Goal: Task Accomplishment & Management: Complete application form

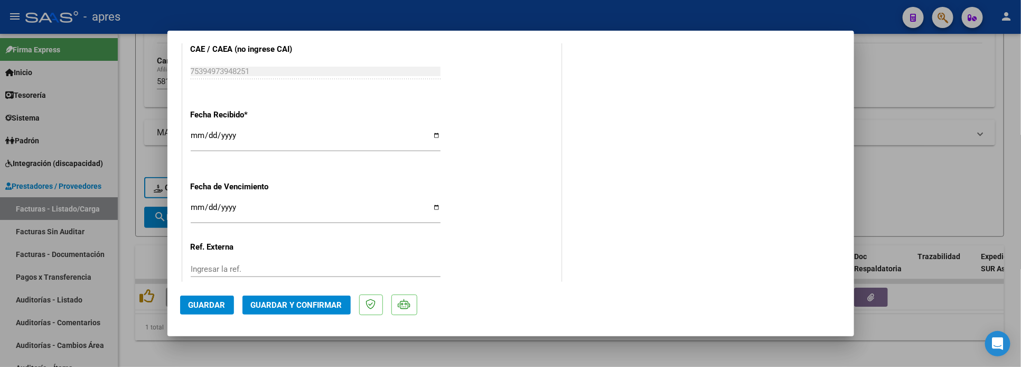
scroll to position [785, 0]
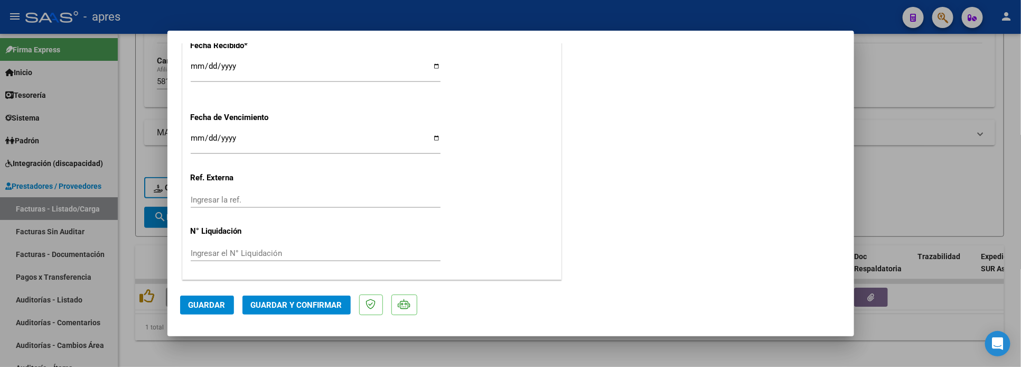
click at [319, 296] on button "Guardar y Confirmar" at bounding box center [297, 304] width 108 height 19
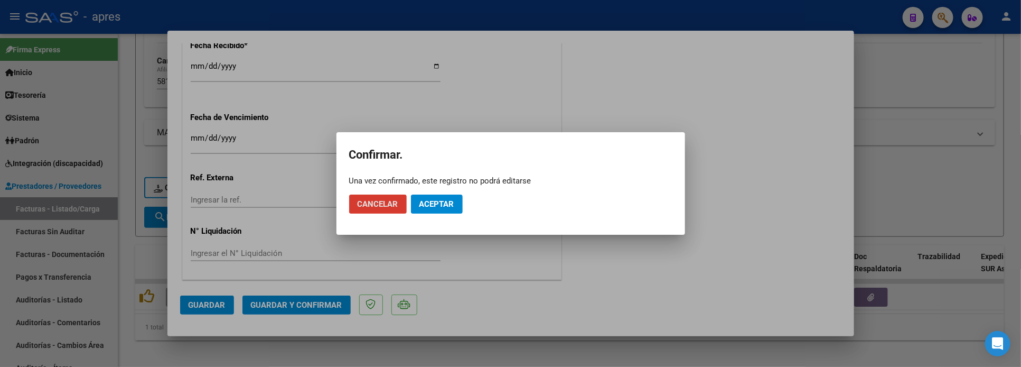
drag, startPoint x: 438, startPoint y: 205, endPoint x: 557, endPoint y: 2, distance: 235.6
click at [439, 194] on button "Aceptar" at bounding box center [437, 203] width 52 height 19
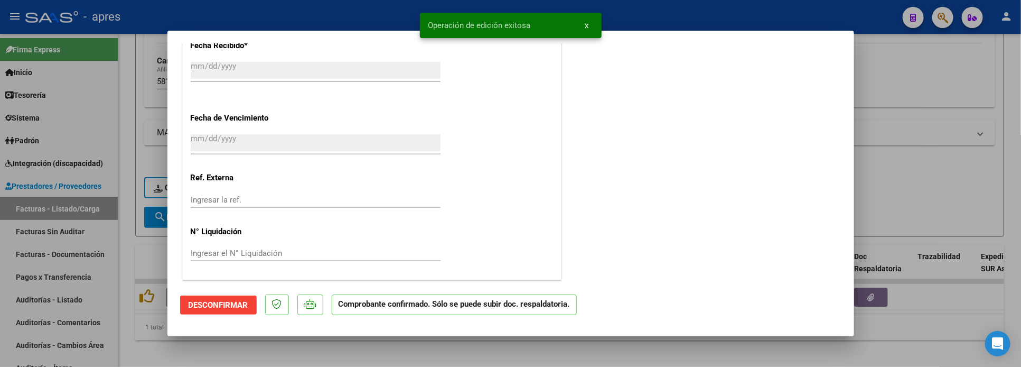
click at [141, 351] on div at bounding box center [510, 183] width 1021 height 367
type input "$ 0,00"
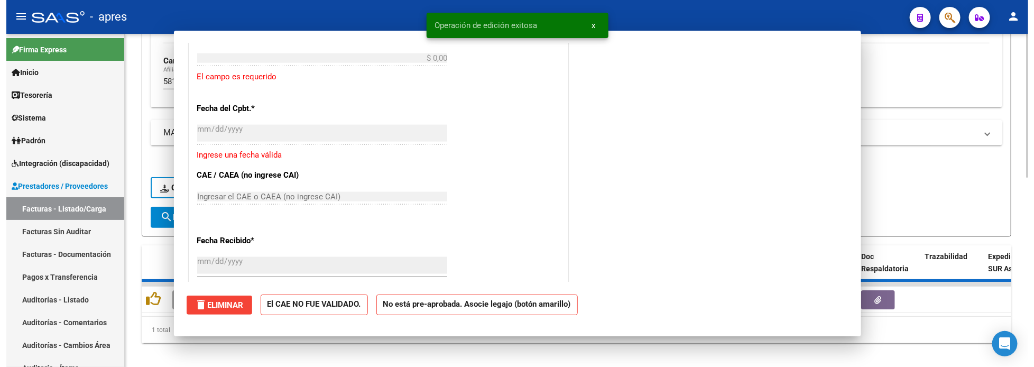
scroll to position [915, 0]
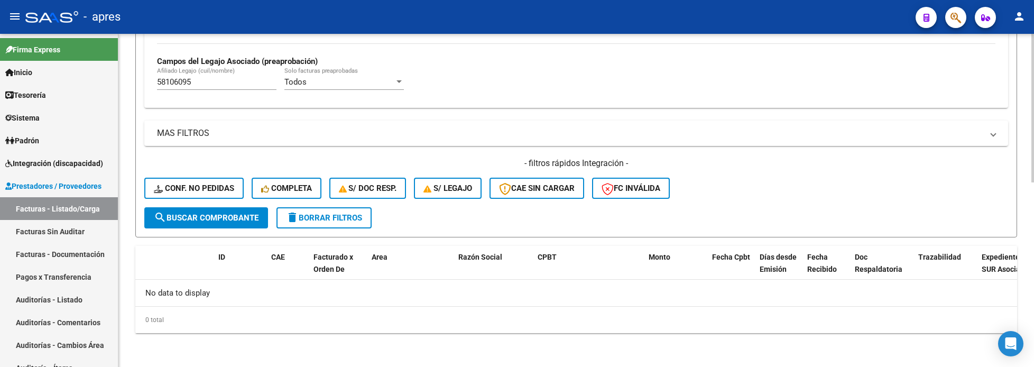
click at [202, 89] on div "58106095 [PERSON_NAME] (cuil/nombre)" at bounding box center [216, 78] width 119 height 23
drag, startPoint x: 208, startPoint y: 79, endPoint x: -25, endPoint y: 109, distance: 235.0
click at [0, 109] on html "menu - apres person Firma Express Inicio Calendario SSS Instructivos Contacto O…" at bounding box center [517, 183] width 1034 height 367
paste input "49119312"
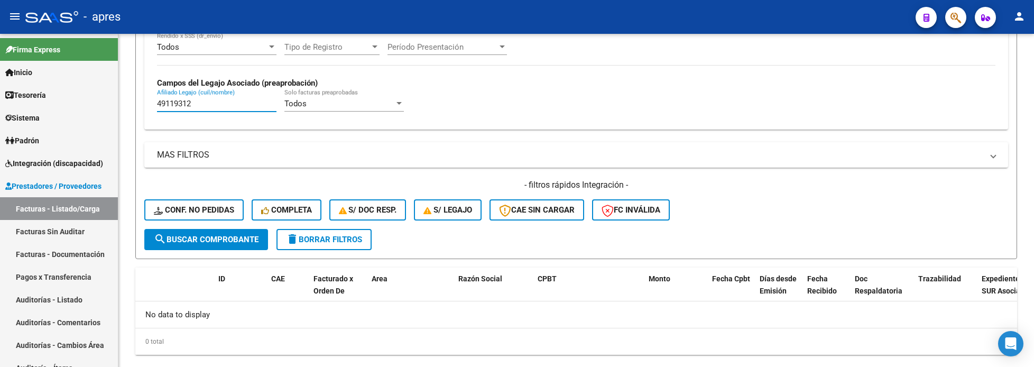
scroll to position [413, 0]
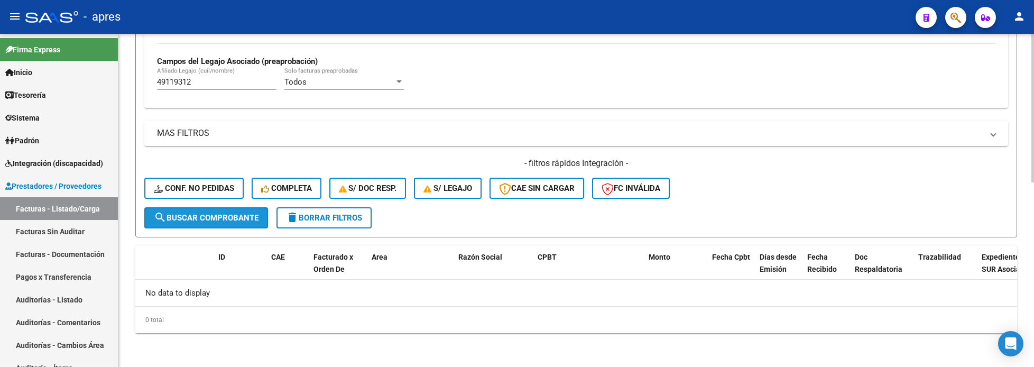
drag, startPoint x: 198, startPoint y: 217, endPoint x: 195, endPoint y: 211, distance: 7.1
click at [193, 214] on span "search Buscar Comprobante" at bounding box center [206, 218] width 105 height 10
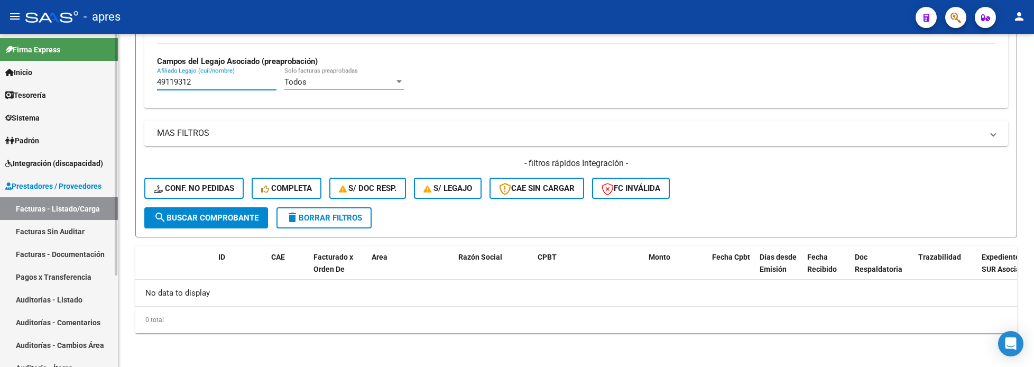
drag, startPoint x: 200, startPoint y: 86, endPoint x: 41, endPoint y: 110, distance: 160.3
click at [41, 110] on mat-sidenav-container "Firma Express Inicio Calendario SSS Instructivos Contacto OS Tesorería Extracto…" at bounding box center [517, 200] width 1034 height 333
paste input "57536405"
paste input "299946"
drag, startPoint x: 198, startPoint y: 84, endPoint x: 67, endPoint y: 102, distance: 132.3
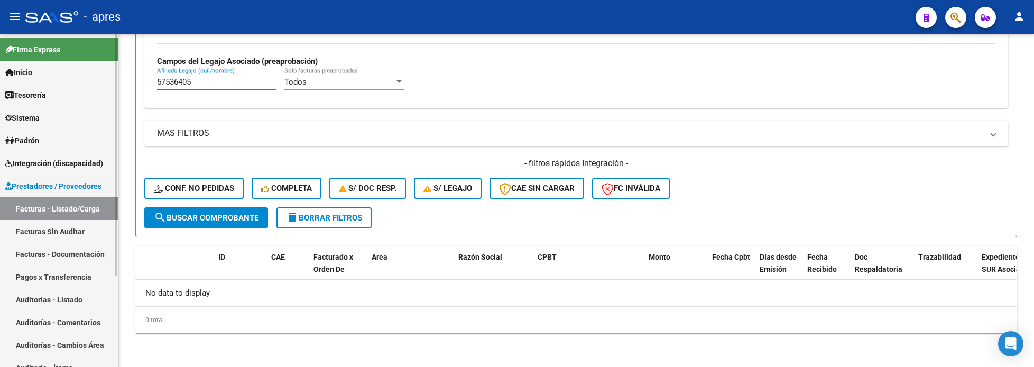
click at [67, 102] on mat-sidenav-container "Firma Express Inicio Calendario SSS Instructivos Contacto OS Tesorería Extracto…" at bounding box center [517, 200] width 1034 height 333
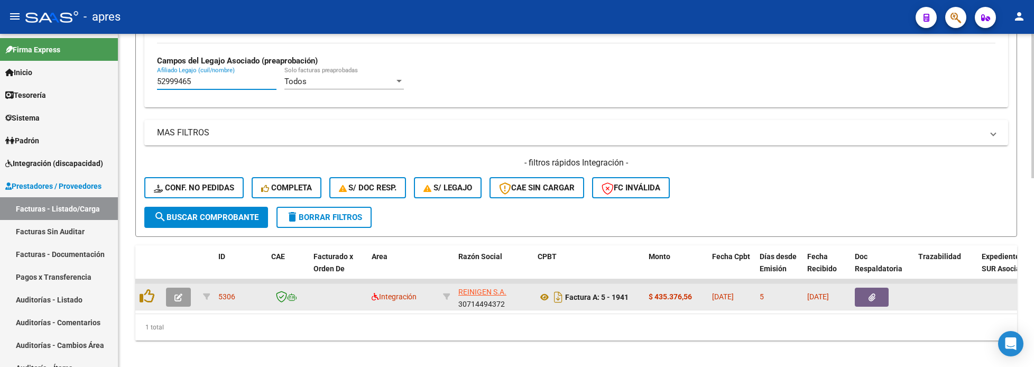
type input "52999465"
click at [173, 306] on button "button" at bounding box center [178, 296] width 25 height 19
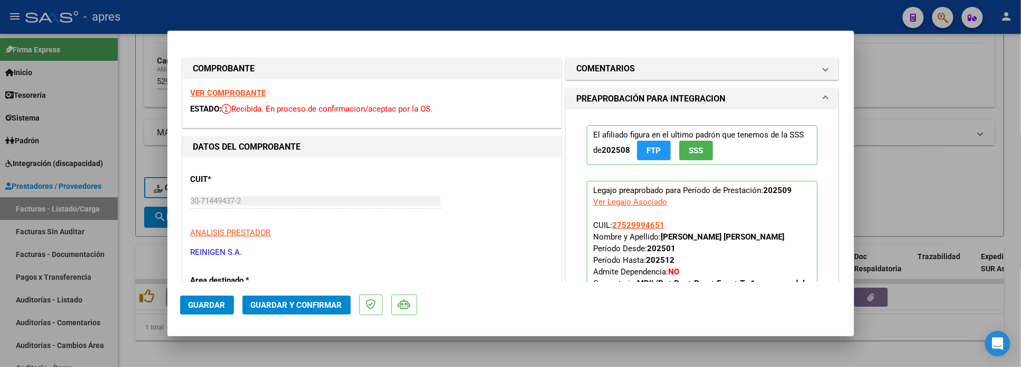
click at [244, 94] on strong "VER COMPROBANTE" at bounding box center [229, 93] width 76 height 10
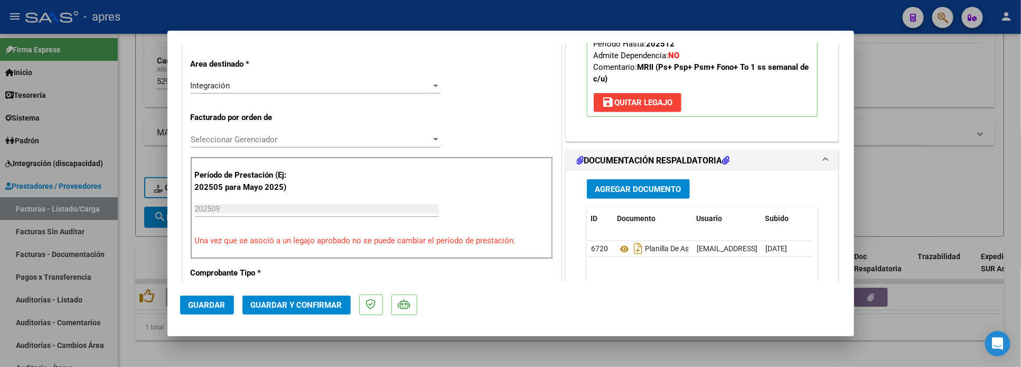
scroll to position [317, 0]
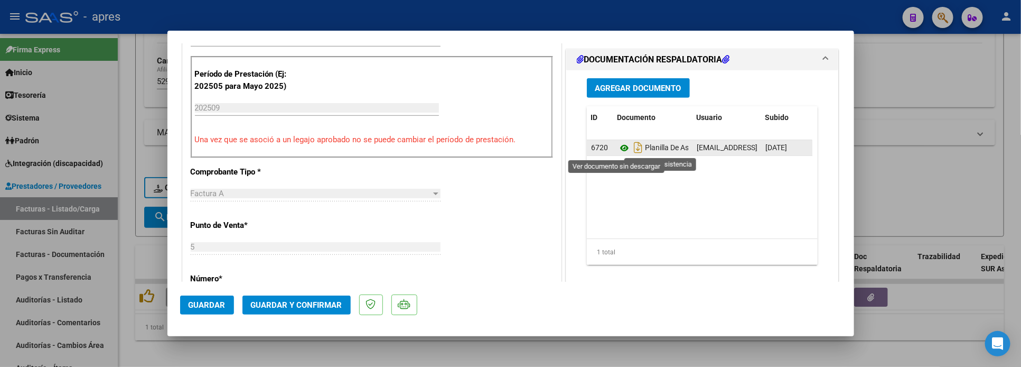
click at [618, 151] on icon at bounding box center [625, 148] width 14 height 13
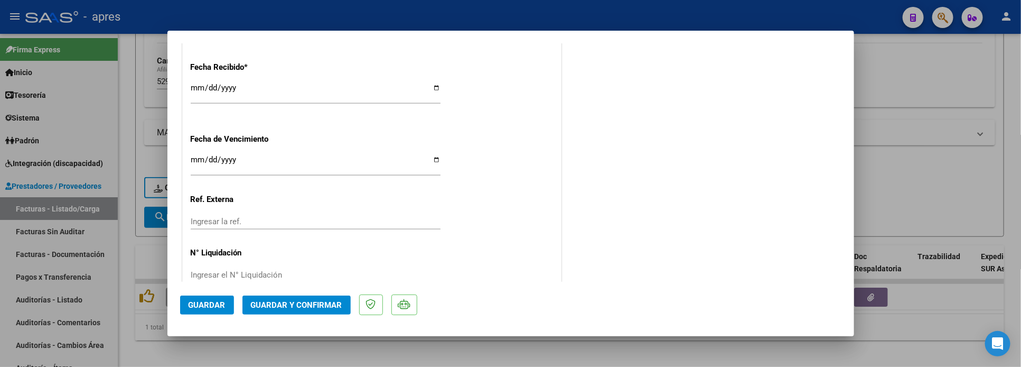
scroll to position [785, 0]
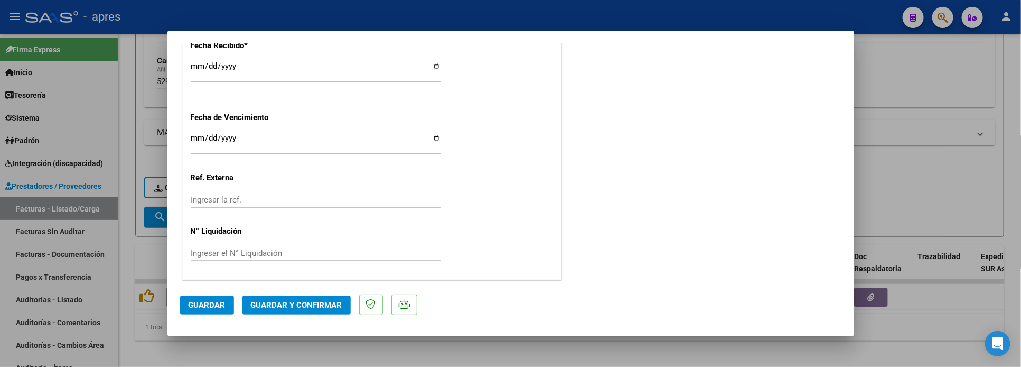
click at [292, 303] on span "Guardar y Confirmar" at bounding box center [296, 305] width 91 height 10
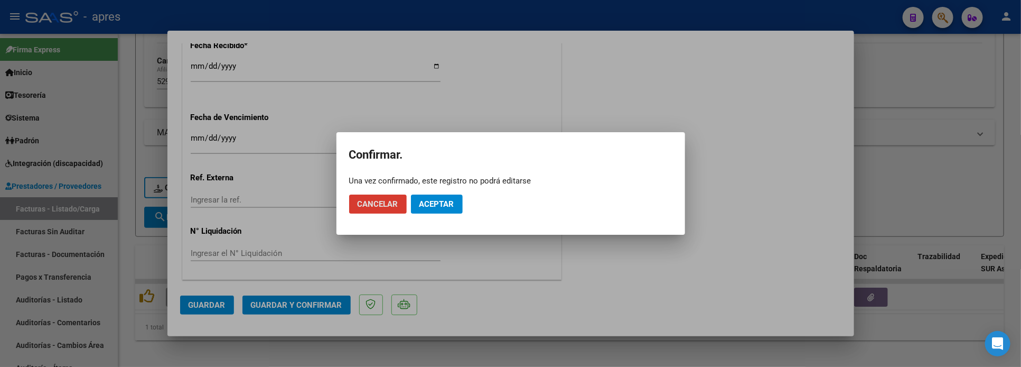
drag, startPoint x: 440, startPoint y: 201, endPoint x: 580, endPoint y: 118, distance: 163.5
click at [445, 195] on button "Aceptar" at bounding box center [437, 203] width 52 height 19
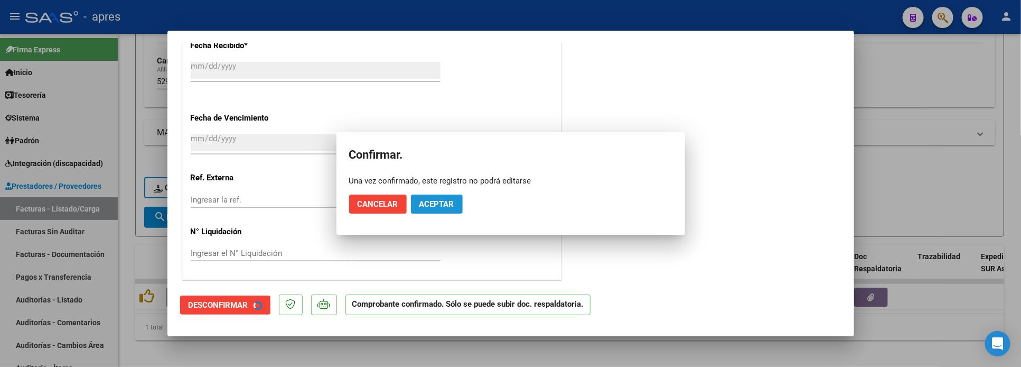
scroll to position [719, 0]
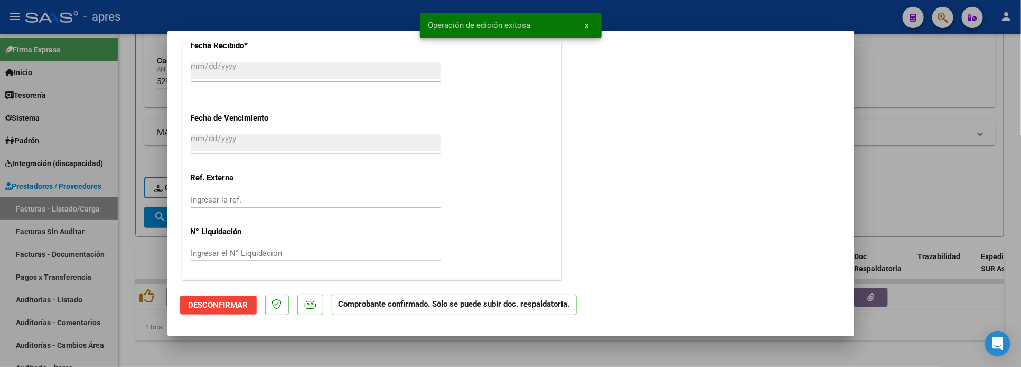
click at [123, 227] on div at bounding box center [510, 183] width 1021 height 367
type input "$ 0,00"
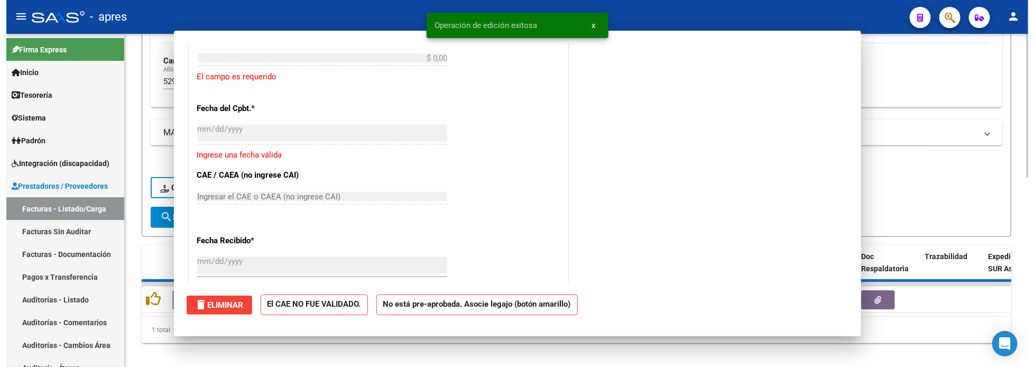
scroll to position [0, 0]
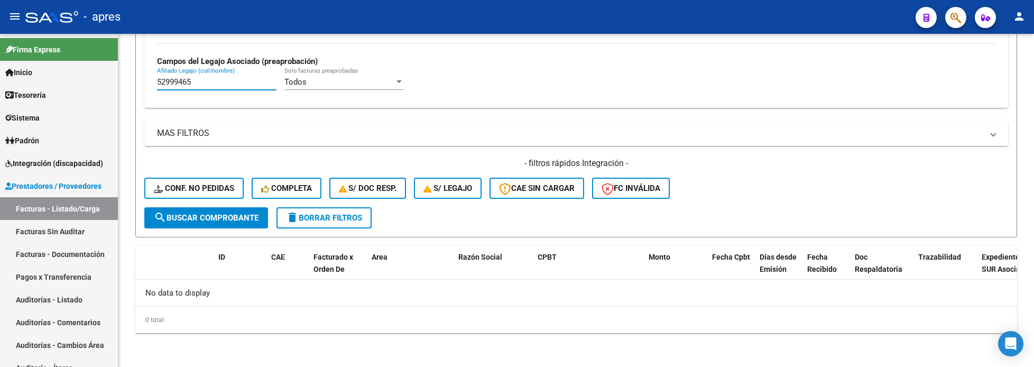
drag, startPoint x: 193, startPoint y: 88, endPoint x: -6, endPoint y: 97, distance: 199.4
click at [0, 97] on html "menu - apres person Firma Express Inicio Calendario SSS Instructivos Contacto O…" at bounding box center [517, 183] width 1034 height 367
paste input "7375030"
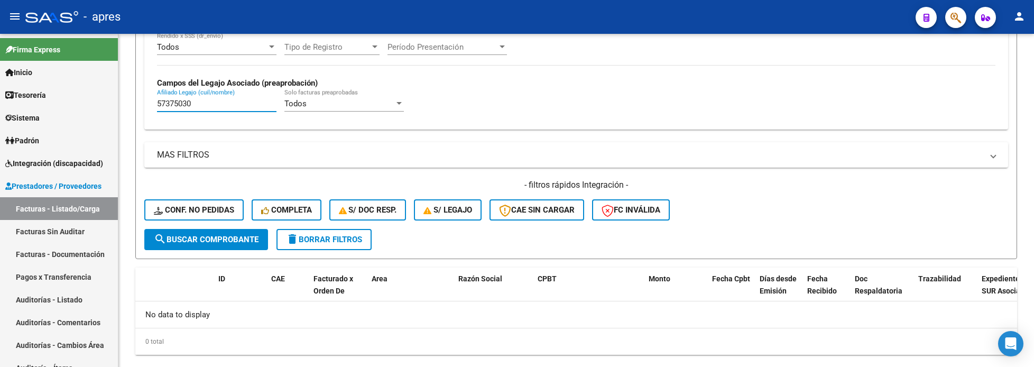
scroll to position [413, 0]
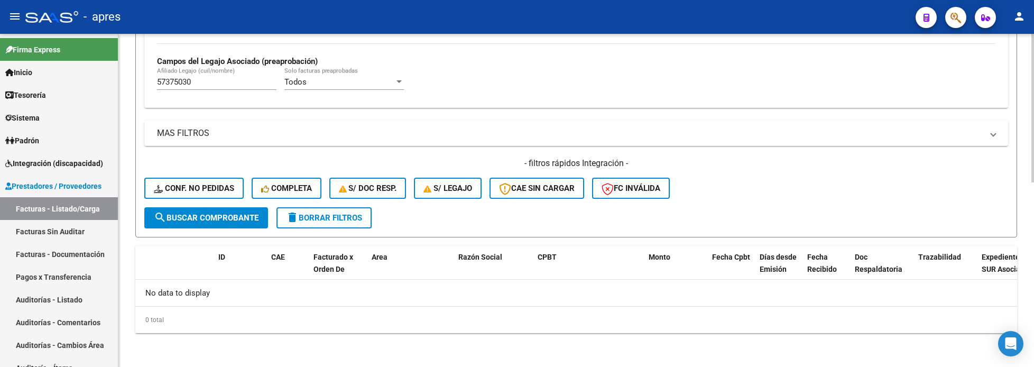
drag, startPoint x: 213, startPoint y: 89, endPoint x: 192, endPoint y: 83, distance: 22.1
click at [185, 87] on div "57375030 Afiliado Legajo (cuil/nombre)" at bounding box center [216, 78] width 119 height 23
drag, startPoint x: 211, startPoint y: 79, endPoint x: 5, endPoint y: 89, distance: 206.3
click at [5, 89] on mat-sidenav-container "Firma Express Inicio Calendario SSS Instructivos Contacto OS Tesorería Extracto…" at bounding box center [517, 200] width 1034 height 333
click at [209, 83] on input "57375030" at bounding box center [216, 82] width 119 height 10
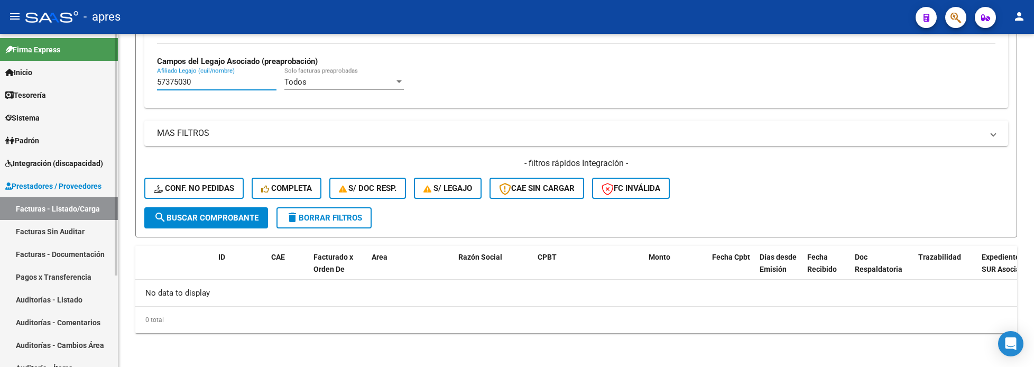
drag, startPoint x: 209, startPoint y: 83, endPoint x: 114, endPoint y: 94, distance: 95.7
click at [115, 94] on mat-sidenav-container "Firma Express Inicio Calendario SSS Instructivos Contacto OS Tesorería Extracto…" at bounding box center [517, 200] width 1034 height 333
paste input "5666499"
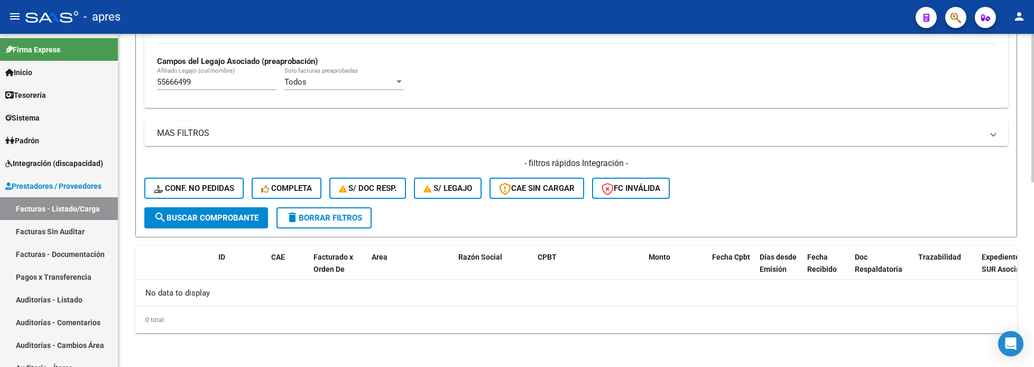
click at [215, 207] on div "- filtros rápidos Integración - Conf. no pedidas Completa S/ Doc Resp. S/ legaj…" at bounding box center [575, 182] width 863 height 50
drag, startPoint x: 212, startPoint y: 82, endPoint x: 173, endPoint y: 182, distance: 107.3
click at [212, 83] on input "55666499" at bounding box center [216, 82] width 119 height 10
drag, startPoint x: 173, startPoint y: 230, endPoint x: 174, endPoint y: 222, distance: 7.6
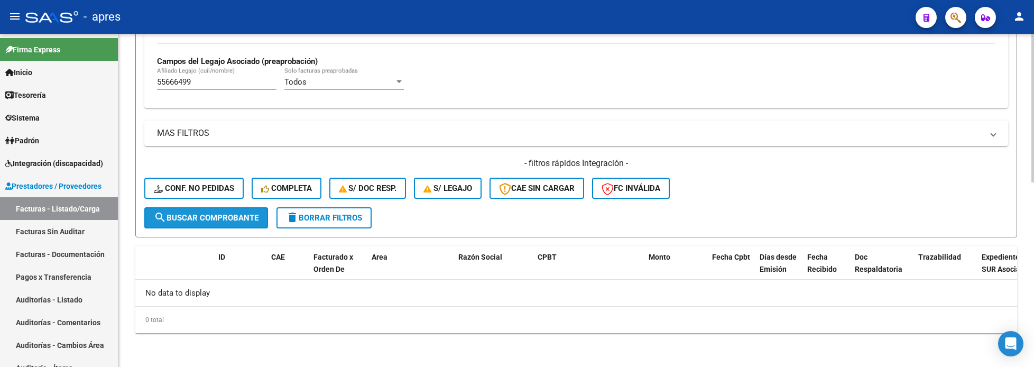
click at [175, 220] on span "search Buscar Comprobante" at bounding box center [206, 218] width 105 height 10
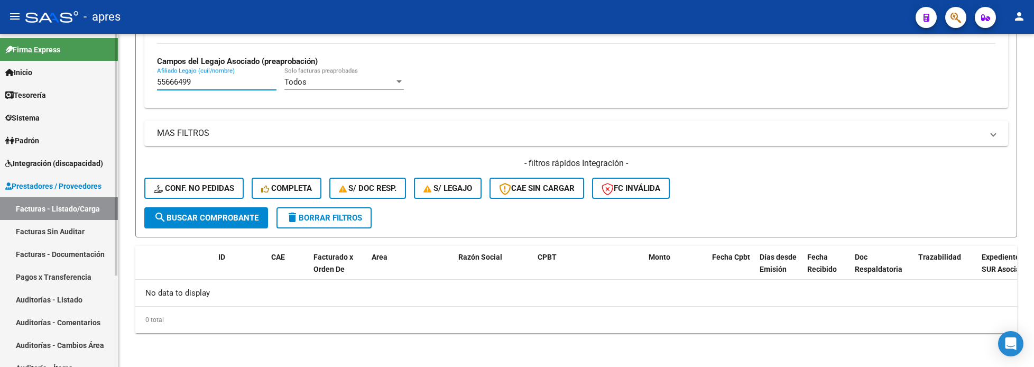
drag, startPoint x: 218, startPoint y: 80, endPoint x: 22, endPoint y: 90, distance: 195.8
click at [22, 86] on mat-sidenav-container "Firma Express Inicio Calendario SSS Instructivos Contacto OS Tesorería Extracto…" at bounding box center [517, 200] width 1034 height 333
paste input "2825107"
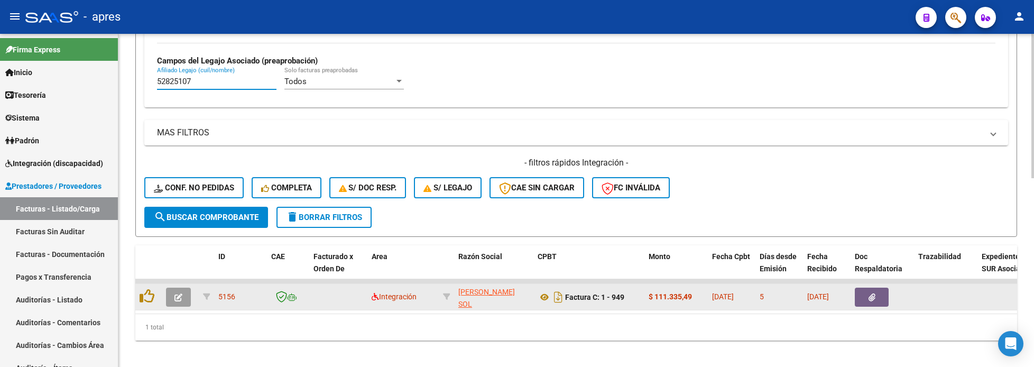
type input "52825107"
click at [174, 297] on icon "button" at bounding box center [178, 297] width 8 height 8
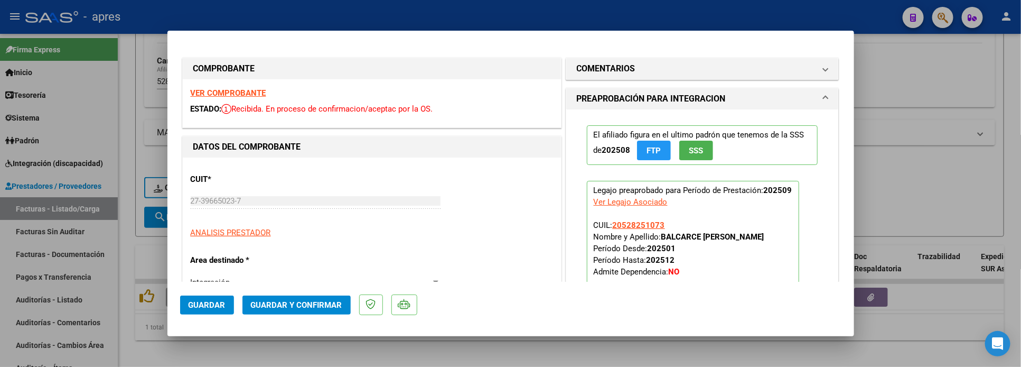
click at [222, 94] on strong "VER COMPROBANTE" at bounding box center [229, 93] width 76 height 10
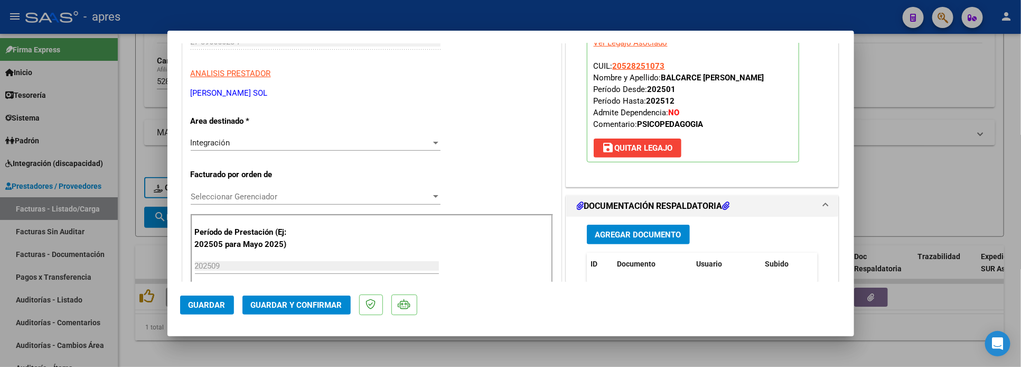
scroll to position [238, 0]
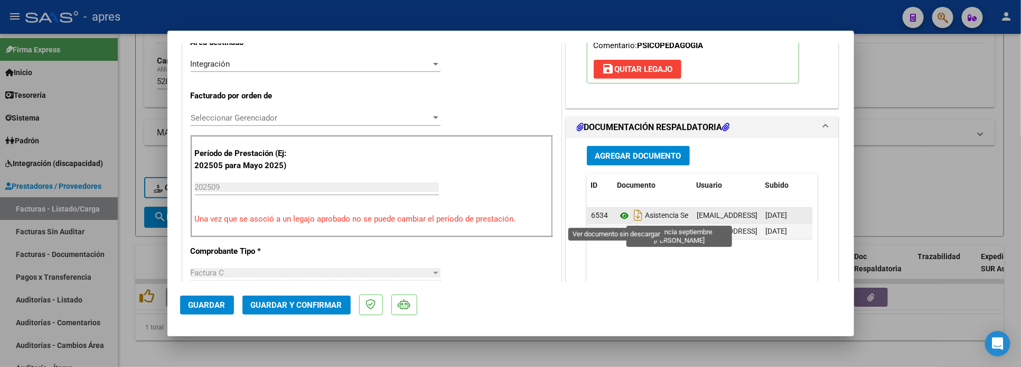
click at [618, 214] on icon at bounding box center [625, 215] width 14 height 13
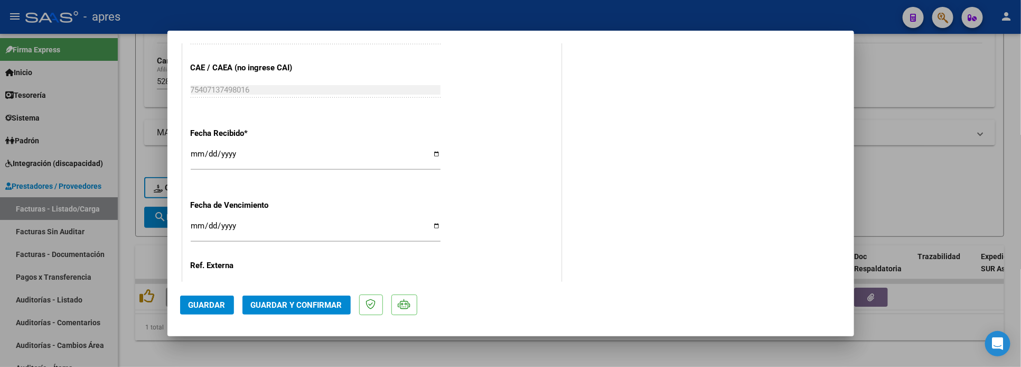
scroll to position [713, 0]
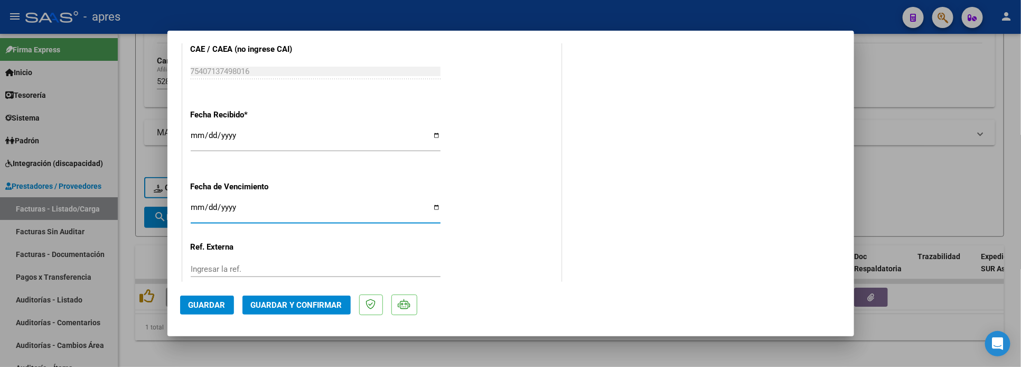
click at [199, 208] on input "Ingresar la fecha" at bounding box center [316, 211] width 250 height 17
type input "[DATE]"
click at [306, 301] on span "Guardar y Confirmar" at bounding box center [296, 305] width 91 height 10
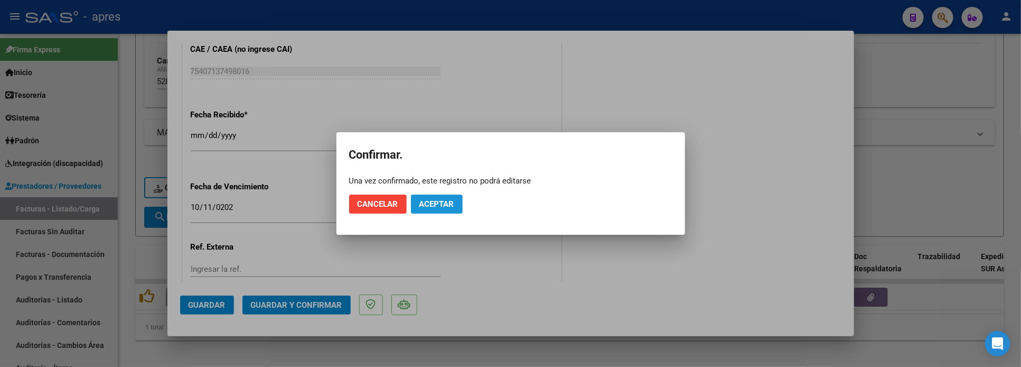
click at [449, 199] on span "Aceptar" at bounding box center [437, 204] width 35 height 10
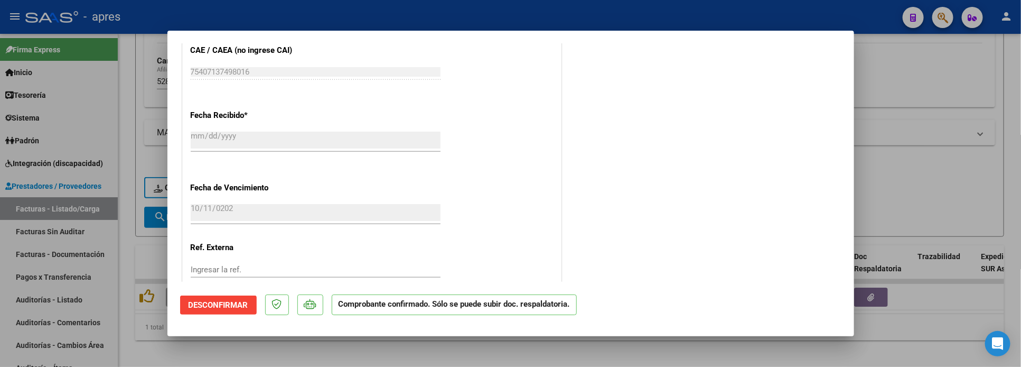
click at [136, 319] on div at bounding box center [510, 183] width 1021 height 367
type input "$ 0,00"
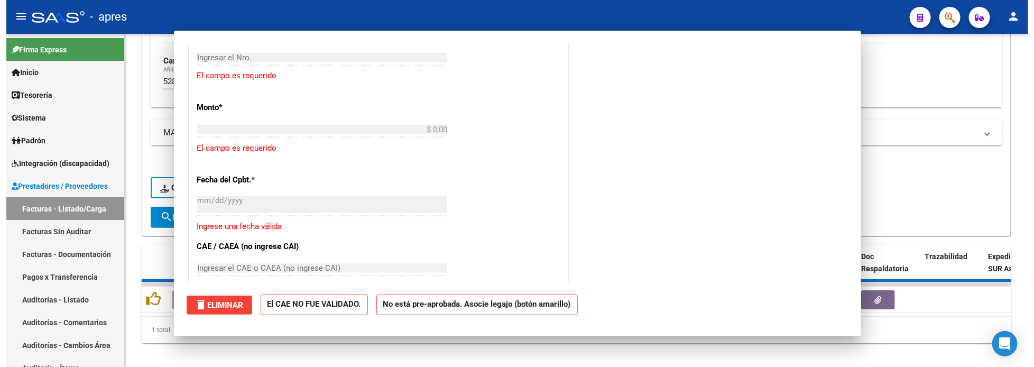
scroll to position [844, 0]
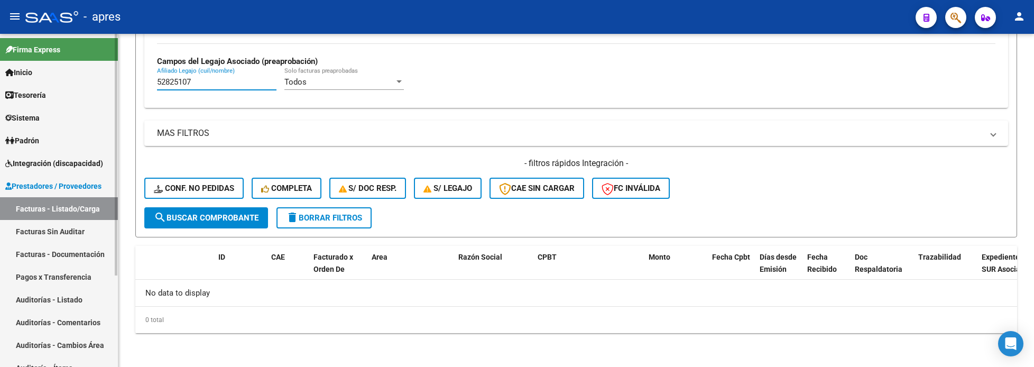
drag, startPoint x: 221, startPoint y: 83, endPoint x: 103, endPoint y: 91, distance: 118.1
click at [106, 90] on mat-sidenav-container "Firma Express Inicio Calendario SSS Instructivos Contacto OS Tesorería Extracto…" at bounding box center [517, 200] width 1034 height 333
paste input "45626714"
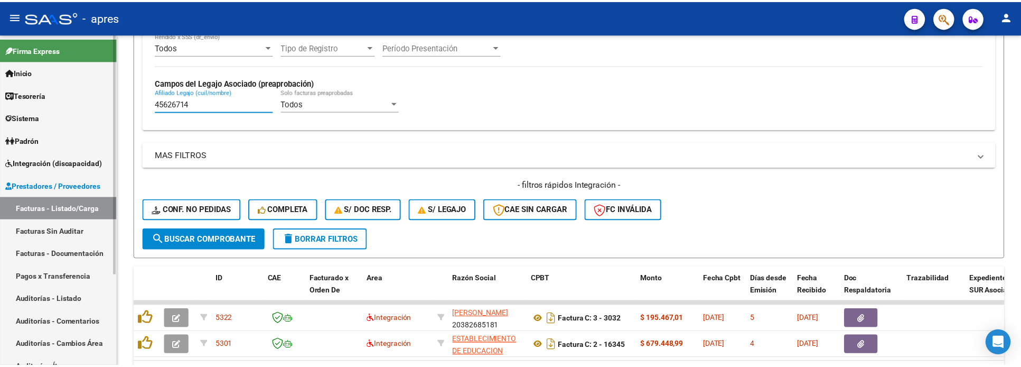
scroll to position [413, 0]
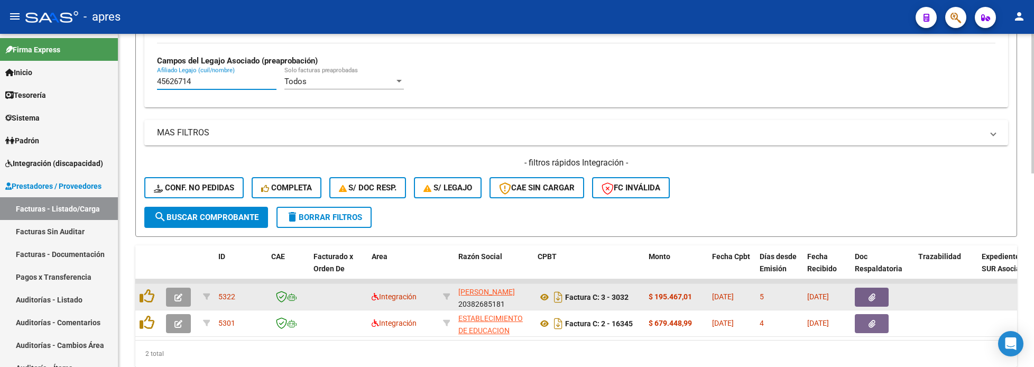
type input "45626714"
click at [179, 296] on icon "button" at bounding box center [178, 297] width 8 height 8
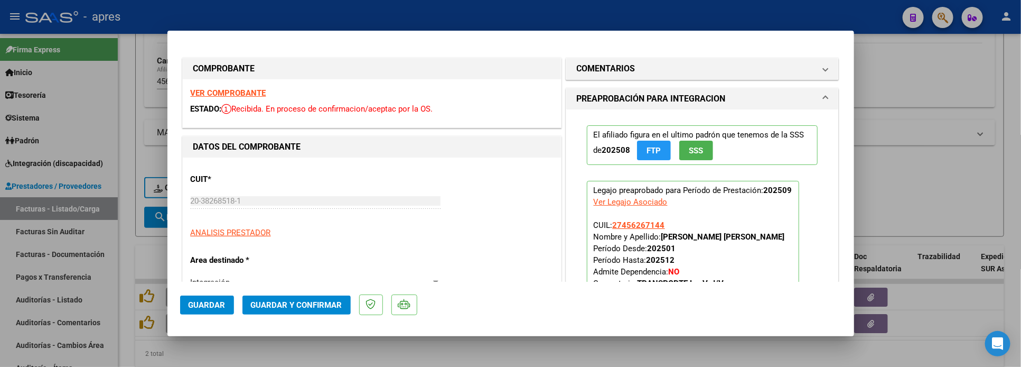
click at [251, 94] on strong "VER COMPROBANTE" at bounding box center [229, 93] width 76 height 10
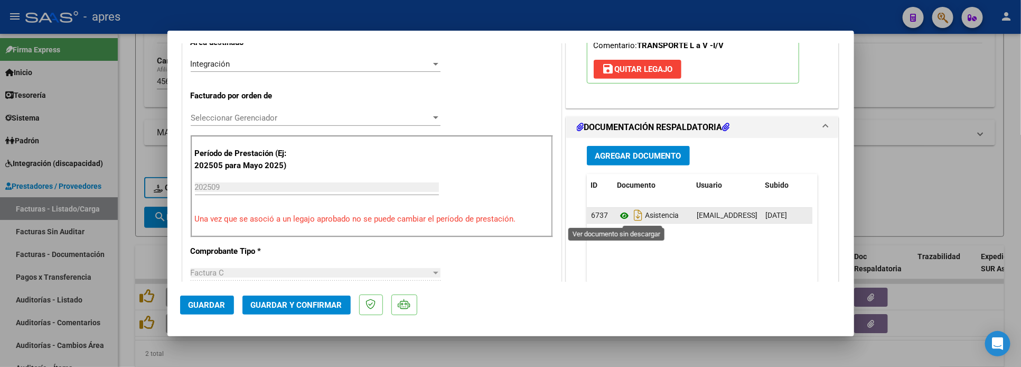
click at [618, 218] on icon at bounding box center [625, 215] width 14 height 13
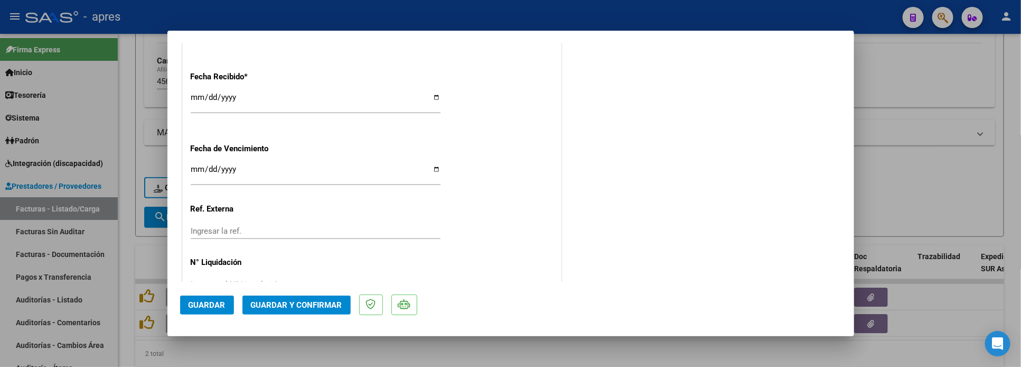
scroll to position [785, 0]
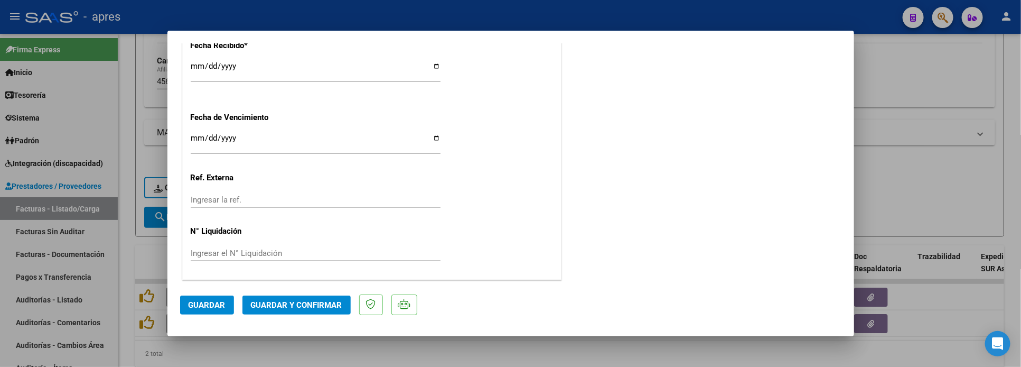
click at [294, 303] on span "Guardar y Confirmar" at bounding box center [296, 305] width 91 height 10
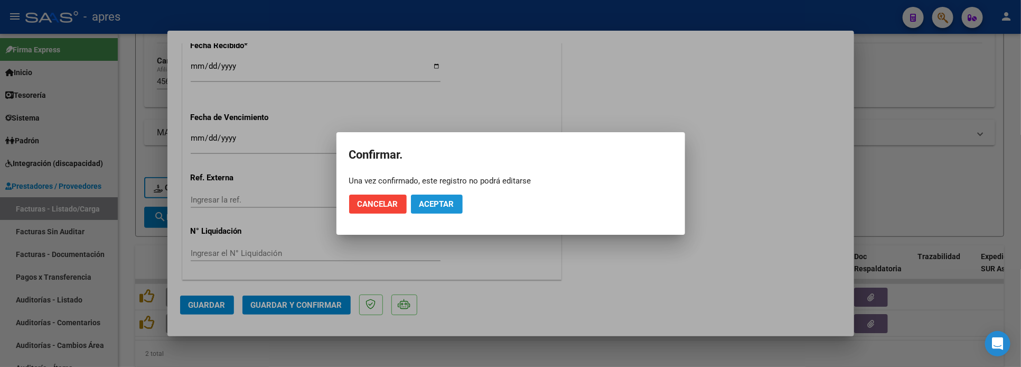
drag, startPoint x: 424, startPoint y: 207, endPoint x: 597, endPoint y: 45, distance: 236.7
click at [428, 202] on span "Aceptar" at bounding box center [437, 204] width 35 height 10
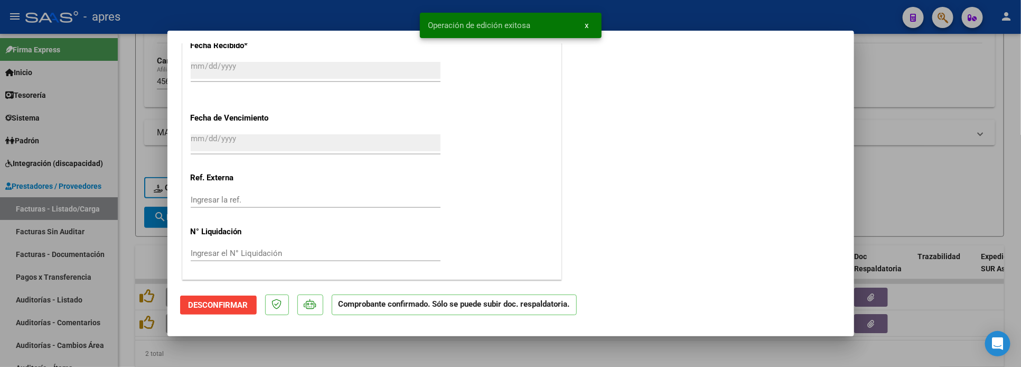
click at [120, 252] on div at bounding box center [510, 183] width 1021 height 367
type input "$ 0,00"
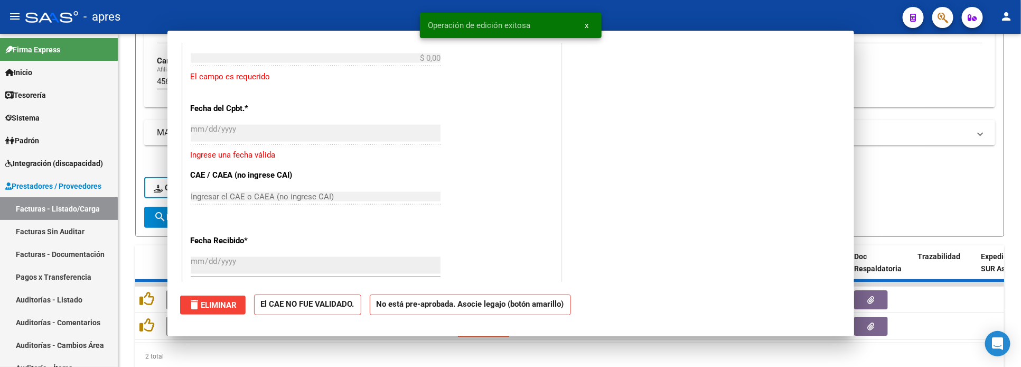
scroll to position [915, 0]
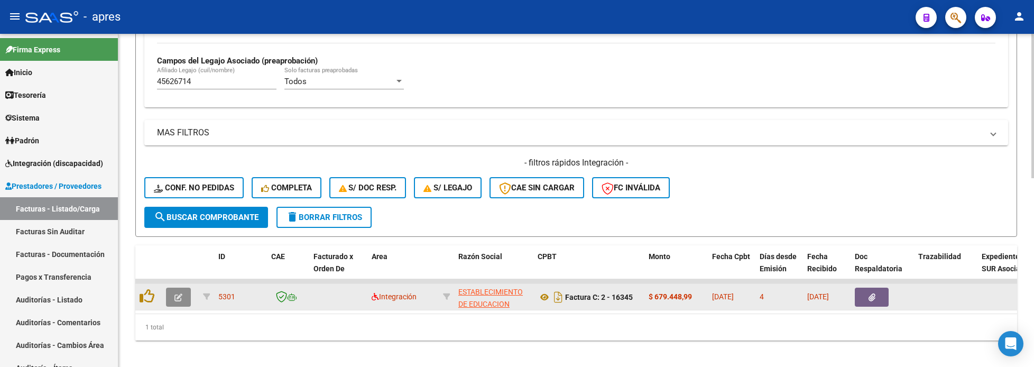
click at [174, 301] on icon "button" at bounding box center [178, 297] width 8 height 8
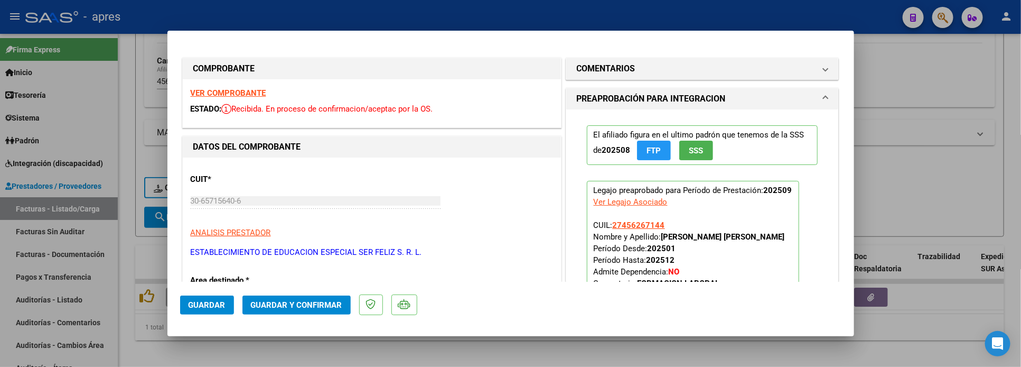
click at [229, 92] on strong "VER COMPROBANTE" at bounding box center [229, 93] width 76 height 10
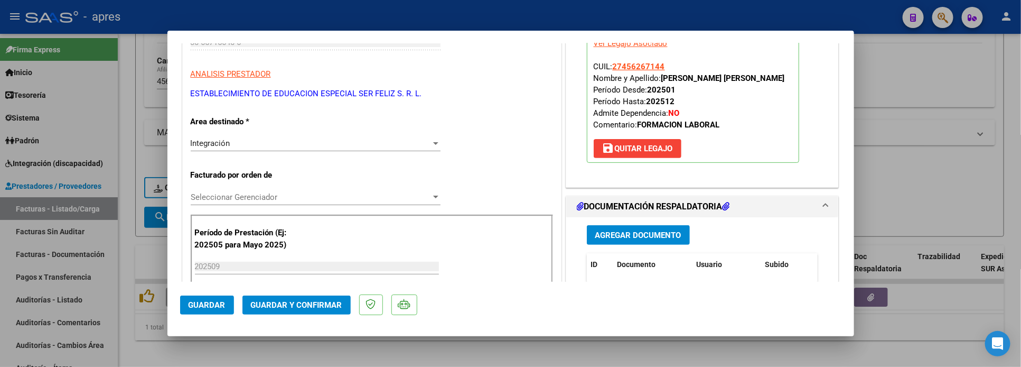
scroll to position [317, 0]
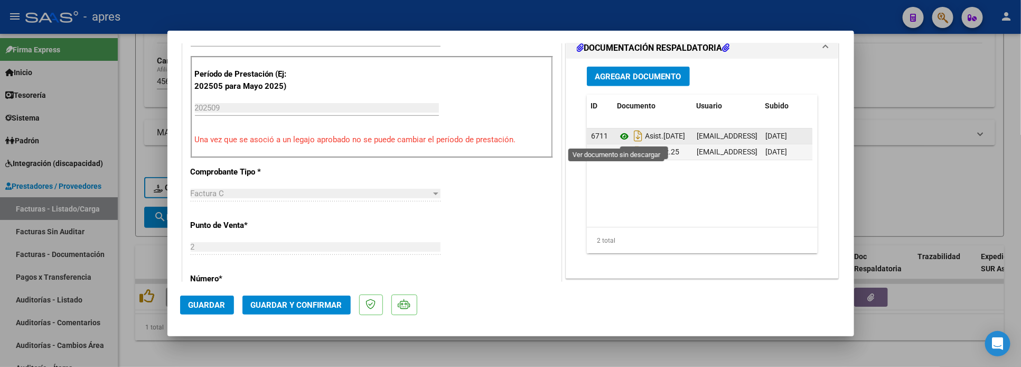
click at [618, 137] on icon at bounding box center [625, 136] width 14 height 13
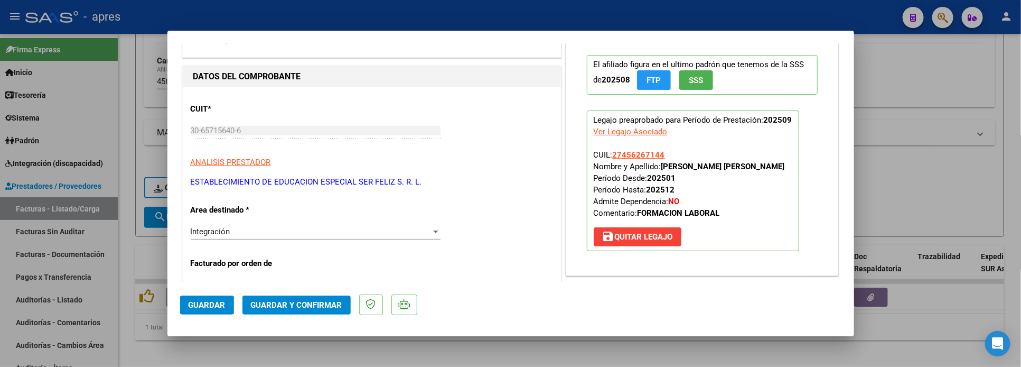
scroll to position [0, 0]
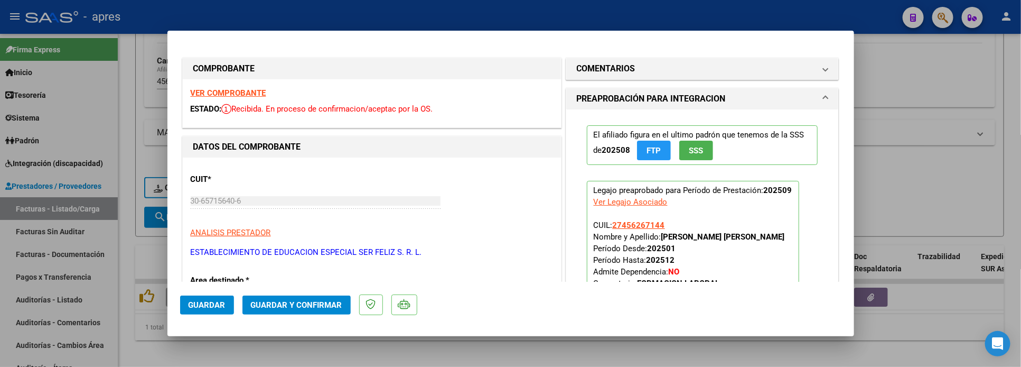
click at [657, 68] on mat-panel-title "COMENTARIOS" at bounding box center [696, 68] width 239 height 13
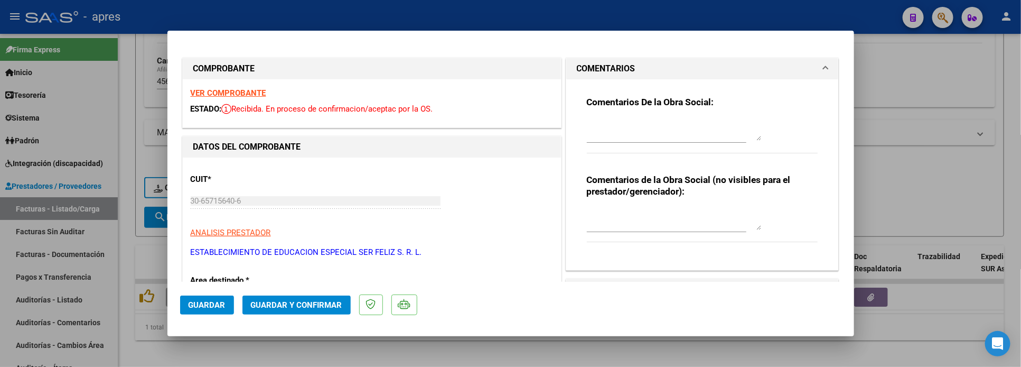
click at [593, 113] on div "Comentarios De la Obra Social:" at bounding box center [702, 130] width 231 height 68
click at [606, 128] on textarea at bounding box center [674, 129] width 174 height 21
click at [608, 128] on textarea at bounding box center [674, 129] width 174 height 21
click at [587, 119] on textarea at bounding box center [674, 129] width 174 height 21
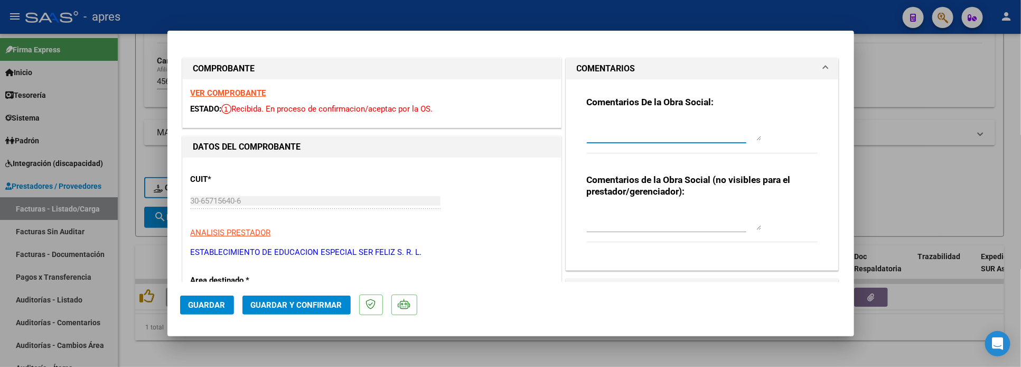
paste textarea "6/10 Se rechaza por planila de asistencia Tengamos en cuenta que la planillas d…"
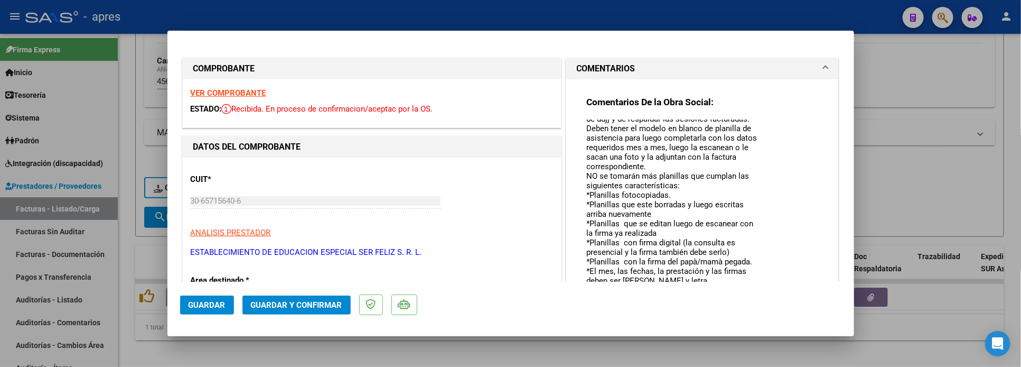
scroll to position [72, 0]
drag, startPoint x: 746, startPoint y: 140, endPoint x: 743, endPoint y: 314, distance: 174.9
click at [743, 314] on mat-dialog-container "COMPROBANTE VER COMPROBANTE ESTADO: Recibida. En proceso de confirmacion/acepta…" at bounding box center [511, 183] width 687 height 305
drag, startPoint x: 581, startPoint y: 153, endPoint x: 685, endPoint y: 151, distance: 104.1
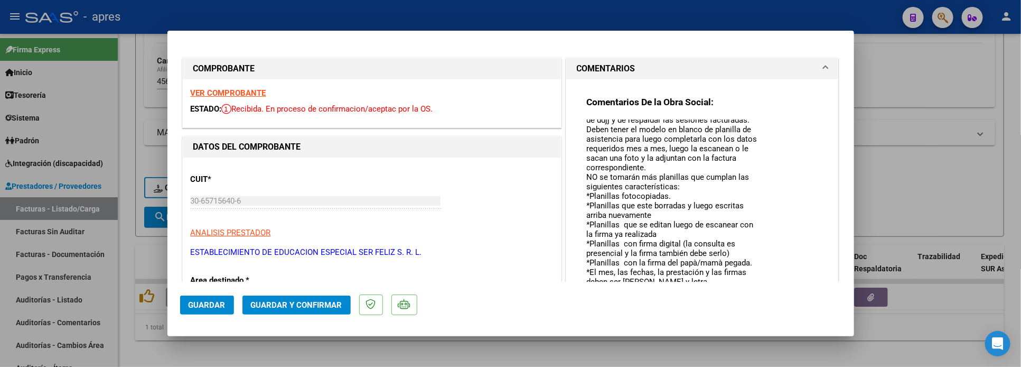
click at [685, 151] on textarea "6/10 Se rechaza por planila de asistencia Tengamos en cuenta que la planillas d…" at bounding box center [674, 217] width 174 height 197
click at [687, 151] on textarea "6/10 Se rechaza por planila de asistencia Tengamos en cuenta que la planillas d…" at bounding box center [674, 217] width 174 height 197
click at [685, 154] on textarea "6/10 Se rechaza por planila de asistencia Tengamos en cuenta que la planillas d…" at bounding box center [674, 217] width 174 height 197
drag, startPoint x: 673, startPoint y: 170, endPoint x: 593, endPoint y: 176, distance: 79.5
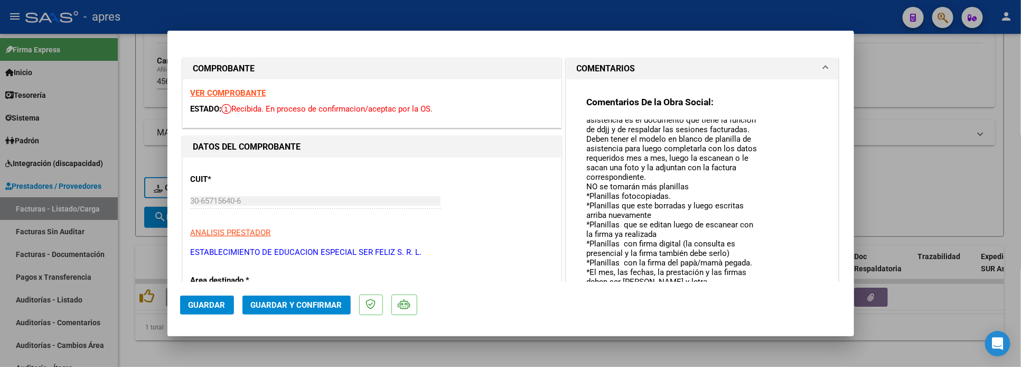
drag, startPoint x: 580, startPoint y: 173, endPoint x: 666, endPoint y: 182, distance: 86.1
click at [666, 182] on textarea "6/10 Se rechaza por planila de asistencia Tengamos en cuenta que la planillas d…" at bounding box center [674, 217] width 174 height 197
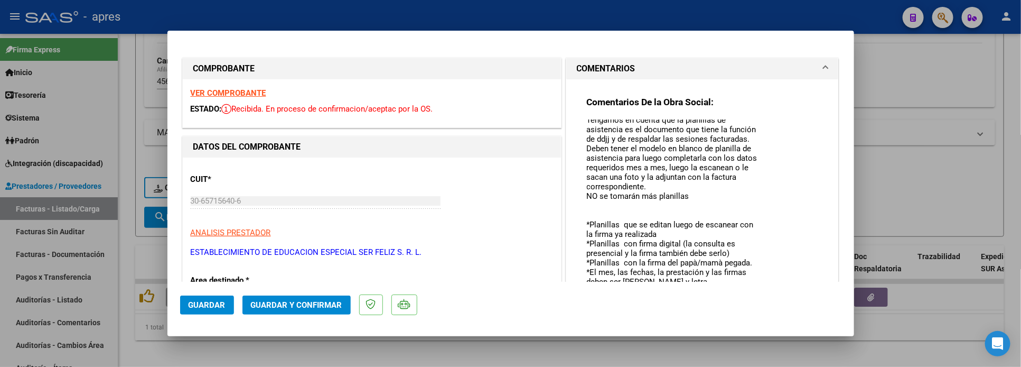
scroll to position [53, 0]
drag, startPoint x: 580, startPoint y: 195, endPoint x: 703, endPoint y: 196, distance: 122.6
click at [703, 196] on textarea "6/10 Se rechaza por planila de asistencia Tengamos en cuenta que la planillas d…" at bounding box center [674, 217] width 174 height 197
drag, startPoint x: 703, startPoint y: 204, endPoint x: 670, endPoint y: 203, distance: 33.3
click at [702, 204] on textarea "6/10 Se rechaza por planila de asistencia Tengamos en cuenta que la planillas d…" at bounding box center [674, 217] width 174 height 197
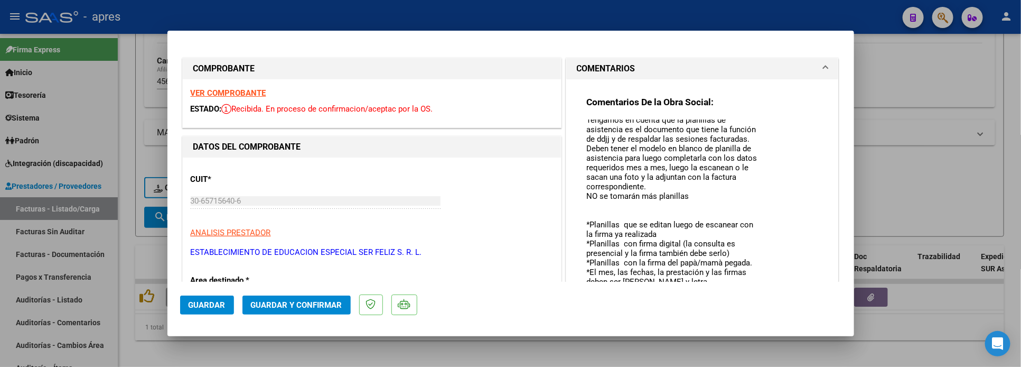
click at [594, 184] on textarea "6/10 Se rechaza por planila de asistencia Tengamos en cuenta que la planillas d…" at bounding box center [674, 217] width 174 height 197
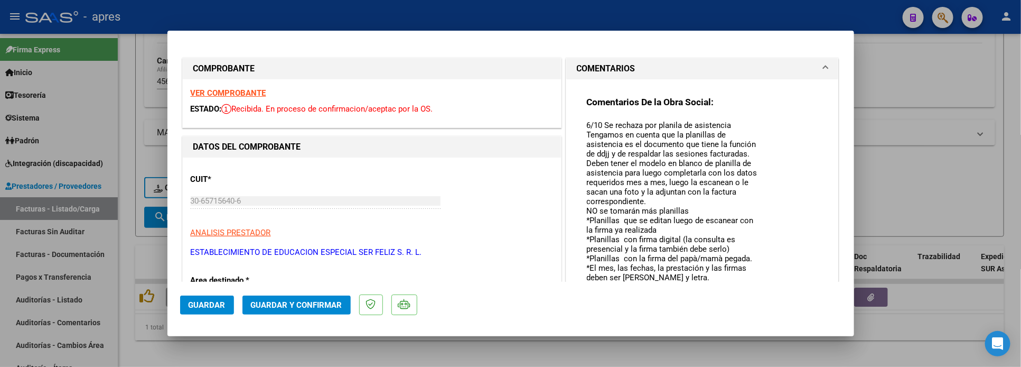
scroll to position [34, 0]
drag, startPoint x: 621, startPoint y: 195, endPoint x: 585, endPoint y: 191, distance: 36.2
click at [587, 191] on textarea "6/10 Se rechaza por planila de asistencia Tengamos en cuenta que la planillas d…" at bounding box center [674, 217] width 174 height 197
drag, startPoint x: 617, startPoint y: 239, endPoint x: 576, endPoint y: 213, distance: 48.5
click at [579, 213] on div "Comentarios De la Obra Social: 6/10 Se rechaza por planila de asistencia Tengam…" at bounding box center [702, 258] width 247 height 358
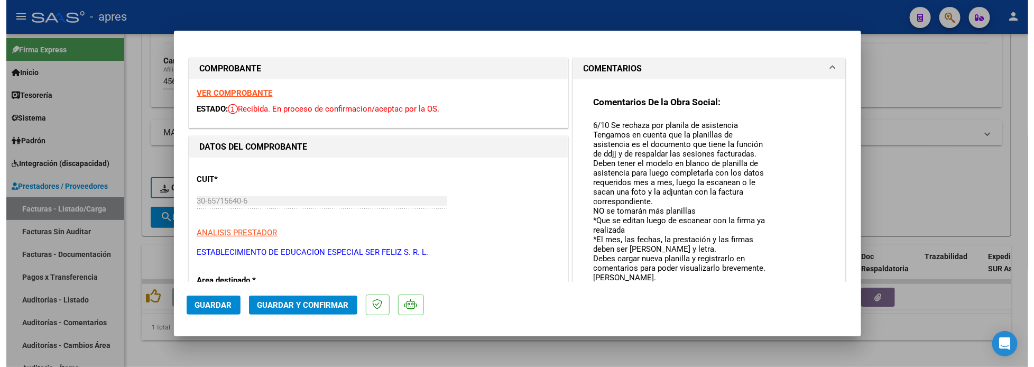
scroll to position [0, 0]
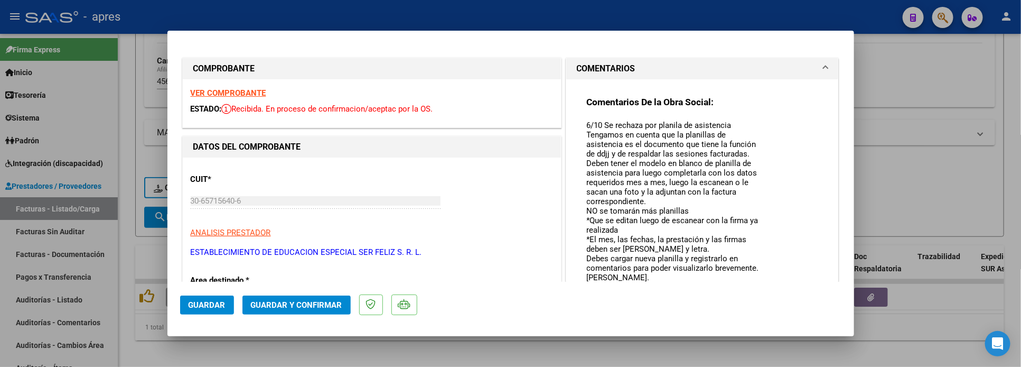
click at [587, 219] on textarea "6/10 Se rechaza por planila de asistencia Tengamos en cuenta que la planillas d…" at bounding box center [674, 217] width 174 height 197
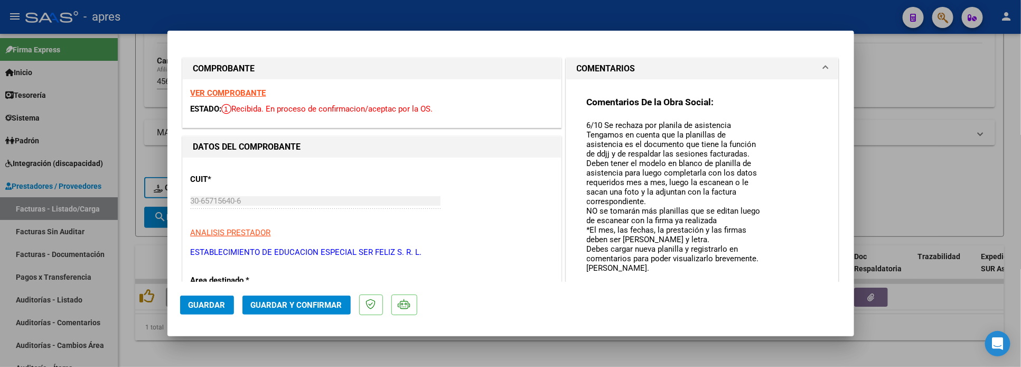
type textarea "6/10 Se rechaza por planila de asistencia Tengamos en cuenta que la planillas d…"
click at [217, 313] on button "Guardar" at bounding box center [207, 304] width 54 height 19
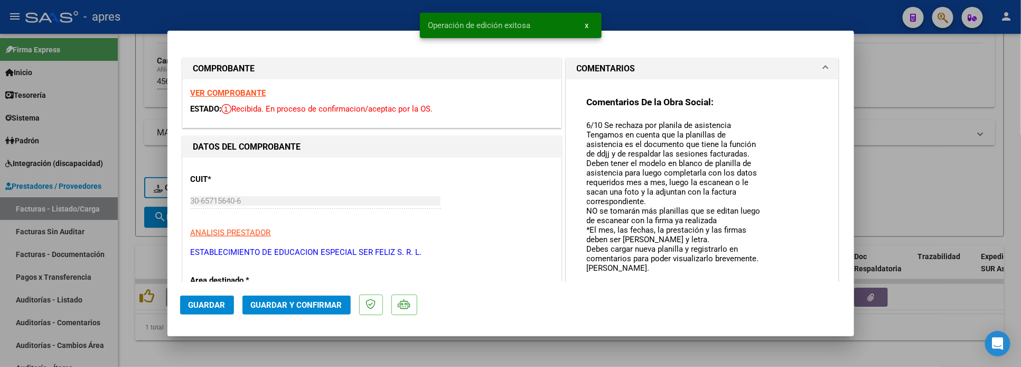
click at [150, 345] on div at bounding box center [510, 183] width 1021 height 367
type input "$ 0,00"
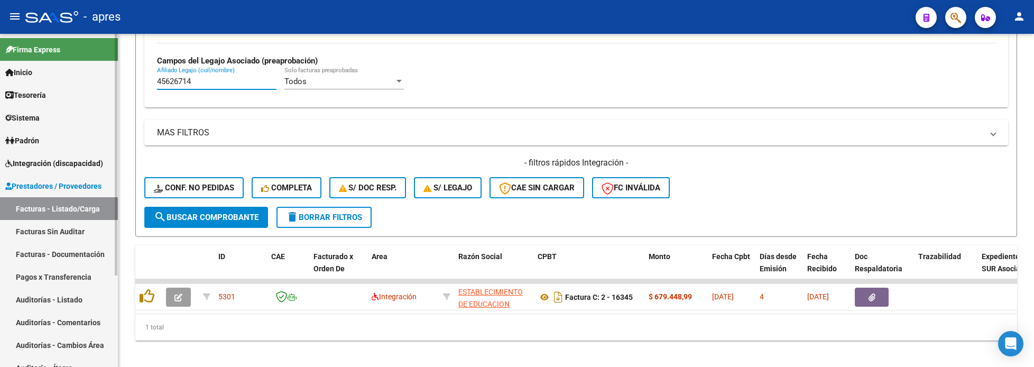
drag, startPoint x: 210, startPoint y: 87, endPoint x: 85, endPoint y: 82, distance: 125.3
click at [85, 82] on mat-sidenav-container "Firma Express Inicio Calendario SSS Instructivos Contacto OS Tesorería Extracto…" at bounding box center [517, 200] width 1034 height 333
paste input "58303585"
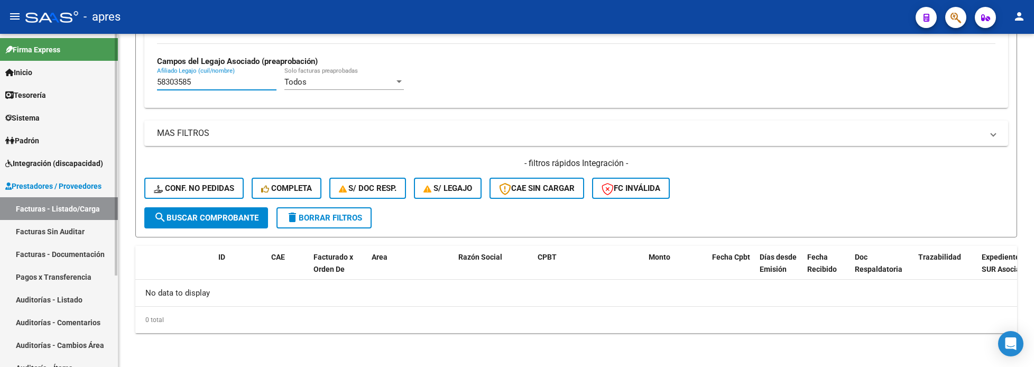
paste input "6396979"
drag, startPoint x: 190, startPoint y: 85, endPoint x: 46, endPoint y: 99, distance: 145.0
click at [61, 95] on mat-sidenav-container "Firma Express Inicio Calendario SSS Instructivos Contacto OS Tesorería Extracto…" at bounding box center [517, 200] width 1034 height 333
drag, startPoint x: 21, startPoint y: 97, endPoint x: -27, endPoint y: 99, distance: 48.1
click at [0, 99] on html "menu - apres person Firma Express Inicio Calendario SSS Instructivos Contacto O…" at bounding box center [517, 183] width 1034 height 367
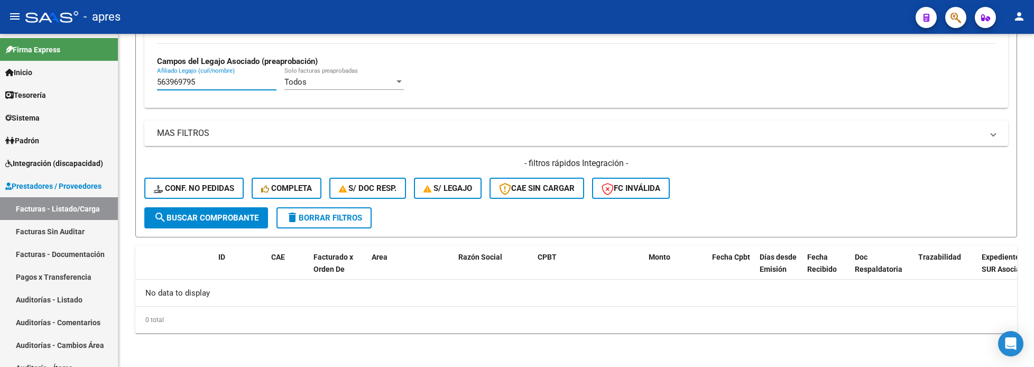
paste input "text"
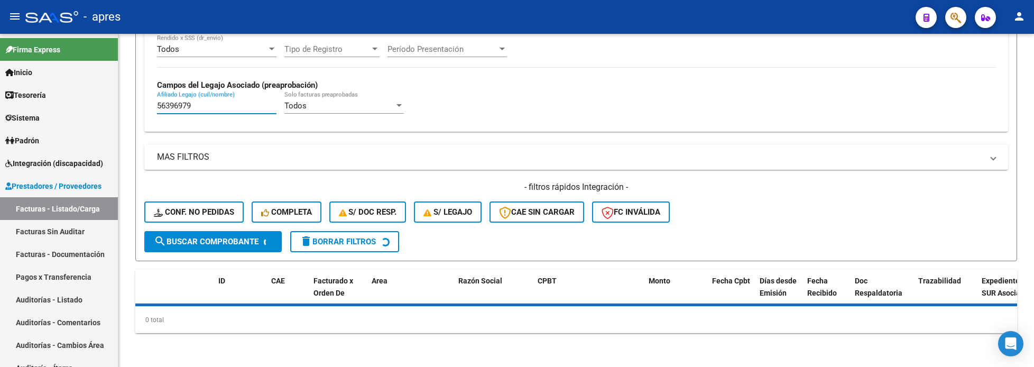
scroll to position [413, 0]
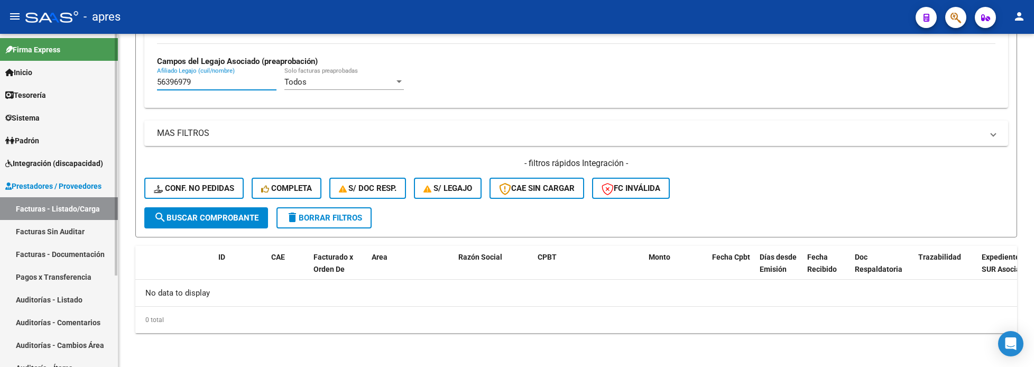
drag, startPoint x: 184, startPoint y: 86, endPoint x: 0, endPoint y: 106, distance: 185.5
click at [4, 105] on mat-sidenav-container "Firma Express Inicio Calendario SSS Instructivos Contacto OS Tesorería Extracto…" at bounding box center [517, 200] width 1034 height 333
paste input "205834"
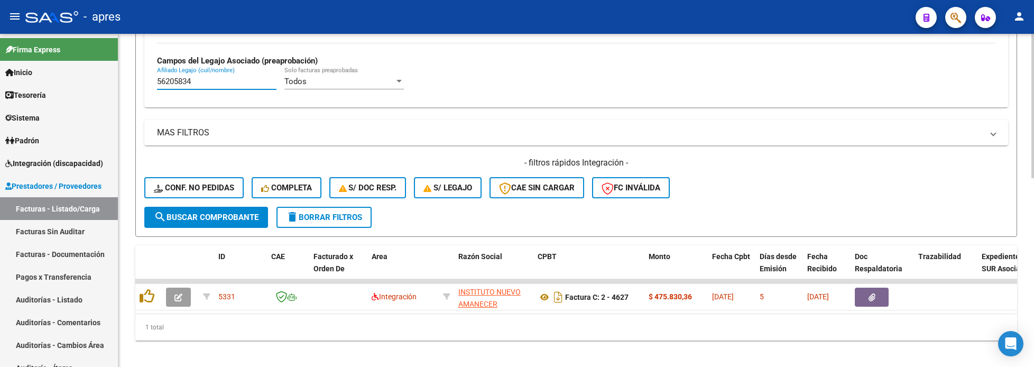
type input "56205834"
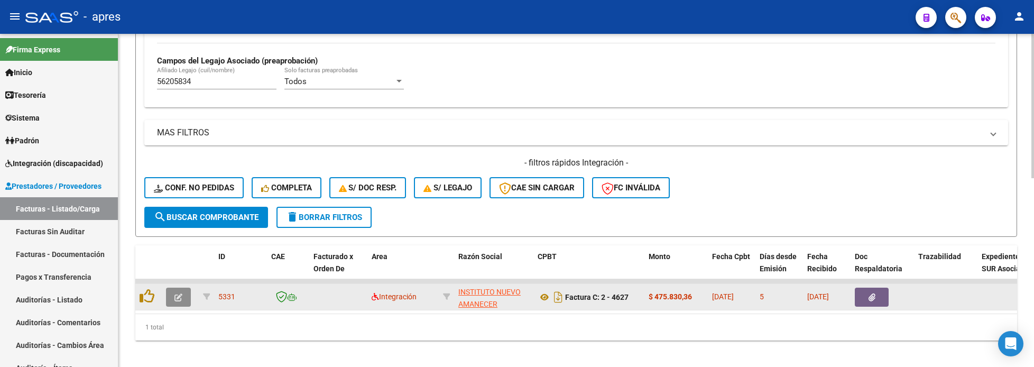
click at [171, 299] on button "button" at bounding box center [178, 296] width 25 height 19
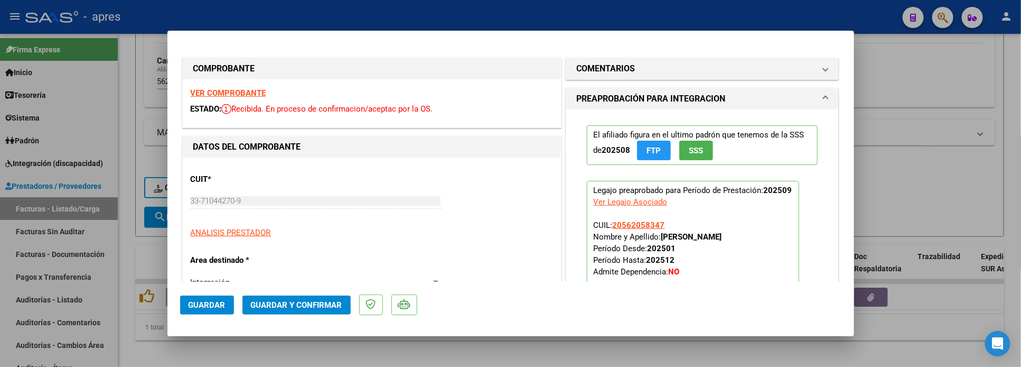
click at [224, 89] on strong "VER COMPROBANTE" at bounding box center [229, 93] width 76 height 10
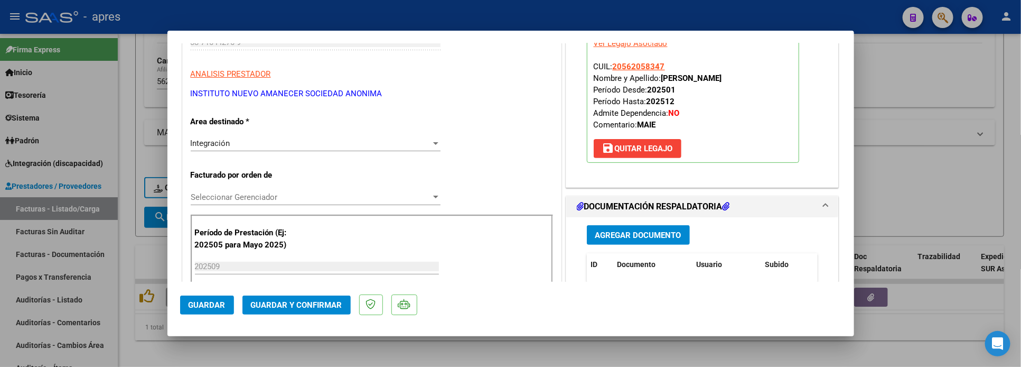
scroll to position [238, 0]
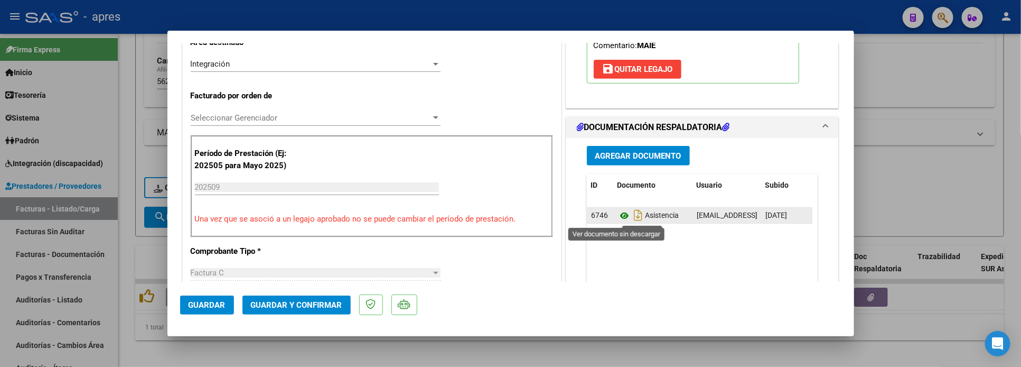
click at [618, 216] on icon at bounding box center [625, 215] width 14 height 13
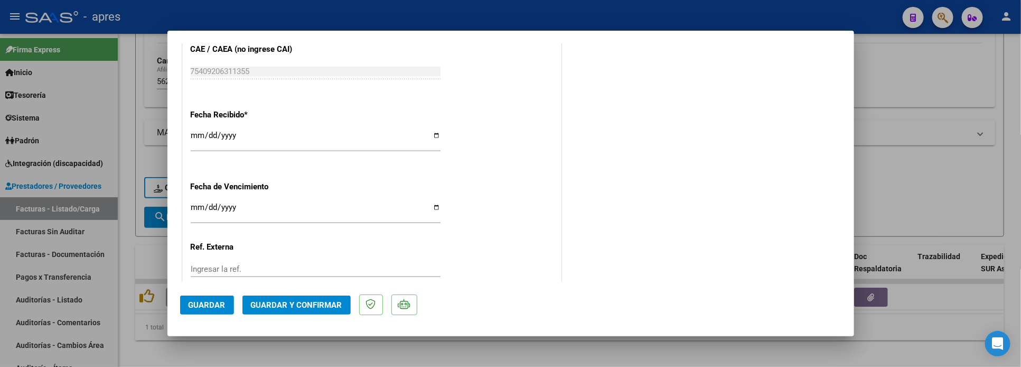
scroll to position [785, 0]
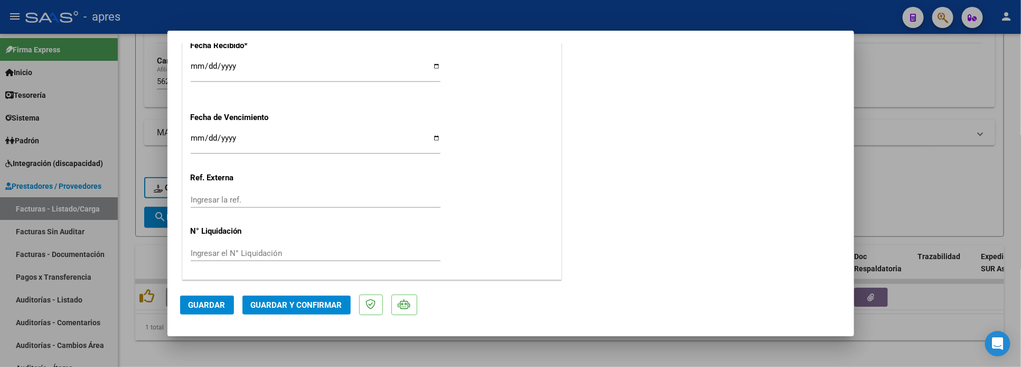
click at [199, 137] on input "Ingresar la fecha" at bounding box center [316, 142] width 250 height 17
type input "[DATE]"
click at [309, 300] on span "Guardar y Confirmar" at bounding box center [296, 305] width 91 height 10
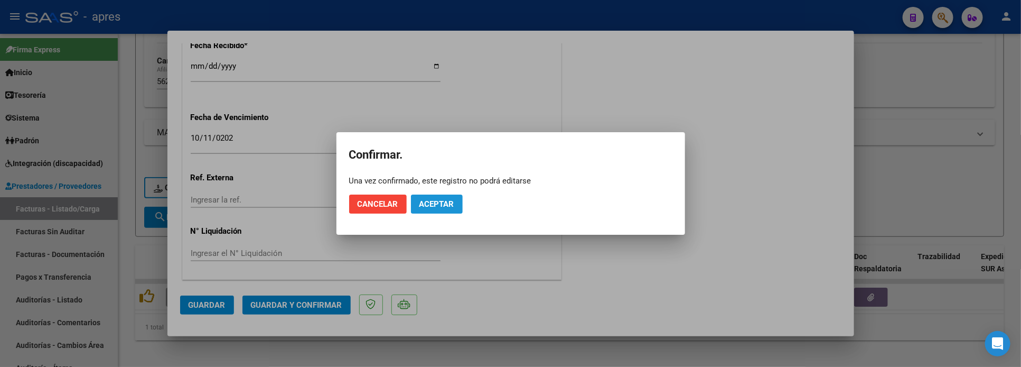
click at [430, 203] on span "Aceptar" at bounding box center [437, 204] width 35 height 10
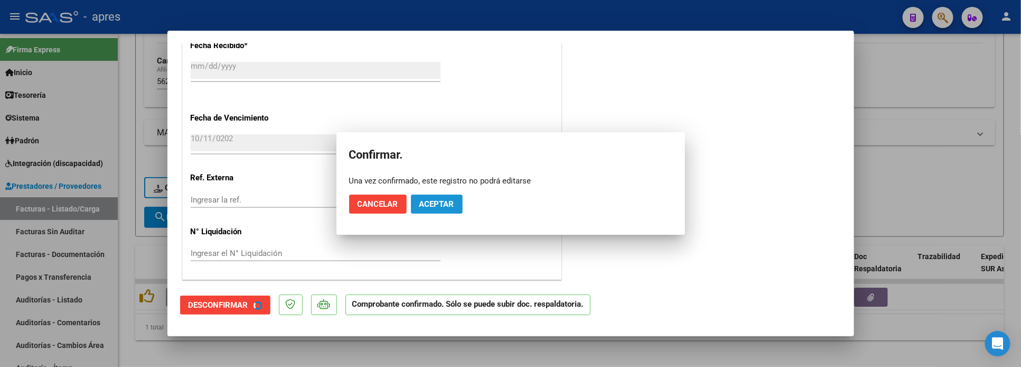
scroll to position [719, 0]
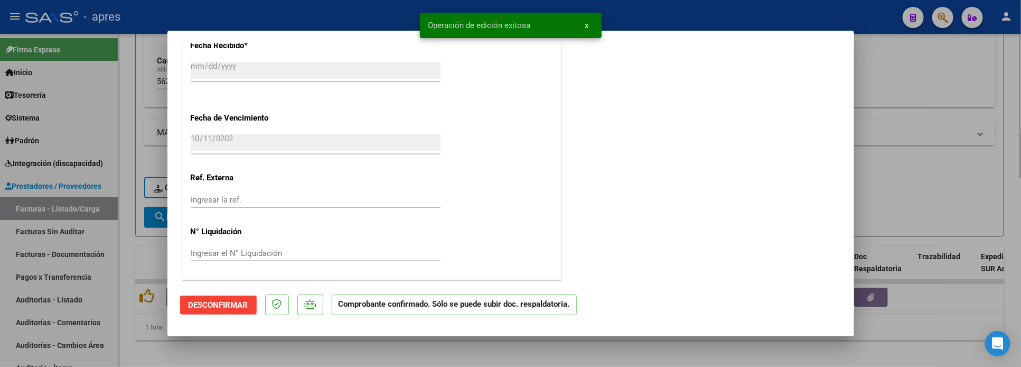
drag, startPoint x: 176, startPoint y: 349, endPoint x: 175, endPoint y: 365, distance: 15.4
click at [176, 352] on div at bounding box center [510, 183] width 1021 height 367
type input "$ 0,00"
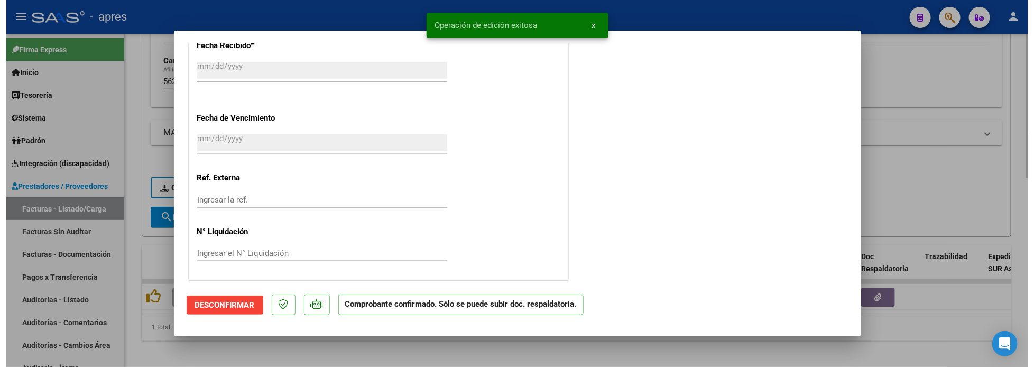
scroll to position [915, 0]
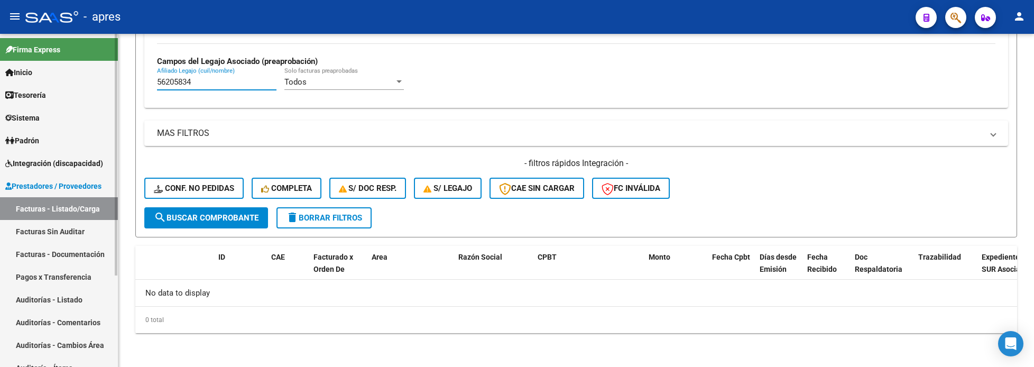
drag, startPoint x: 205, startPoint y: 86, endPoint x: 21, endPoint y: 103, distance: 184.7
click at [21, 102] on mat-sidenav-container "Firma Express Inicio Calendario SSS Instructivos Contacto OS Tesorería Extracto…" at bounding box center [517, 200] width 1034 height 333
paste input "5110846"
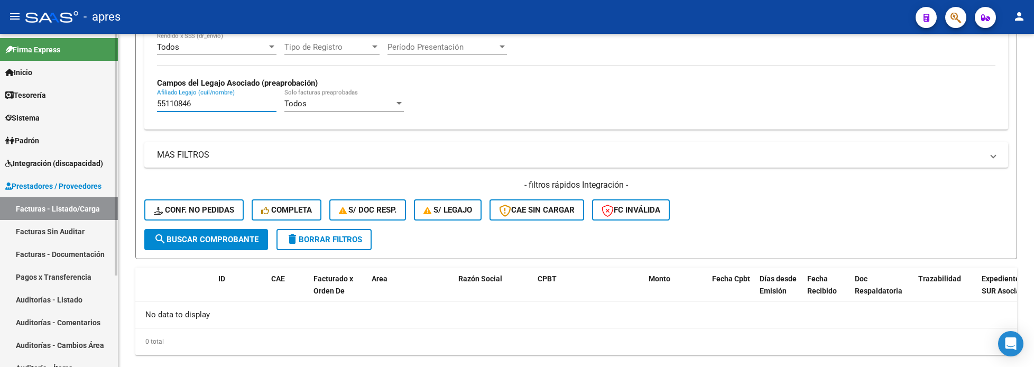
scroll to position [413, 0]
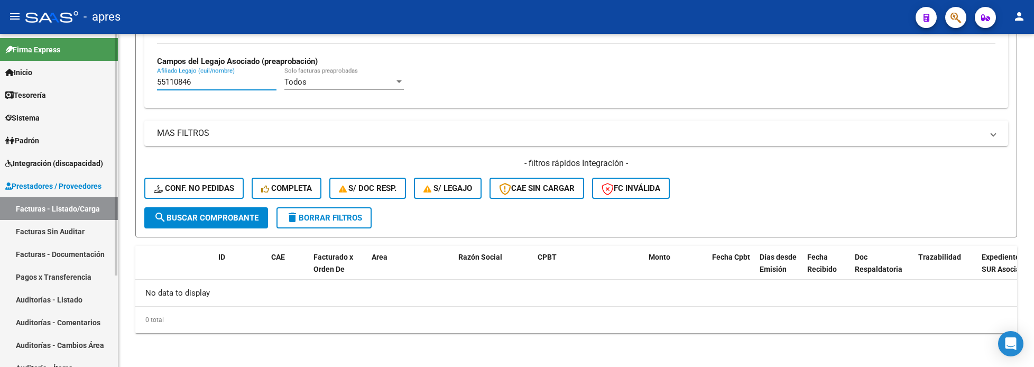
drag, startPoint x: 210, startPoint y: 83, endPoint x: 109, endPoint y: 95, distance: 101.1
click at [110, 95] on mat-sidenav-container "Firma Express Inicio Calendario SSS Instructivos Contacto OS Tesorería Extracto…" at bounding box center [517, 200] width 1034 height 333
paste input "1141278"
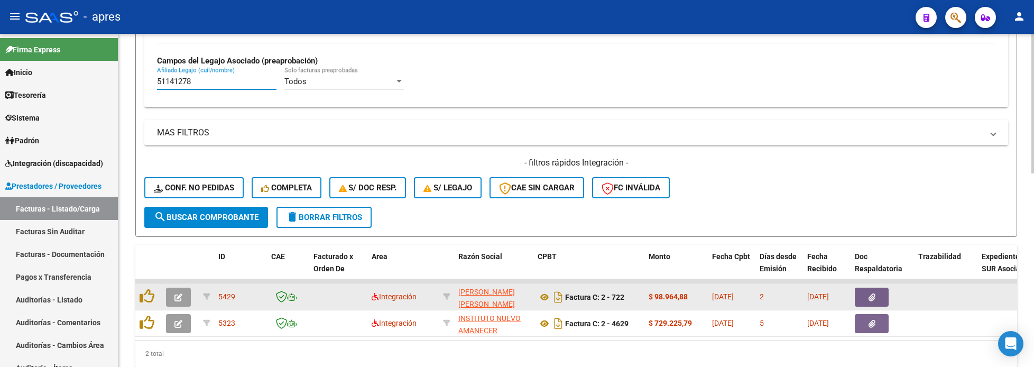
type input "51141278"
click at [178, 306] on button "button" at bounding box center [178, 296] width 25 height 19
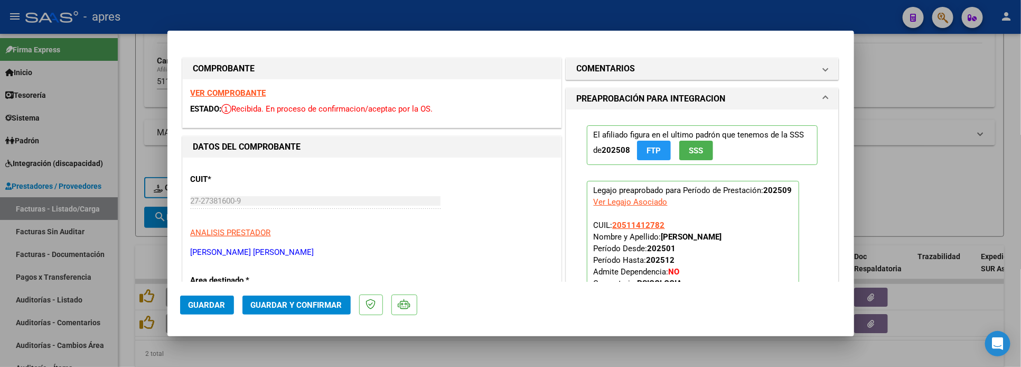
click at [257, 92] on strong "VER COMPROBANTE" at bounding box center [229, 93] width 76 height 10
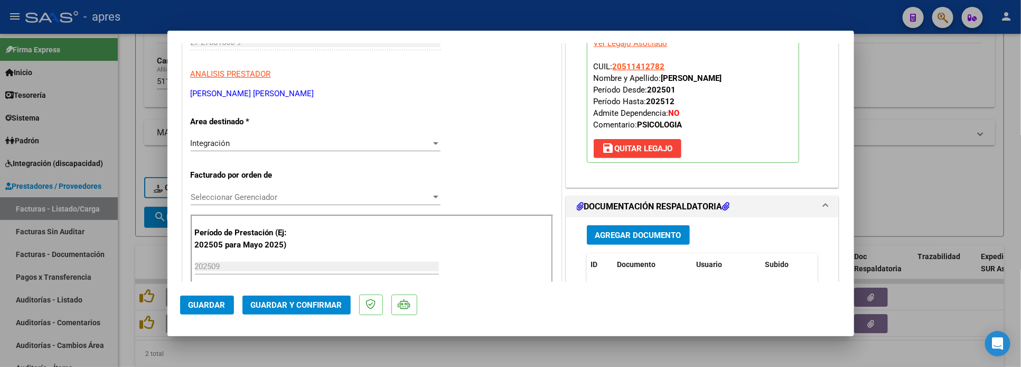
scroll to position [317, 0]
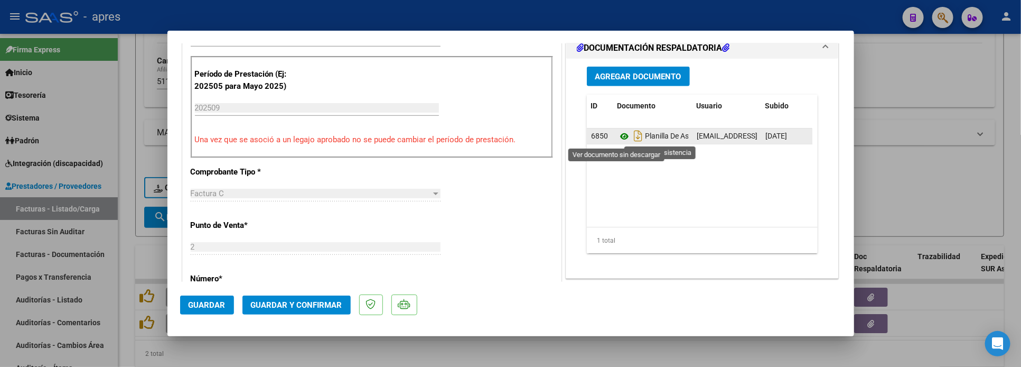
click at [618, 138] on icon at bounding box center [625, 136] width 14 height 13
click at [618, 133] on icon at bounding box center [625, 136] width 14 height 13
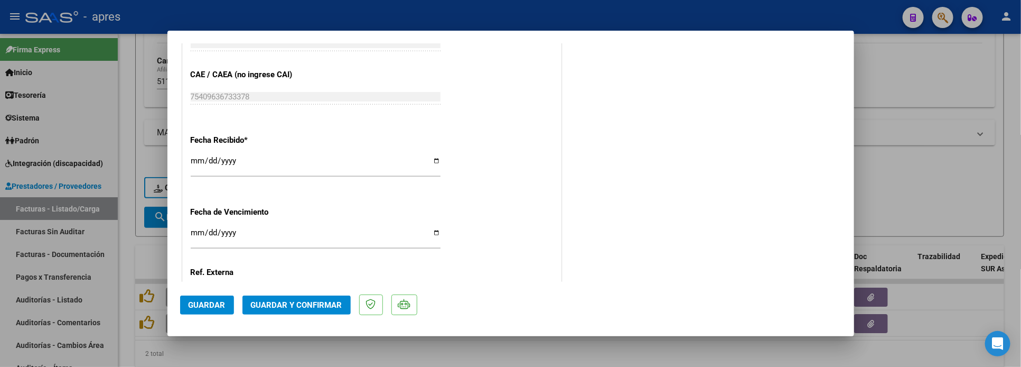
scroll to position [785, 0]
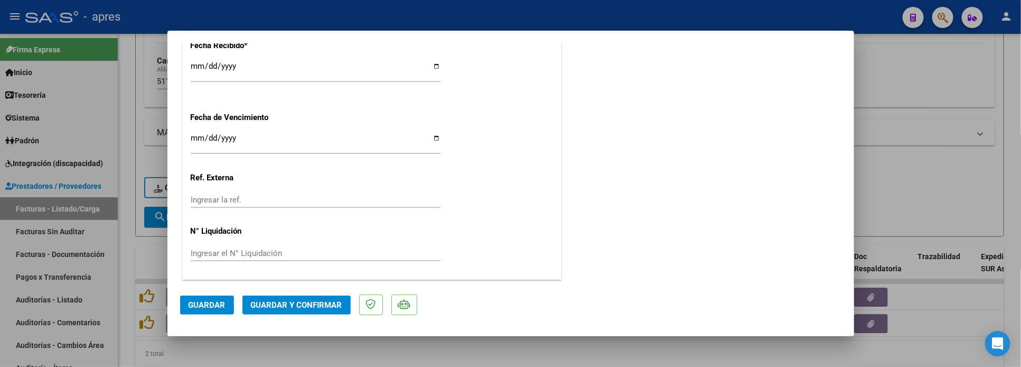
click at [306, 311] on button "Guardar y Confirmar" at bounding box center [297, 304] width 108 height 19
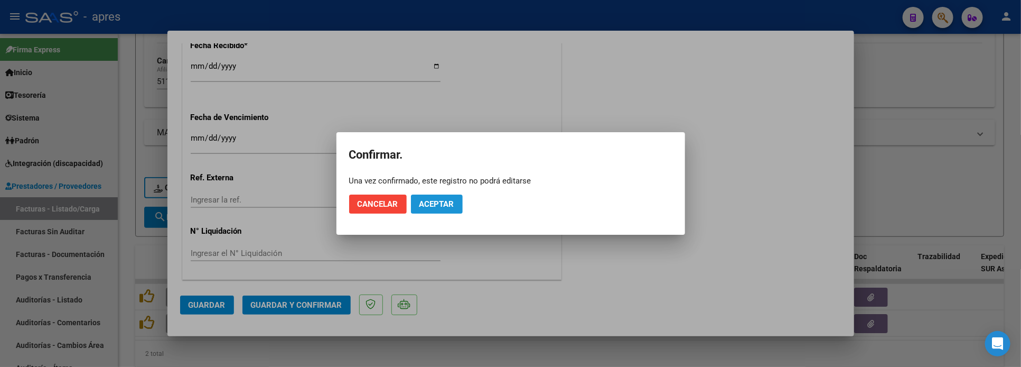
drag, startPoint x: 449, startPoint y: 211, endPoint x: 433, endPoint y: 199, distance: 20.0
click at [444, 208] on button "Aceptar" at bounding box center [437, 203] width 52 height 19
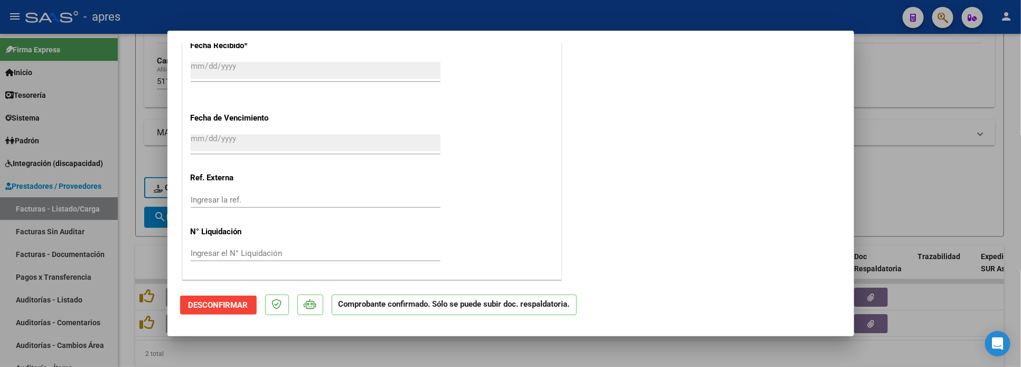
click at [124, 173] on div at bounding box center [510, 183] width 1021 height 367
type input "$ 0,00"
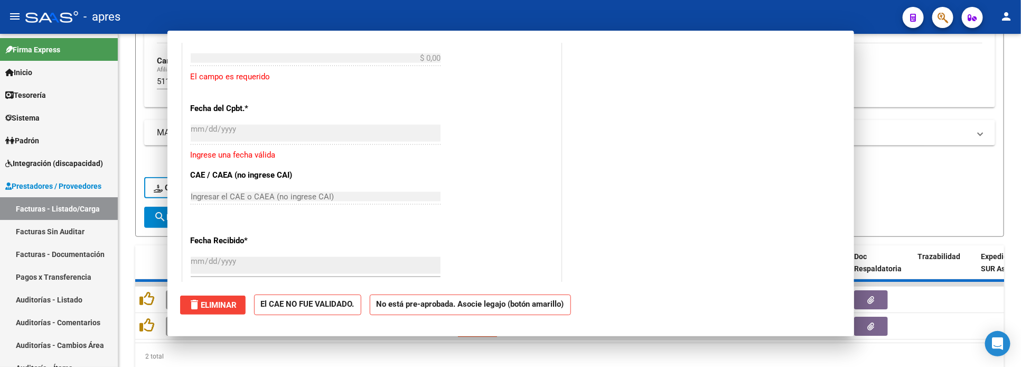
scroll to position [915, 0]
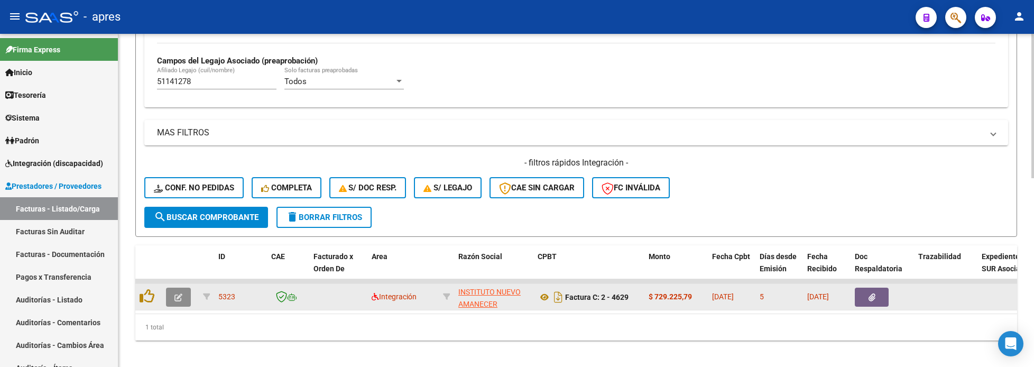
click at [170, 299] on button "button" at bounding box center [178, 296] width 25 height 19
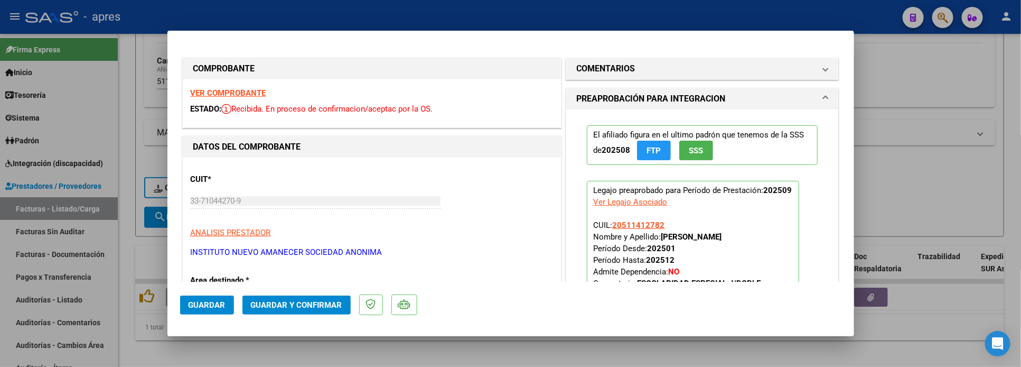
click at [255, 91] on strong "VER COMPROBANTE" at bounding box center [229, 93] width 76 height 10
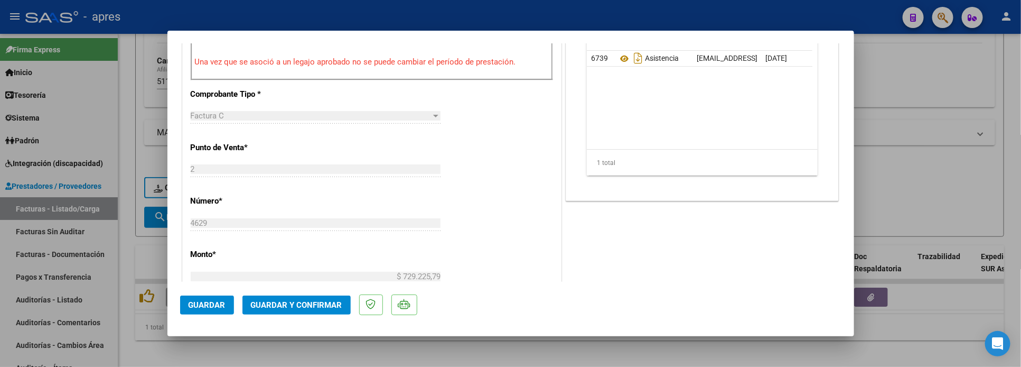
scroll to position [396, 0]
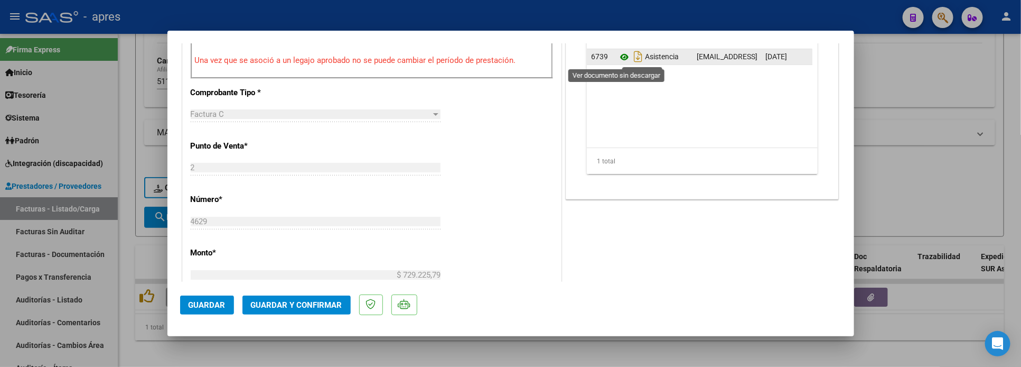
click at [618, 57] on icon at bounding box center [625, 57] width 14 height 13
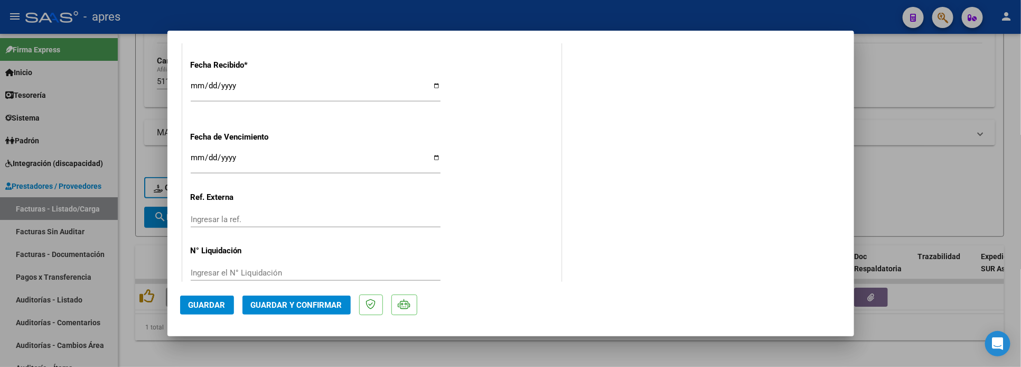
scroll to position [785, 0]
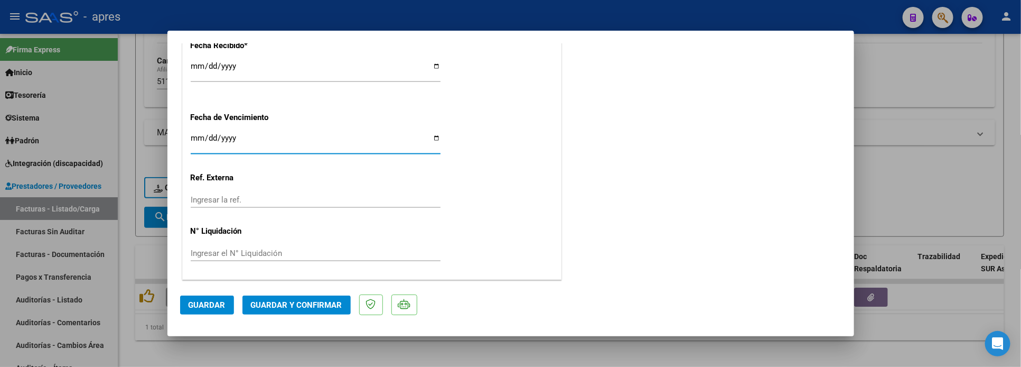
click at [192, 136] on input "Ingresar la fecha" at bounding box center [316, 142] width 250 height 17
type input "[DATE]"
click at [296, 302] on span "Guardar y Confirmar" at bounding box center [296, 305] width 91 height 10
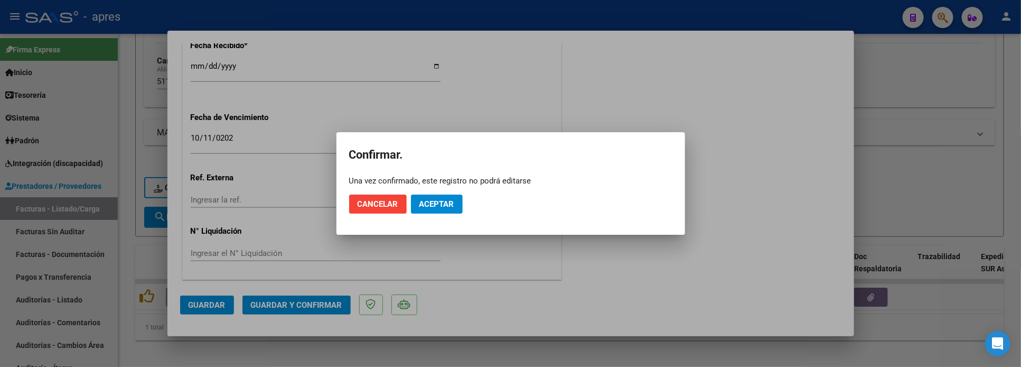
drag, startPoint x: 436, startPoint y: 214, endPoint x: 441, endPoint y: 193, distance: 21.2
click at [436, 213] on mat-dialog-actions "Cancelar Aceptar" at bounding box center [510, 204] width 323 height 36
click at [441, 199] on span "Aceptar" at bounding box center [437, 204] width 35 height 10
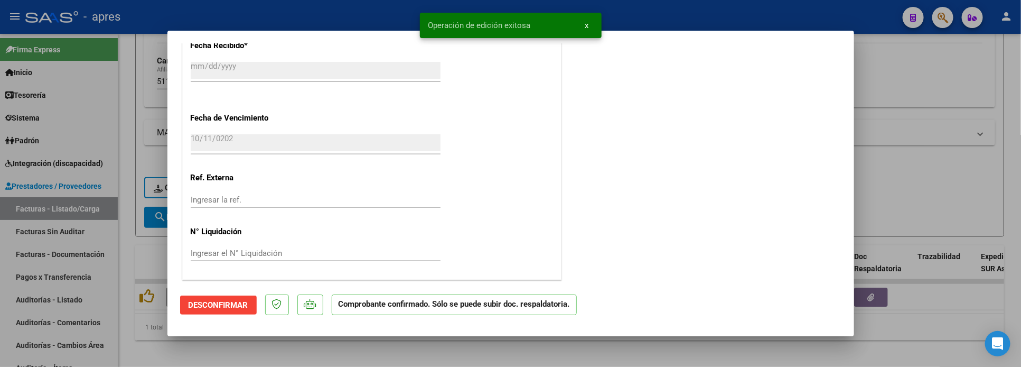
click at [117, 252] on div at bounding box center [510, 183] width 1021 height 367
type input "$ 0,00"
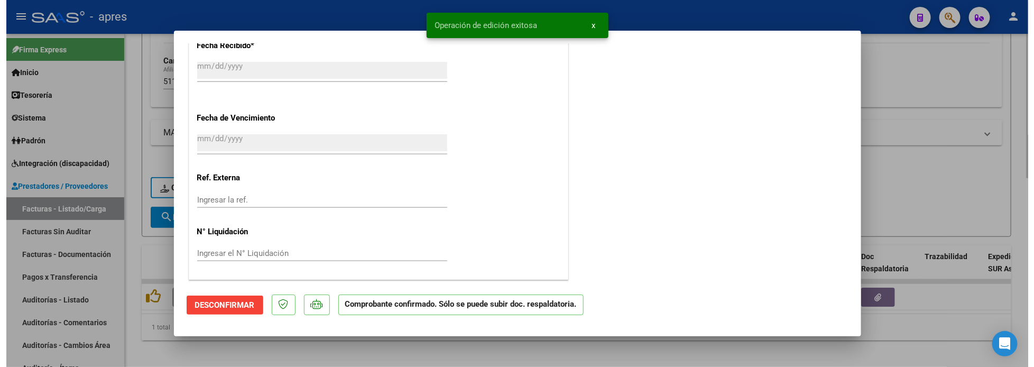
scroll to position [0, 0]
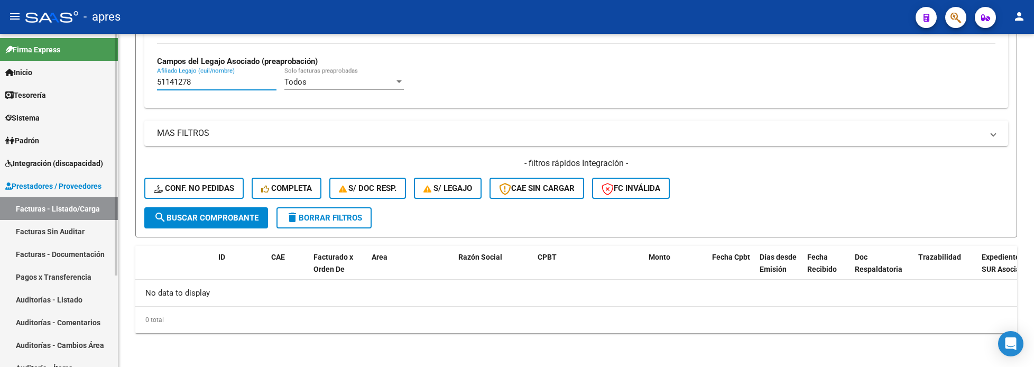
drag, startPoint x: 196, startPoint y: 81, endPoint x: 53, endPoint y: 92, distance: 143.1
click at [56, 96] on mat-sidenav-container "Firma Express Inicio Calendario SSS Instructivos Contacto OS Tesorería Extracto…" at bounding box center [517, 200] width 1034 height 333
paste input "374985"
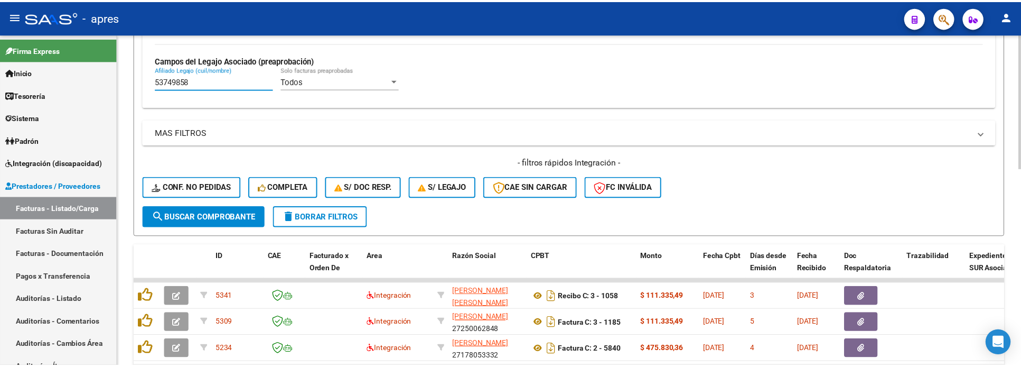
scroll to position [487, 0]
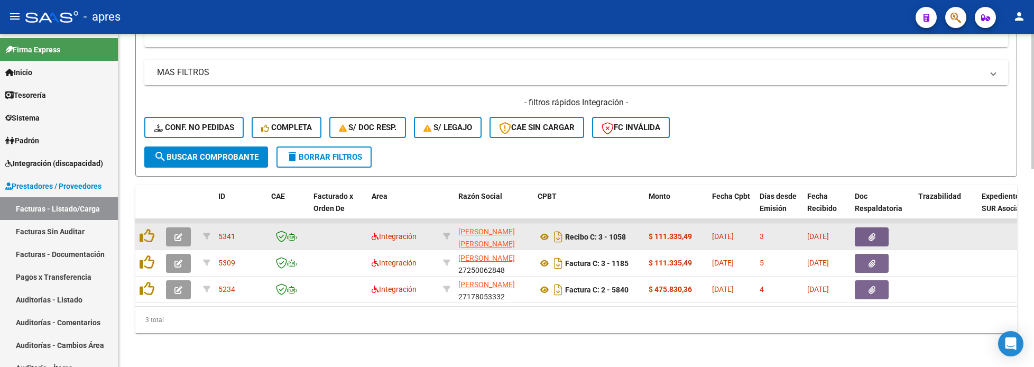
type input "53749858"
click at [174, 233] on icon "button" at bounding box center [178, 237] width 8 height 8
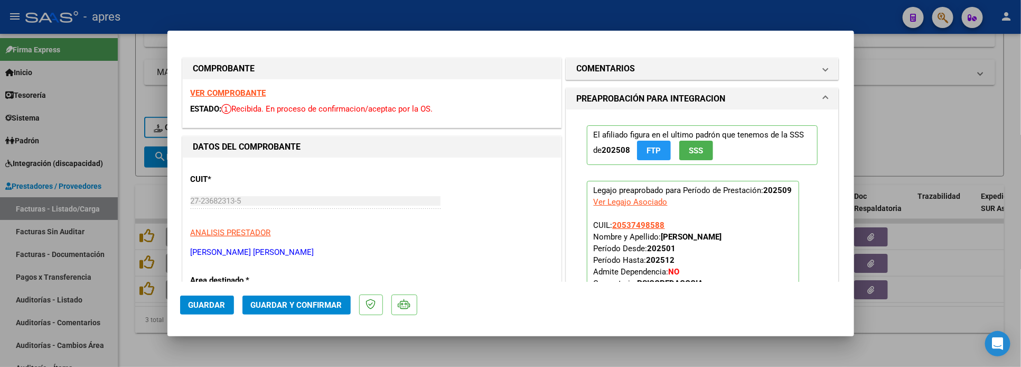
click at [256, 92] on strong "VER COMPROBANTE" at bounding box center [229, 93] width 76 height 10
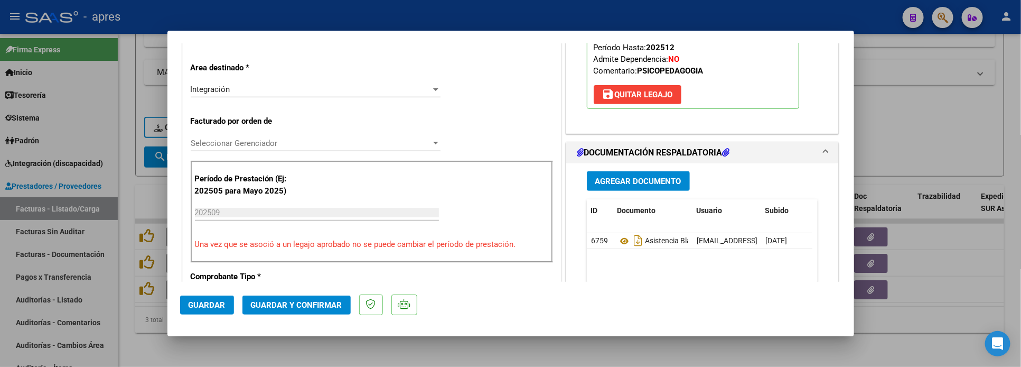
scroll to position [238, 0]
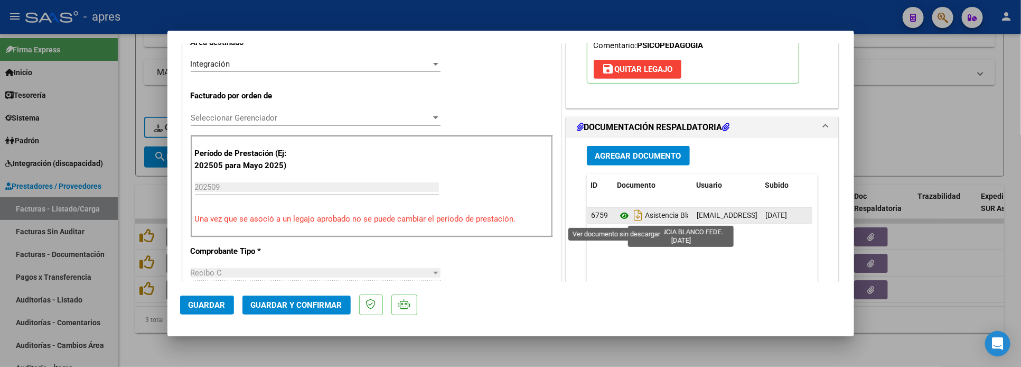
click at [618, 220] on icon at bounding box center [625, 215] width 14 height 13
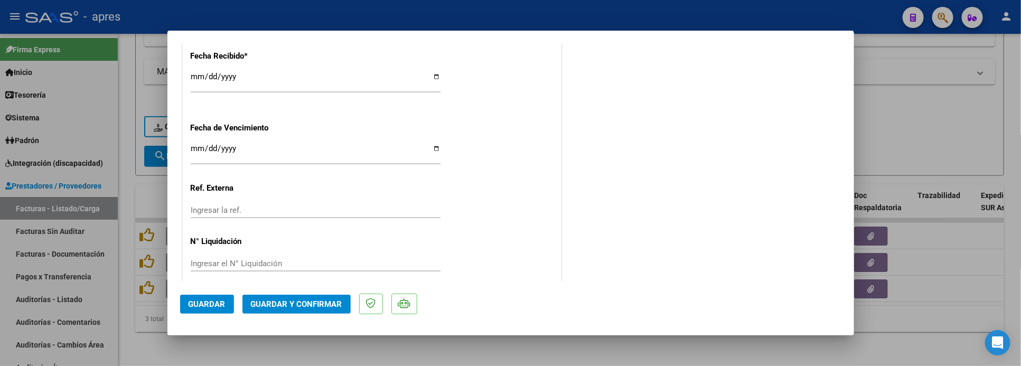
scroll to position [785, 0]
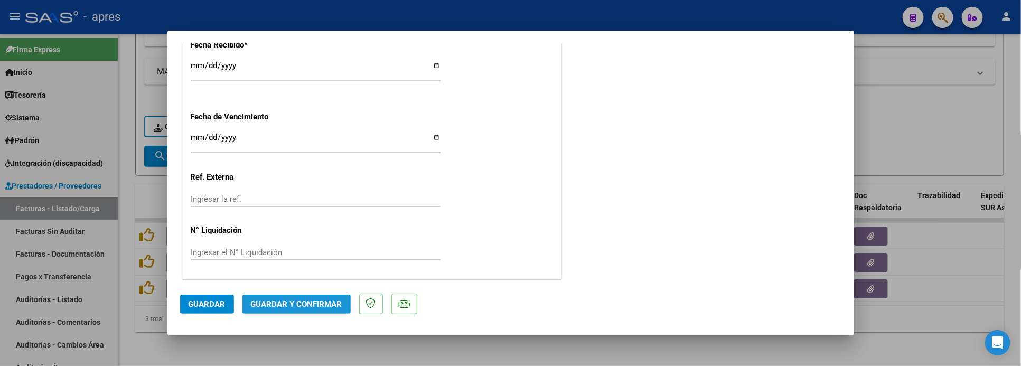
click at [274, 313] on button "Guardar y Confirmar" at bounding box center [297, 304] width 108 height 19
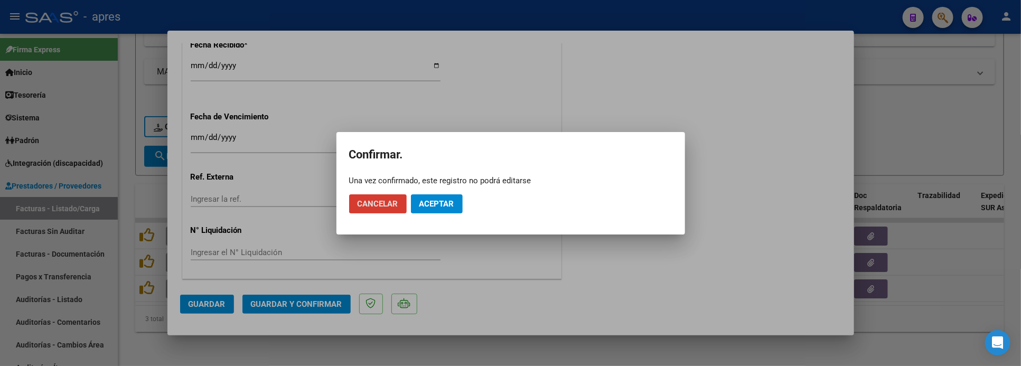
click at [425, 206] on span "Aceptar" at bounding box center [437, 204] width 35 height 10
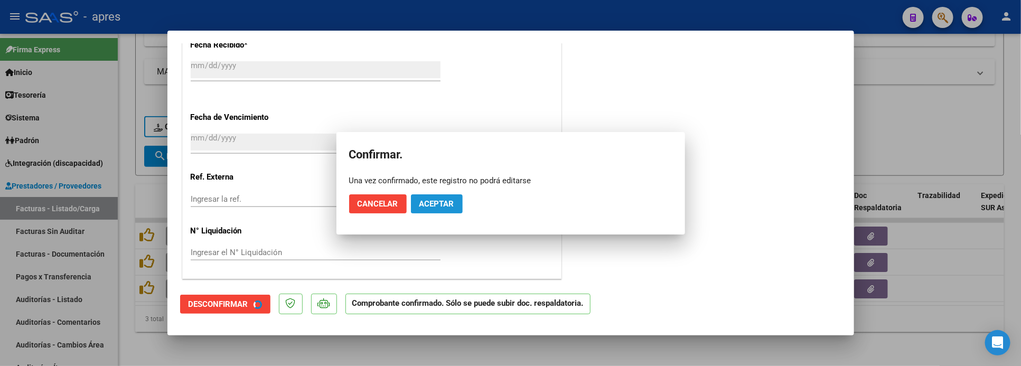
scroll to position [719, 0]
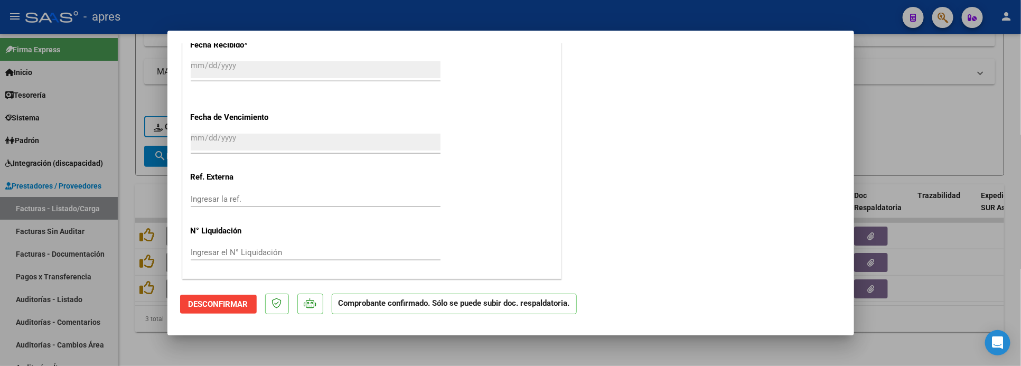
click at [175, 347] on div at bounding box center [510, 183] width 1021 height 366
type input "$ 0,00"
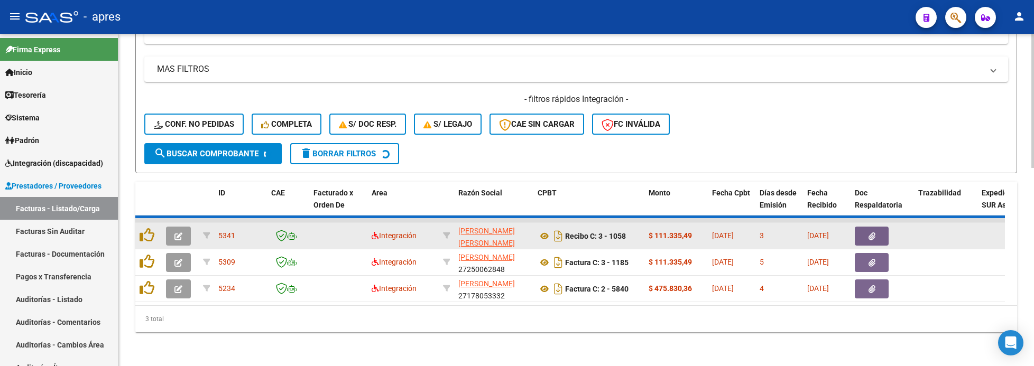
scroll to position [462, 0]
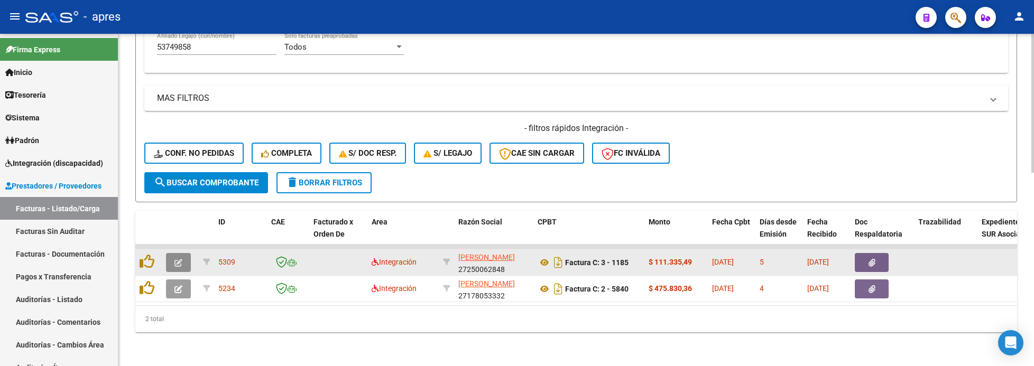
click at [184, 253] on button "button" at bounding box center [178, 262] width 25 height 19
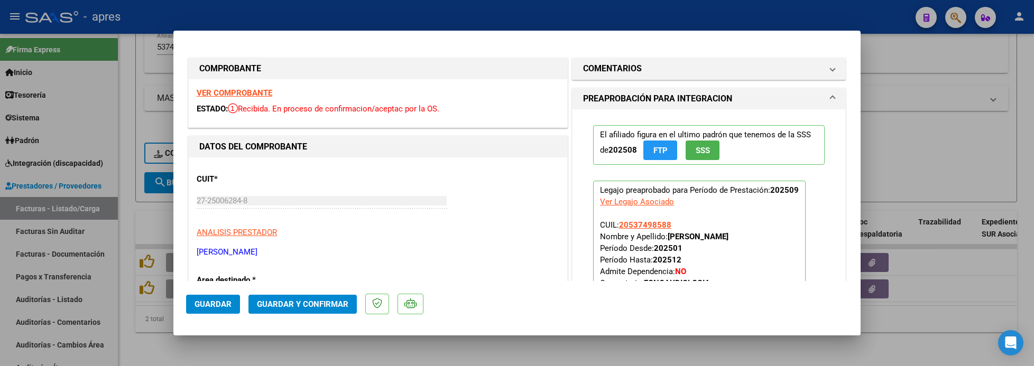
click at [257, 94] on strong "VER COMPROBANTE" at bounding box center [235, 93] width 76 height 10
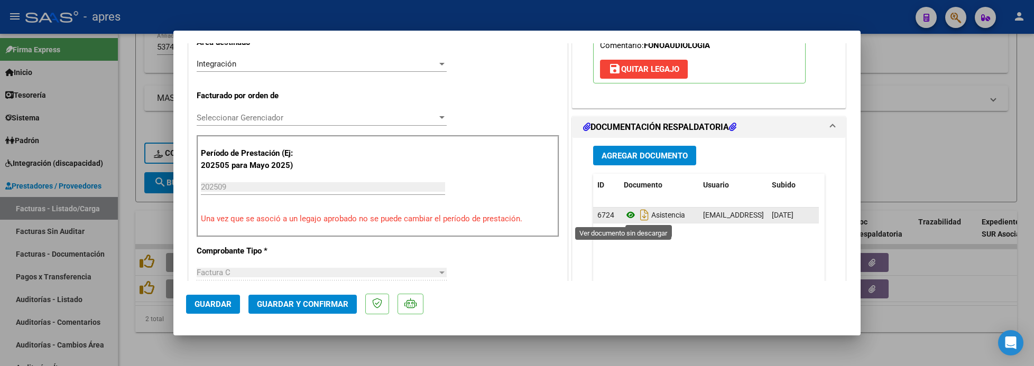
click at [624, 217] on icon at bounding box center [631, 215] width 14 height 13
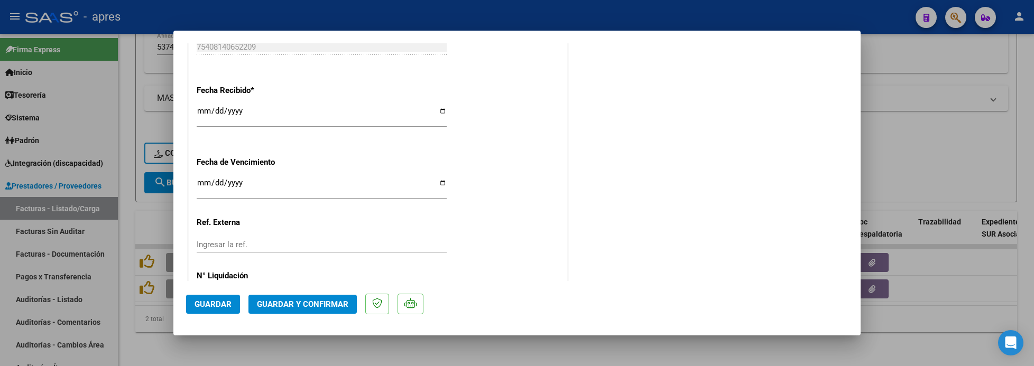
scroll to position [785, 0]
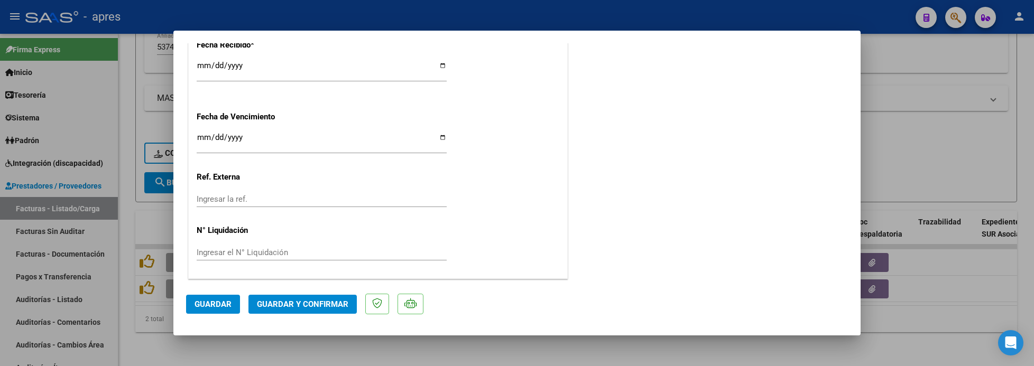
click at [200, 136] on input "Ingresar la fecha" at bounding box center [322, 141] width 250 height 17
drag, startPoint x: 212, startPoint y: 137, endPoint x: 216, endPoint y: 143, distance: 7.3
click at [214, 138] on input "[DATE]" at bounding box center [322, 141] width 250 height 17
type input "[DATE]"
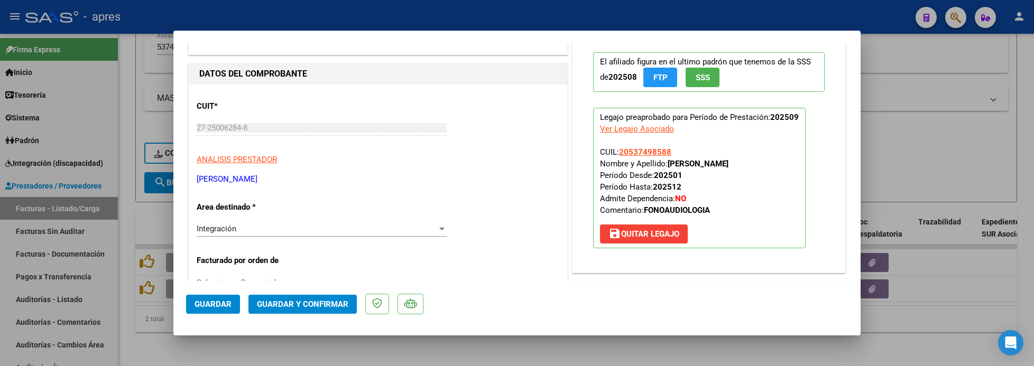
scroll to position [71, 0]
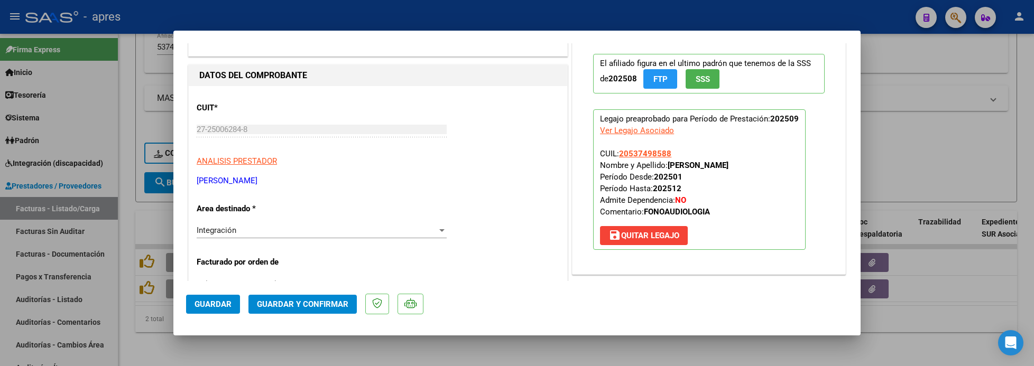
click at [309, 306] on span "Guardar y Confirmar" at bounding box center [302, 305] width 91 height 10
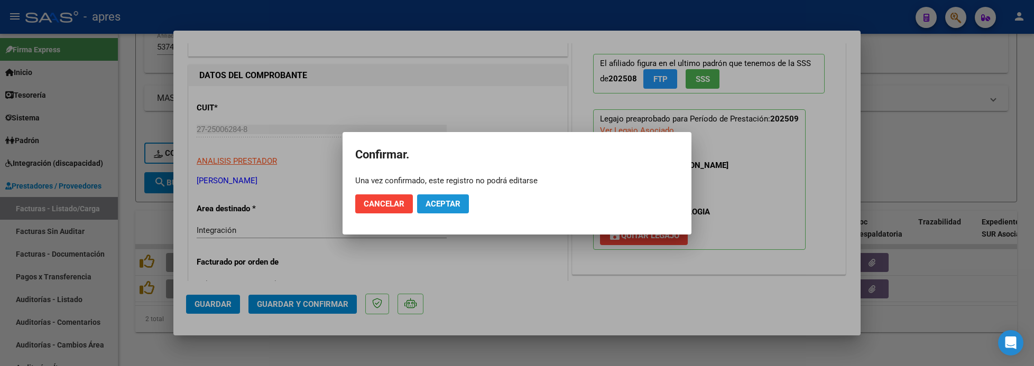
click at [450, 203] on span "Aceptar" at bounding box center [442, 204] width 35 height 10
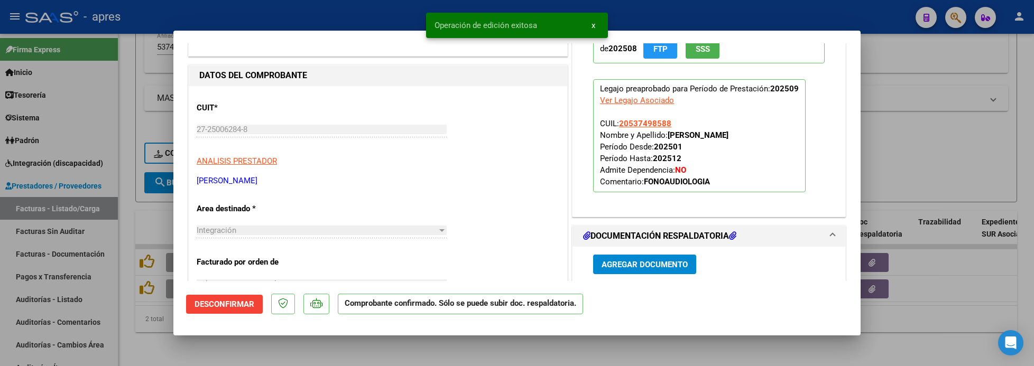
click at [183, 341] on div at bounding box center [517, 183] width 1034 height 366
type input "$ 0,00"
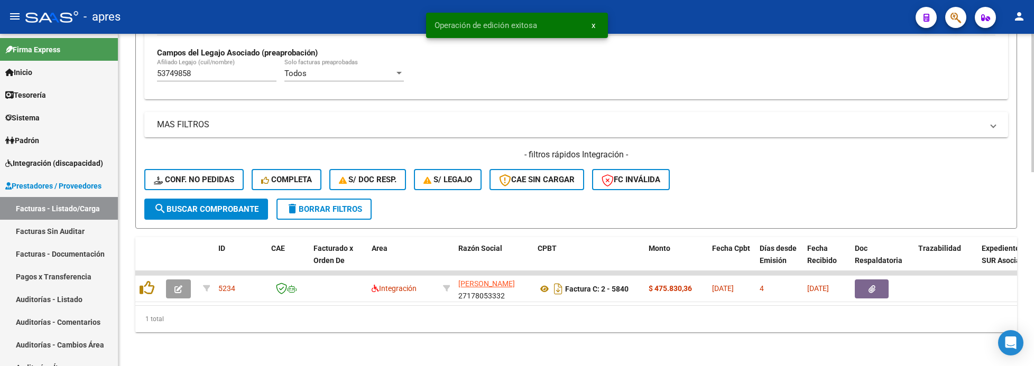
scroll to position [436, 0]
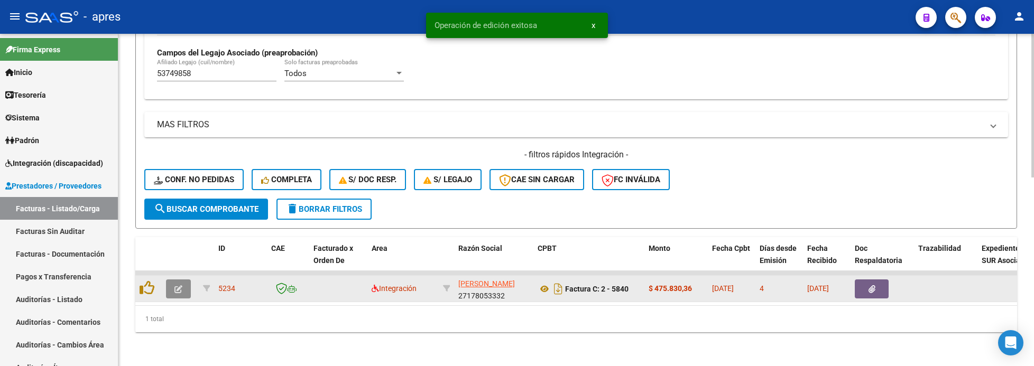
click at [181, 281] on button "button" at bounding box center [178, 289] width 25 height 19
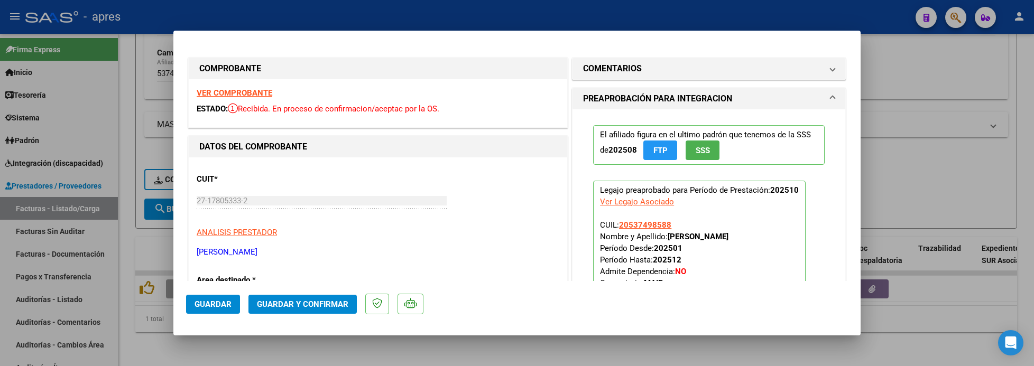
click at [240, 94] on strong "VER COMPROBANTE" at bounding box center [235, 93] width 76 height 10
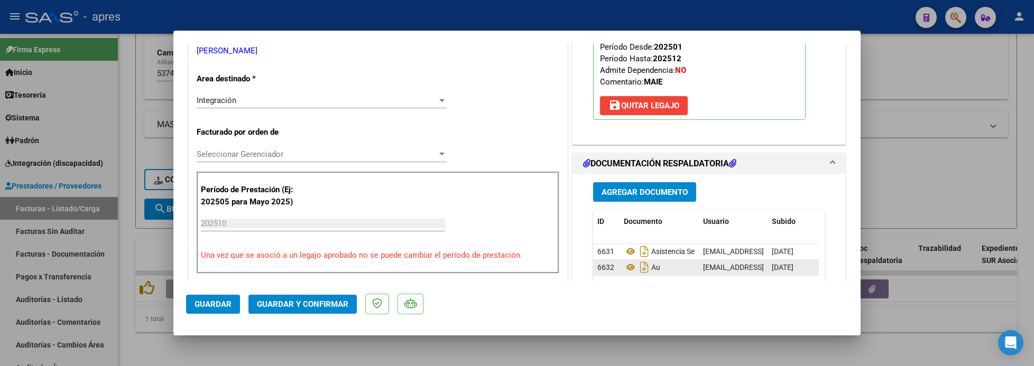
scroll to position [238, 0]
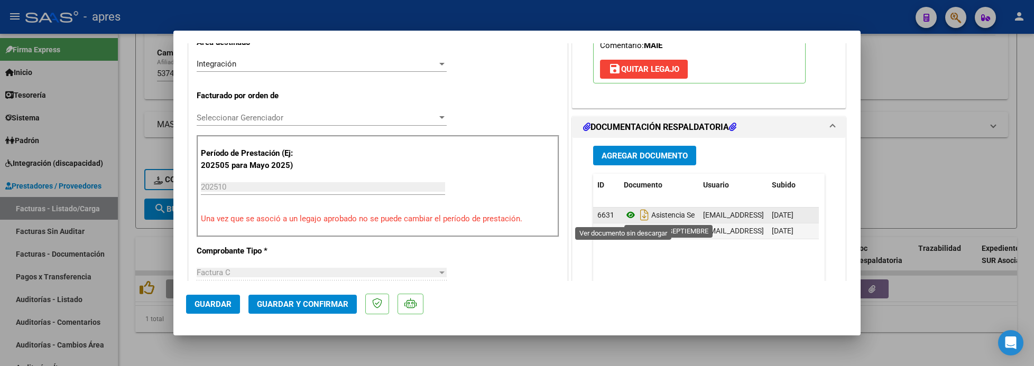
click at [624, 220] on icon at bounding box center [631, 215] width 14 height 13
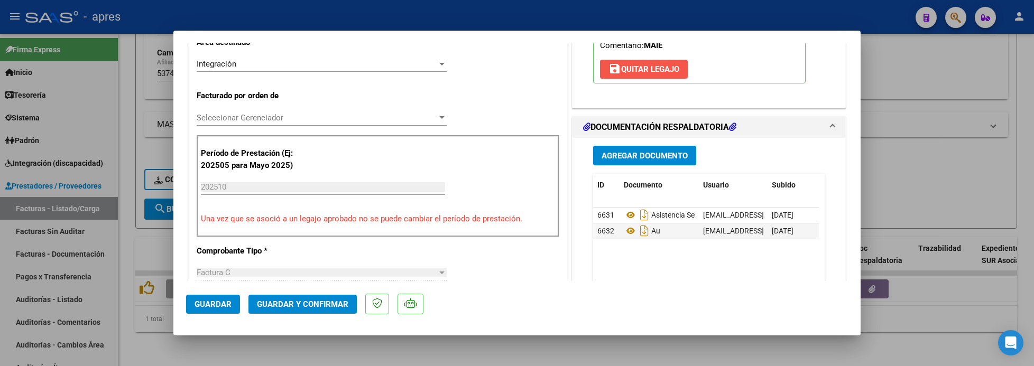
click at [643, 70] on span "save [PERSON_NAME]" at bounding box center [643, 69] width 71 height 10
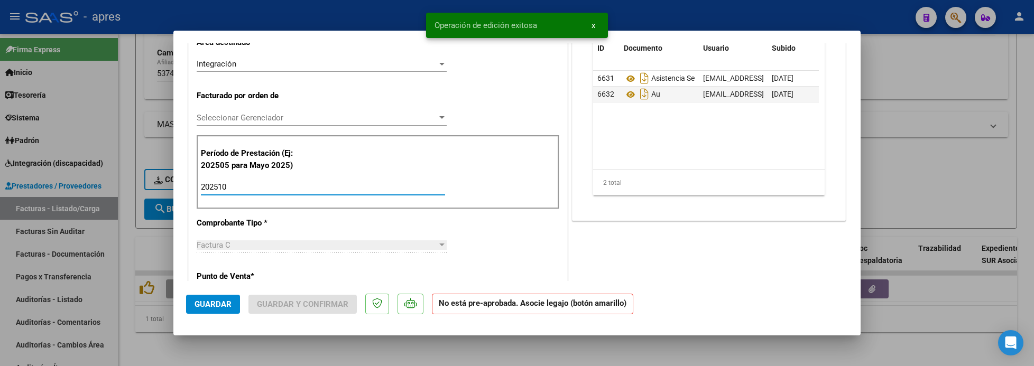
click at [284, 184] on input "202510" at bounding box center [323, 187] width 244 height 10
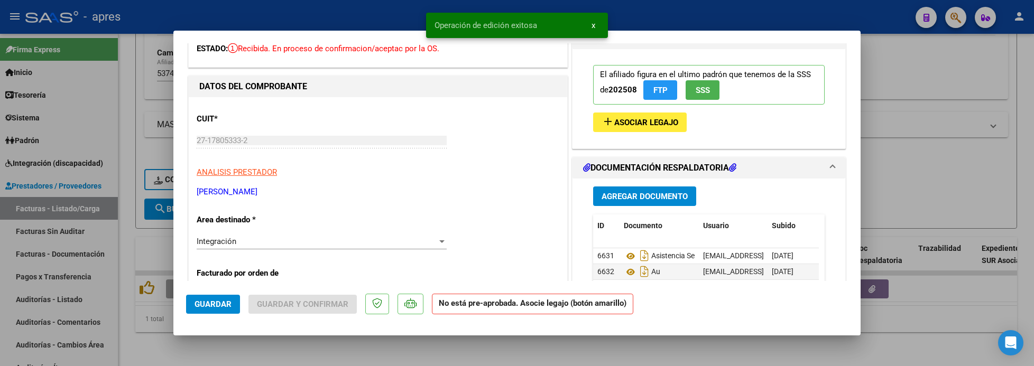
scroll to position [0, 0]
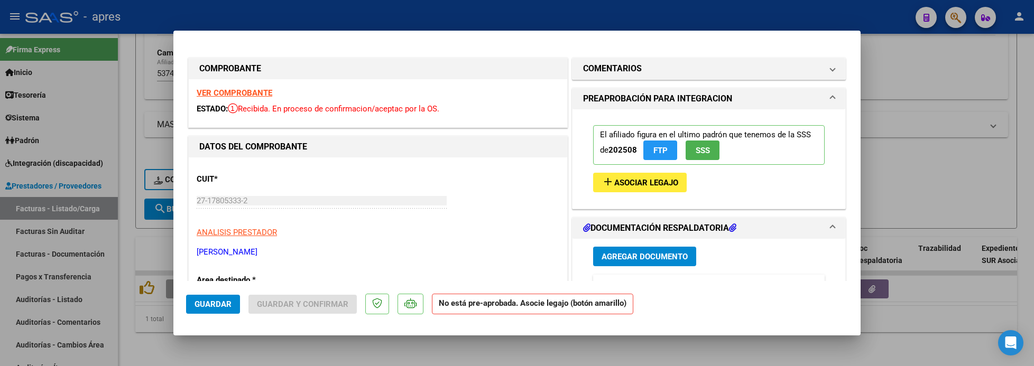
type input "202509"
click at [614, 185] on span "Asociar Legajo" at bounding box center [646, 183] width 64 height 10
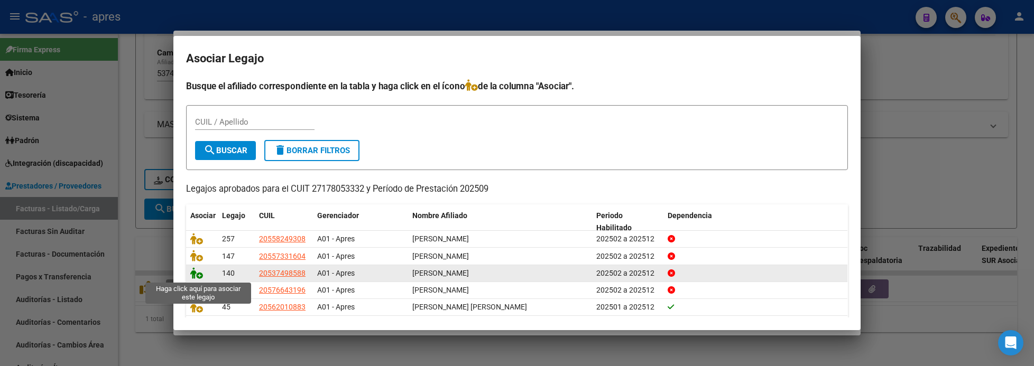
click at [191, 274] on icon at bounding box center [196, 273] width 13 height 12
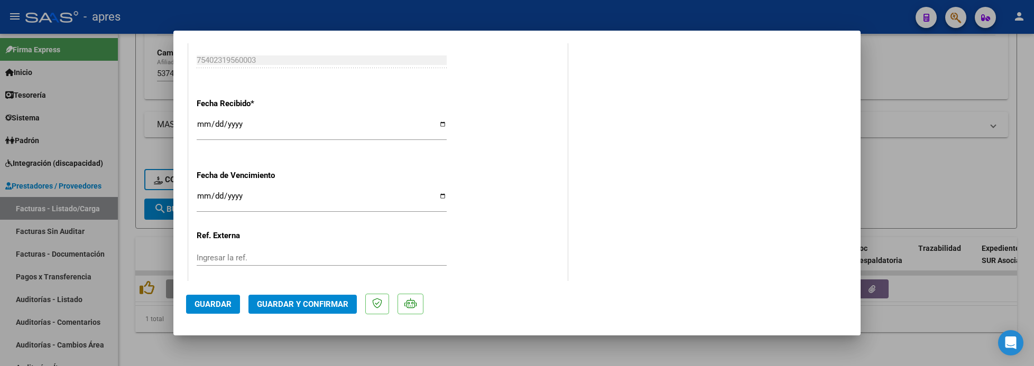
scroll to position [785, 0]
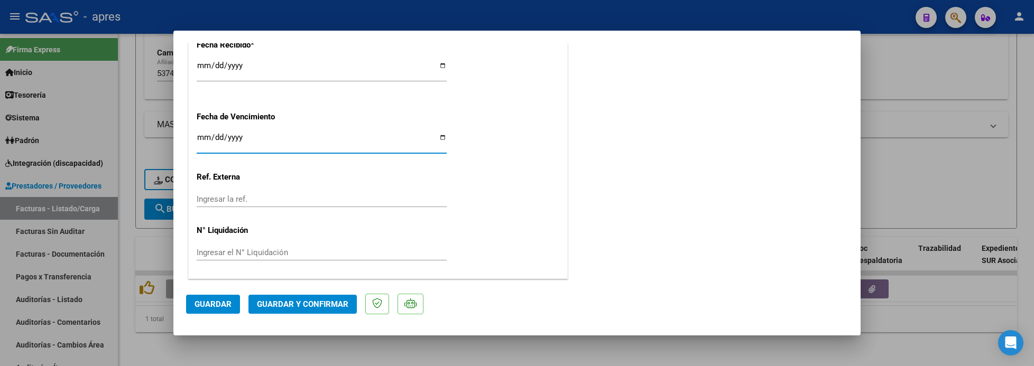
click at [202, 141] on input "Ingresar la fecha" at bounding box center [322, 141] width 250 height 17
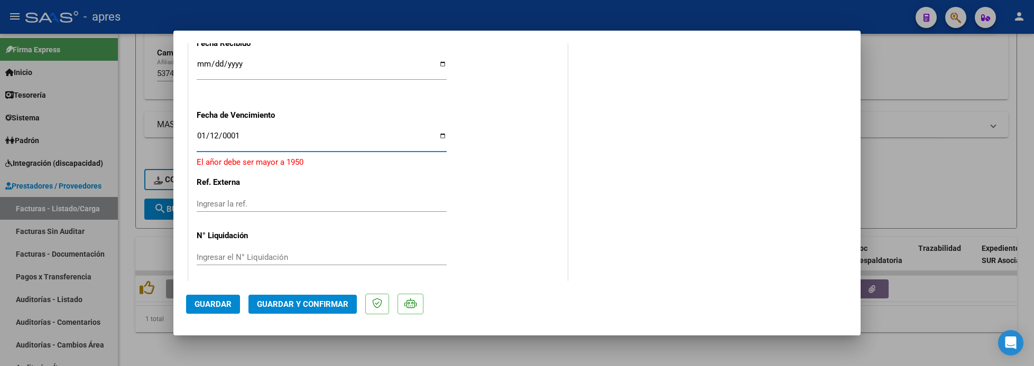
click at [214, 138] on input "0001-01-12" at bounding box center [322, 140] width 250 height 17
type input "[DATE]"
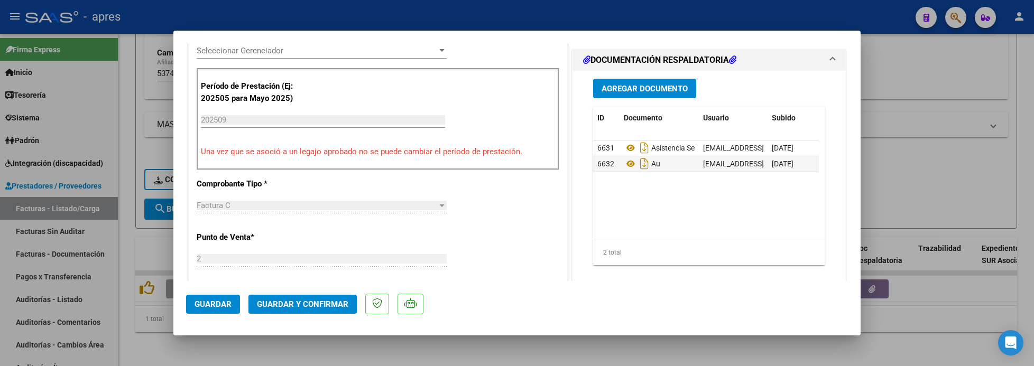
scroll to position [230, 0]
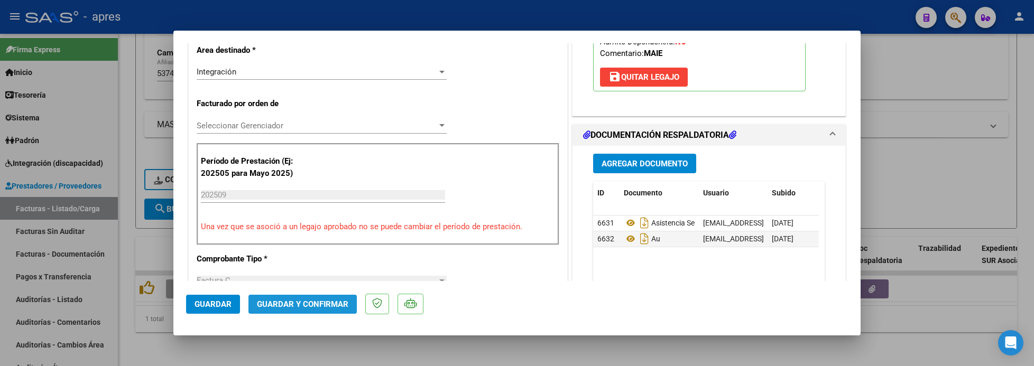
click at [306, 305] on span "Guardar y Confirmar" at bounding box center [302, 305] width 91 height 10
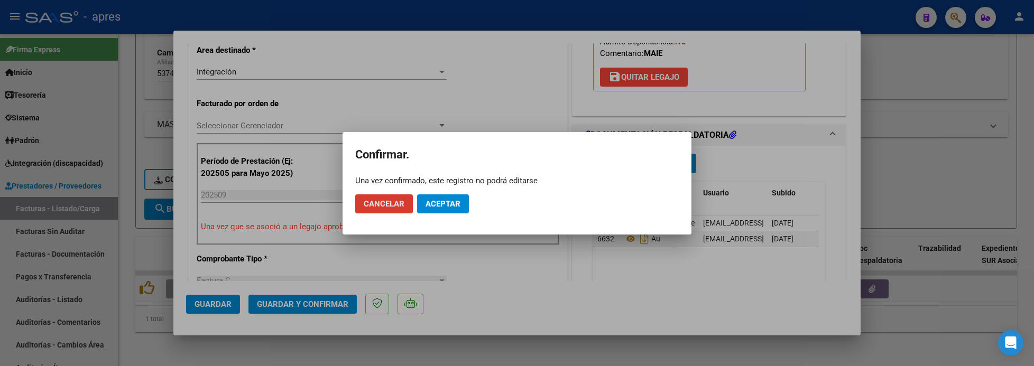
click at [452, 188] on mat-dialog-actions "Cancelar Aceptar" at bounding box center [516, 204] width 323 height 36
drag, startPoint x: 452, startPoint y: 207, endPoint x: 590, endPoint y: 72, distance: 192.8
click at [452, 201] on span "Aceptar" at bounding box center [442, 204] width 35 height 10
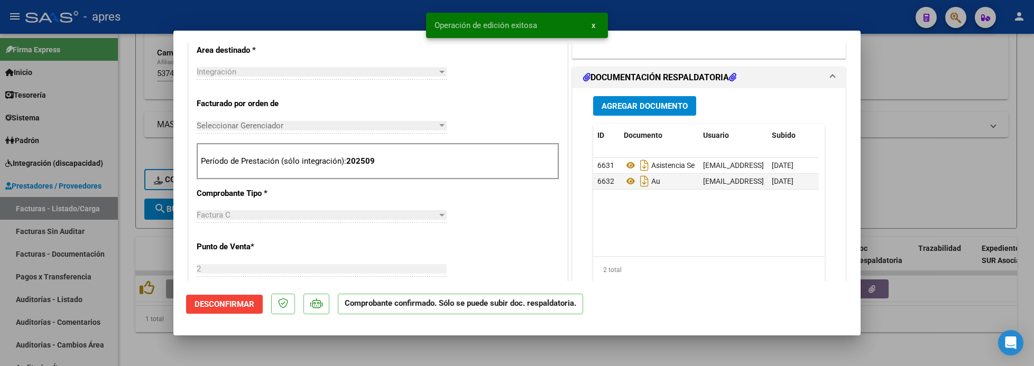
click at [146, 319] on div at bounding box center [517, 183] width 1034 height 366
type input "$ 0,00"
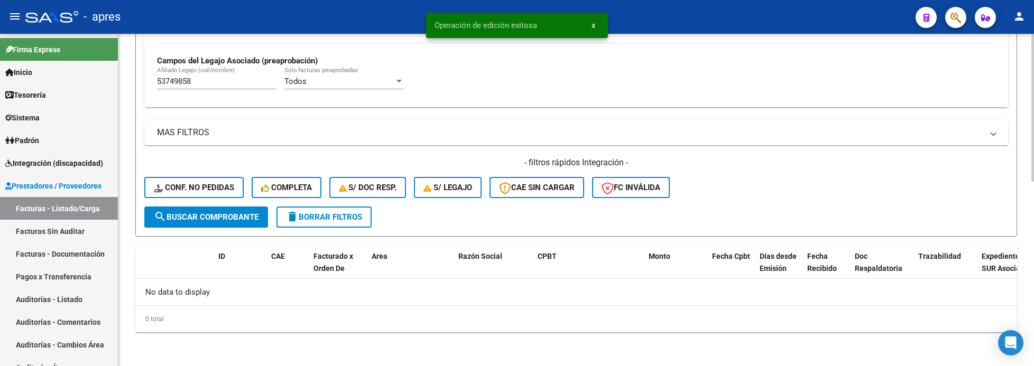
scroll to position [415, 0]
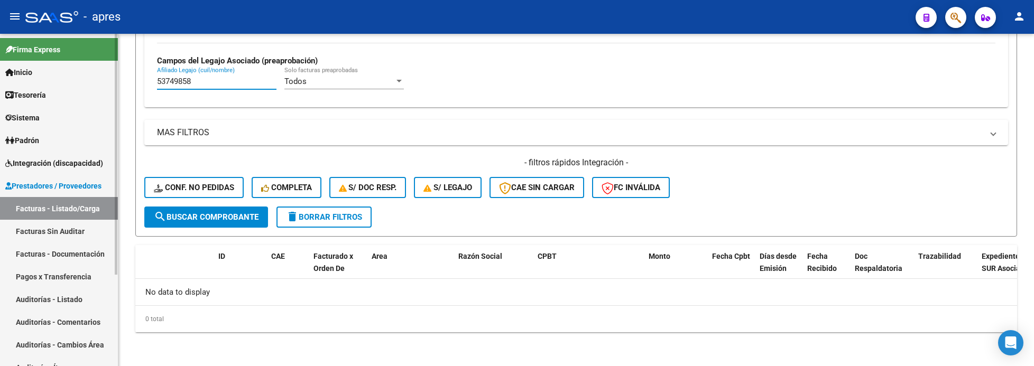
drag, startPoint x: 194, startPoint y: 79, endPoint x: 88, endPoint y: 85, distance: 106.3
click at [88, 85] on mat-sidenav-container "Firma Express Inicio Calendario SSS Instructivos Contacto OS Tesorería Extracto…" at bounding box center [517, 200] width 1034 height 332
paste input "4729844"
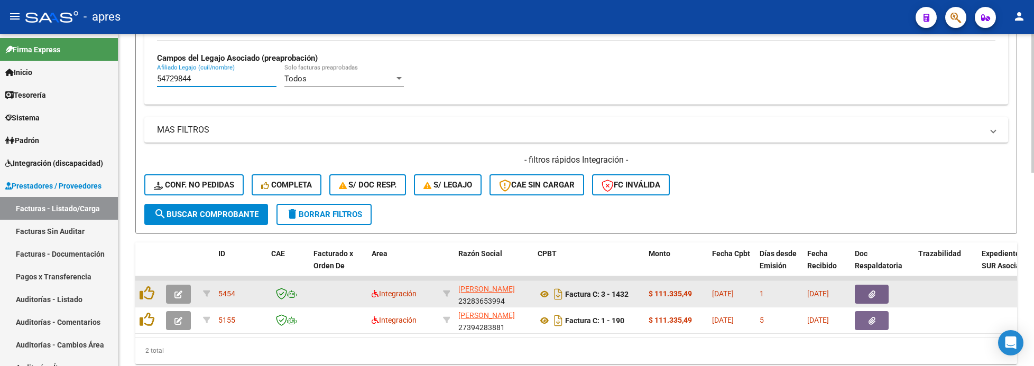
type input "54729844"
click at [173, 297] on button "button" at bounding box center [178, 294] width 25 height 19
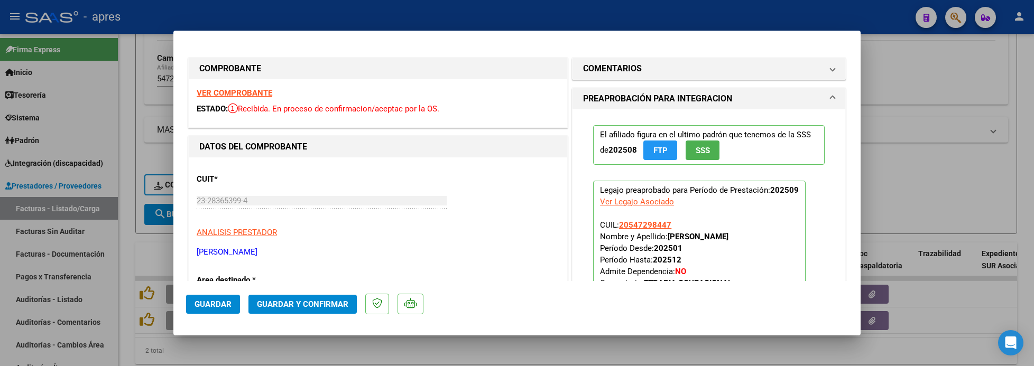
click at [222, 97] on strong "VER COMPROBANTE" at bounding box center [235, 93] width 76 height 10
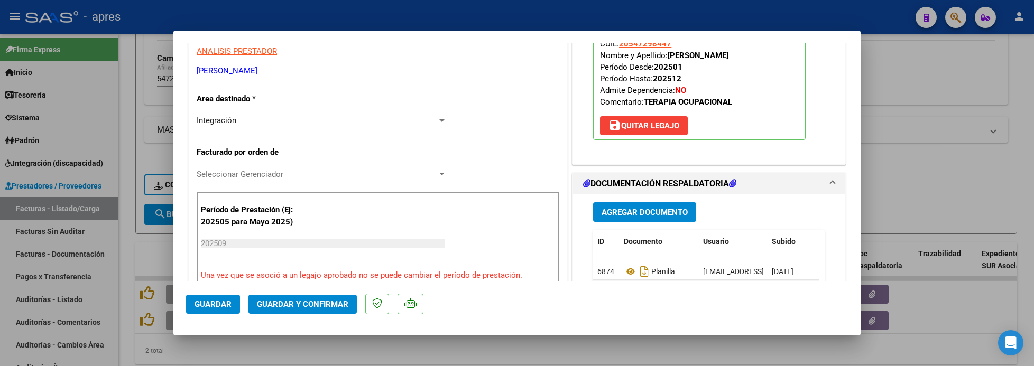
scroll to position [238, 0]
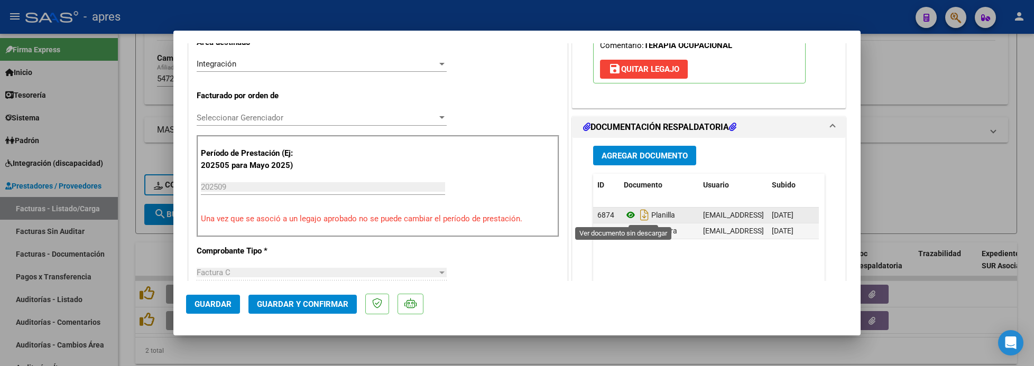
click at [625, 219] on icon at bounding box center [631, 215] width 14 height 13
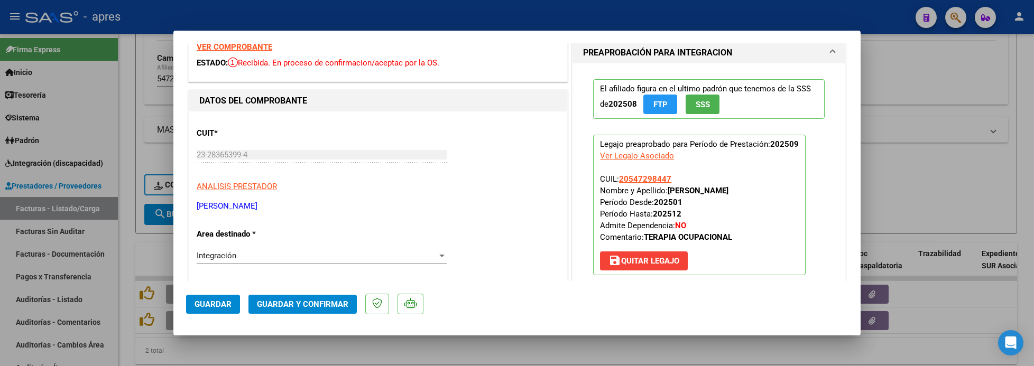
scroll to position [0, 0]
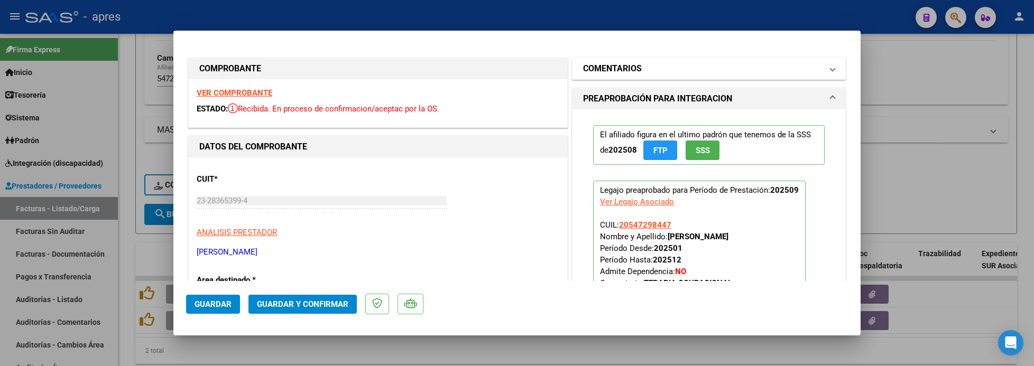
click at [636, 69] on mat-panel-title "COMENTARIOS" at bounding box center [702, 68] width 239 height 13
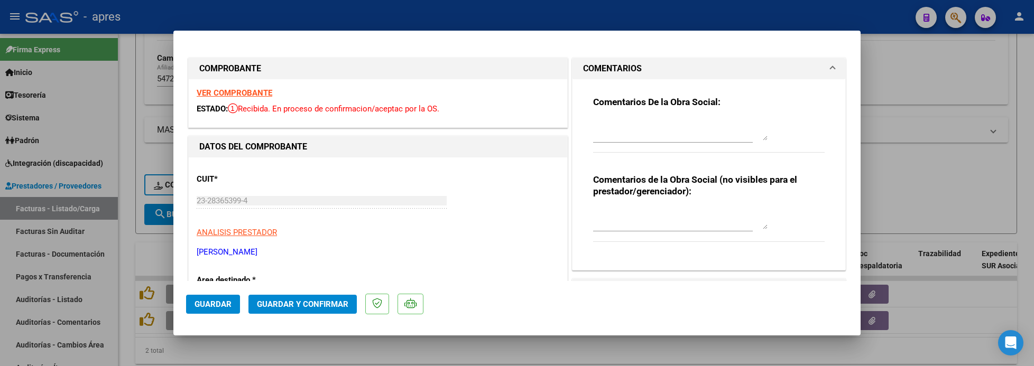
click at [605, 122] on textarea at bounding box center [680, 129] width 174 height 21
paste textarea "6/10 Se rechaza por planila de asistencia Tengamos en cuenta que la planillas d…"
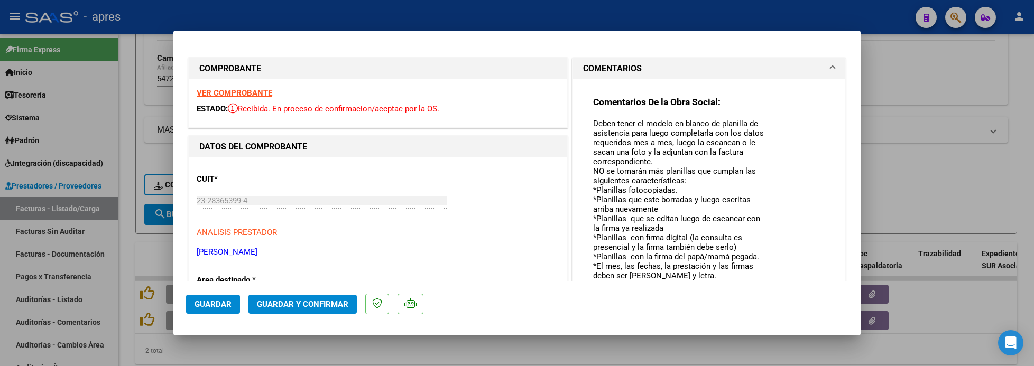
scroll to position [78, 0]
drag, startPoint x: 754, startPoint y: 138, endPoint x: 766, endPoint y: 308, distance: 170.6
click at [766, 308] on mat-dialog-container "COMPROBANTE VER COMPROBANTE ESTADO: Recibida. En proceso de confirmacion/acepta…" at bounding box center [516, 183] width 687 height 305
drag, startPoint x: 680, startPoint y: 161, endPoint x: 560, endPoint y: 162, distance: 120.0
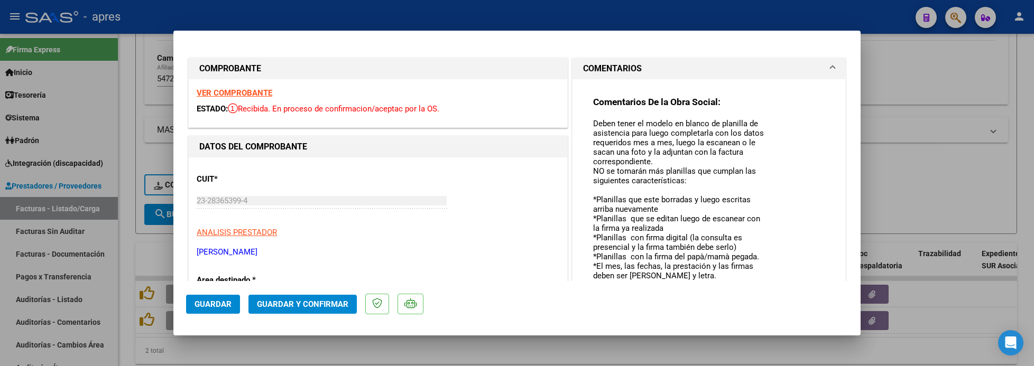
click at [666, 168] on textarea "6/10 Se rechaza por planila de asistencia Tengamos en cuenta que la planillas d…" at bounding box center [680, 214] width 174 height 191
drag, startPoint x: 587, startPoint y: 190, endPoint x: 709, endPoint y: 202, distance: 122.1
click at [709, 202] on textarea "6/10 Se rechaza por planila de asistencia Tengamos en cuenta que la planillas d…" at bounding box center [680, 214] width 174 height 191
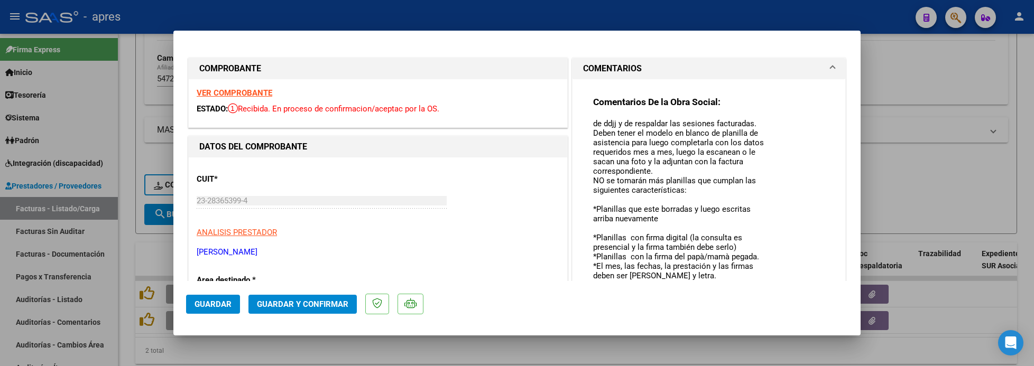
scroll to position [68, 0]
drag, startPoint x: 587, startPoint y: 208, endPoint x: 626, endPoint y: 235, distance: 47.9
click at [626, 235] on textarea "6/10 Se rechaza por planila de asistencia Tengamos en cuenta que la planillas d…" at bounding box center [680, 214] width 174 height 191
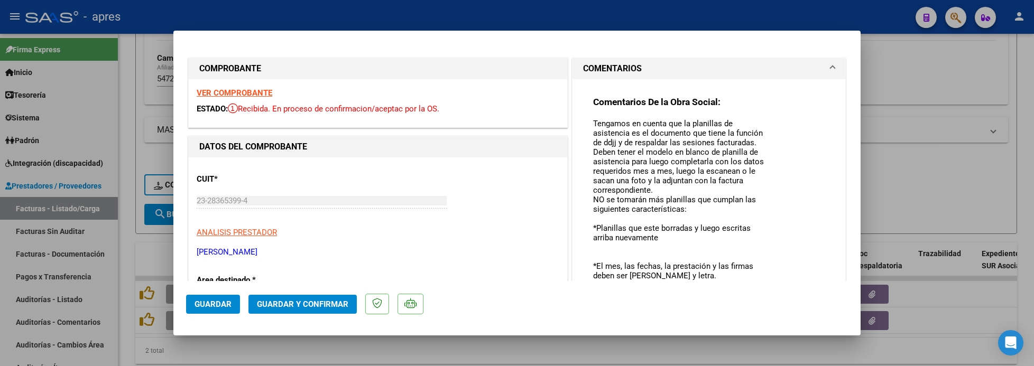
scroll to position [40, 0]
drag, startPoint x: 587, startPoint y: 246, endPoint x: 690, endPoint y: 256, distance: 103.0
click at [690, 256] on textarea "6/10 Se rechaza por planila de asistencia Tengamos en cuenta que la planillas d…" at bounding box center [680, 214] width 174 height 191
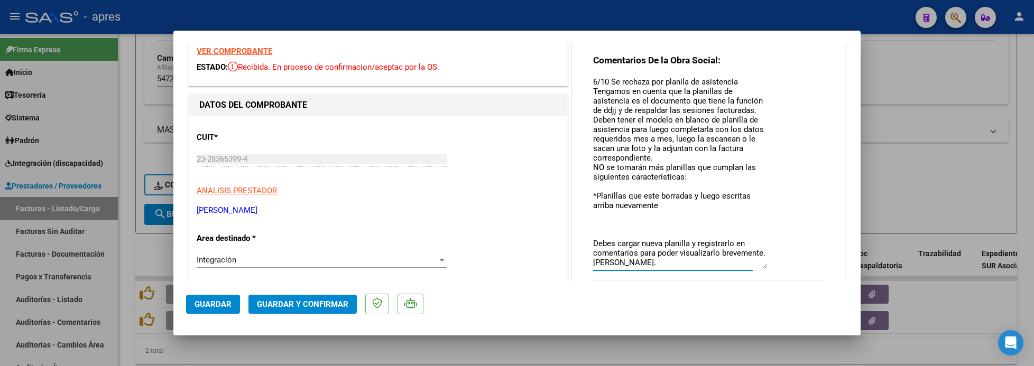
scroll to position [79, 0]
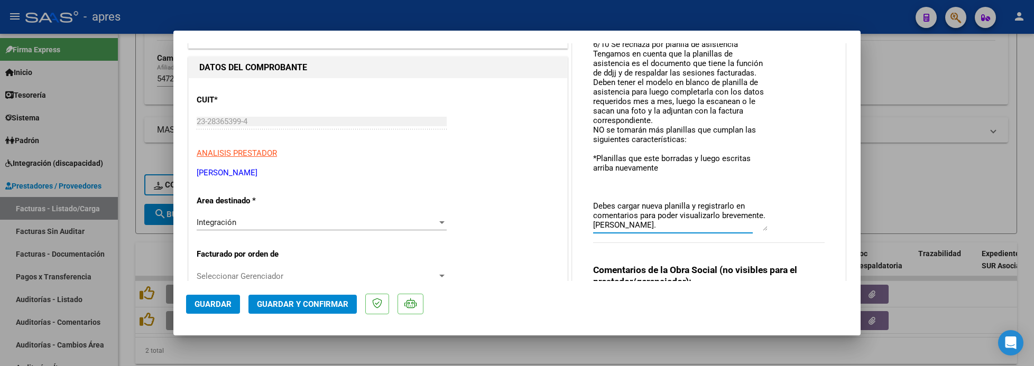
click at [593, 171] on textarea "6/10 Se rechaza por planila de asistencia Tengamos en cuenta que la planillas d…" at bounding box center [680, 135] width 174 height 191
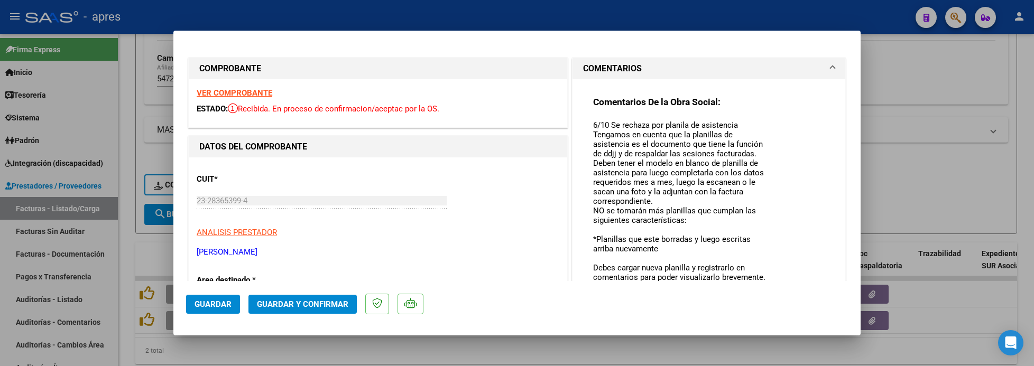
scroll to position [0, 0]
drag, startPoint x: 690, startPoint y: 219, endPoint x: 732, endPoint y: 122, distance: 105.7
click at [732, 122] on textarea "6/10 Se rechaza por planila de asistencia Tengamos en cuenta que la planillas d…" at bounding box center [680, 214] width 174 height 191
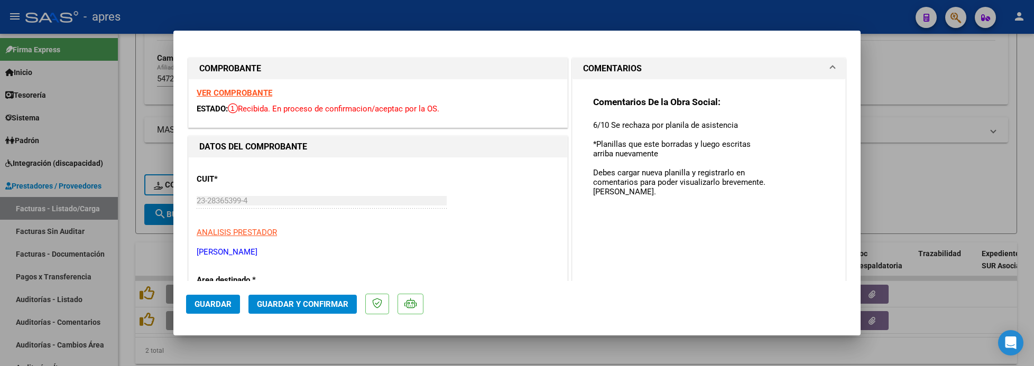
type textarea "6/10 Se rechaza por planila de asistencia *Planillas que este borradas y luego …"
click at [216, 308] on span "Guardar" at bounding box center [212, 305] width 37 height 10
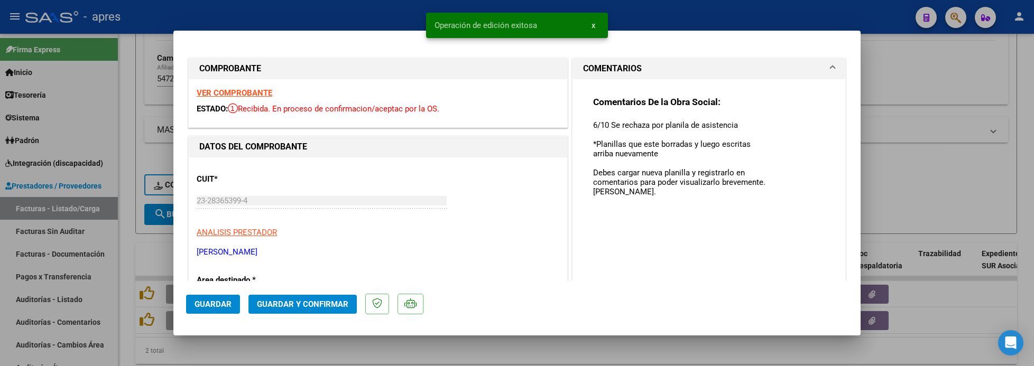
click at [124, 282] on div at bounding box center [517, 183] width 1034 height 366
type input "$ 0,00"
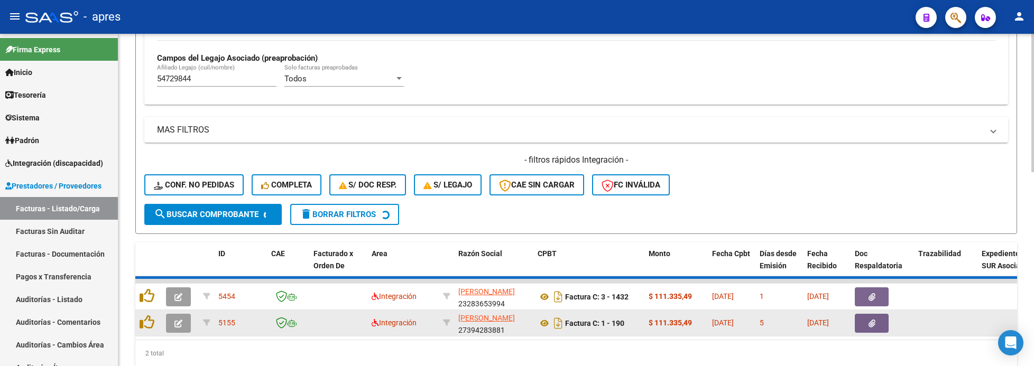
click at [175, 326] on icon "button" at bounding box center [178, 324] width 8 height 8
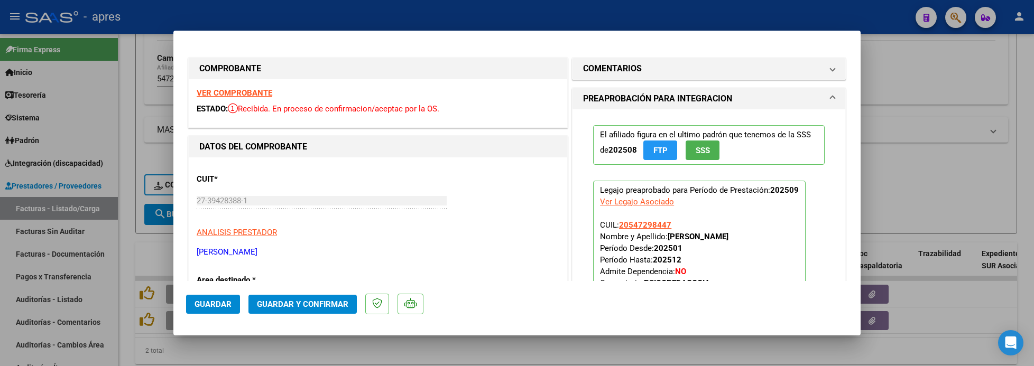
click at [260, 95] on strong "VER COMPROBANTE" at bounding box center [235, 93] width 76 height 10
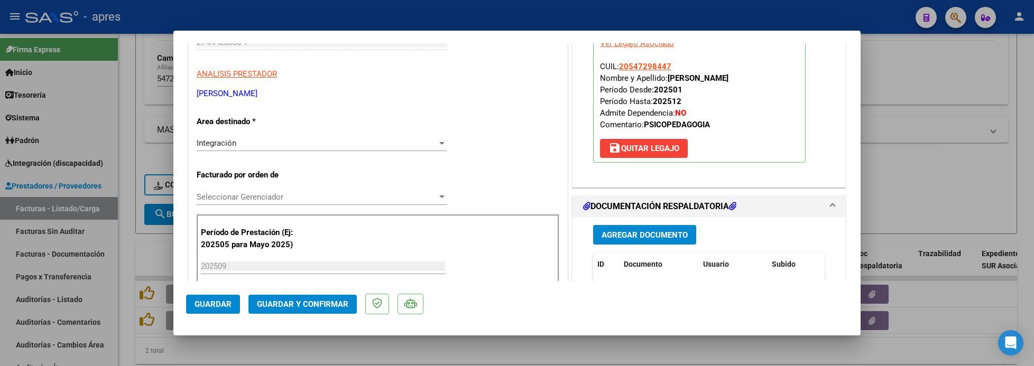
scroll to position [238, 0]
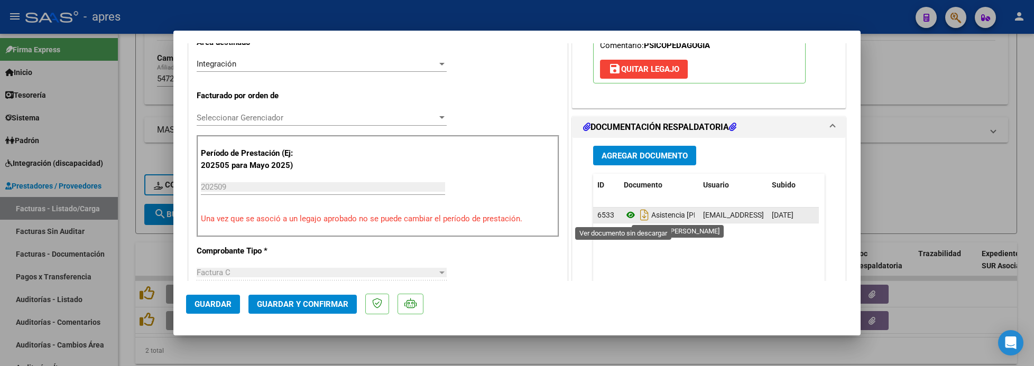
click at [624, 216] on icon at bounding box center [631, 215] width 14 height 13
